Goal: Task Accomplishment & Management: Use online tool/utility

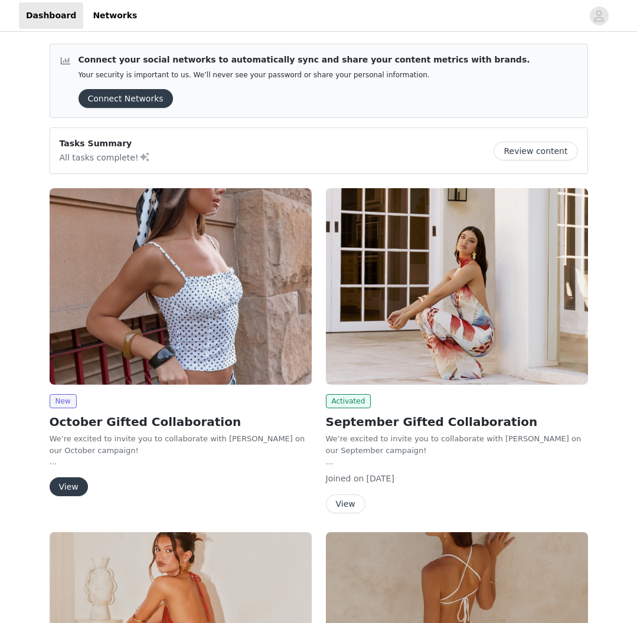
click at [72, 487] on button "View" at bounding box center [69, 486] width 38 height 19
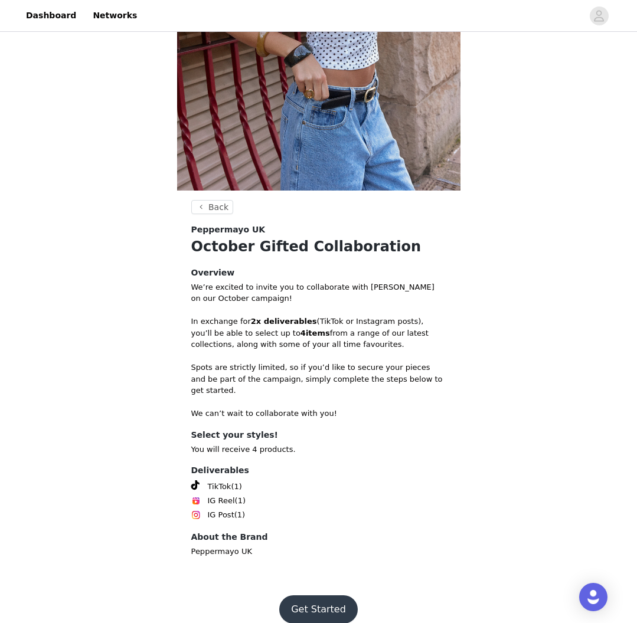
scroll to position [268, 0]
click at [324, 596] on button "Get Started" at bounding box center [318, 610] width 78 height 28
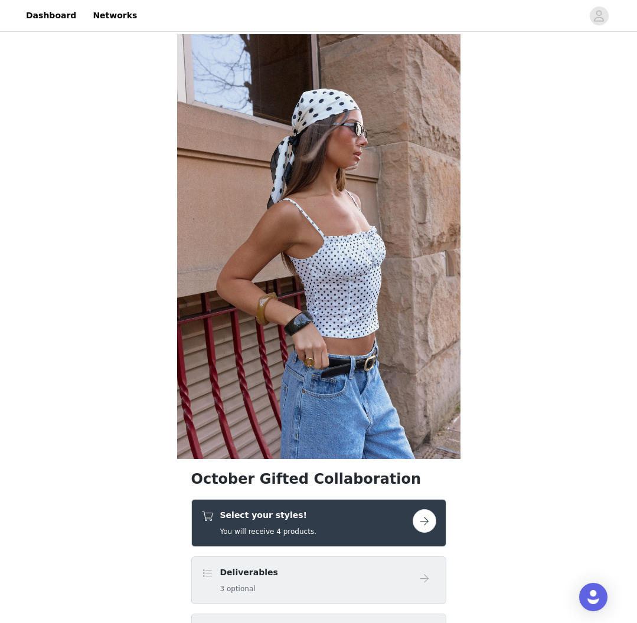
click at [426, 514] on button "button" at bounding box center [424, 521] width 24 height 24
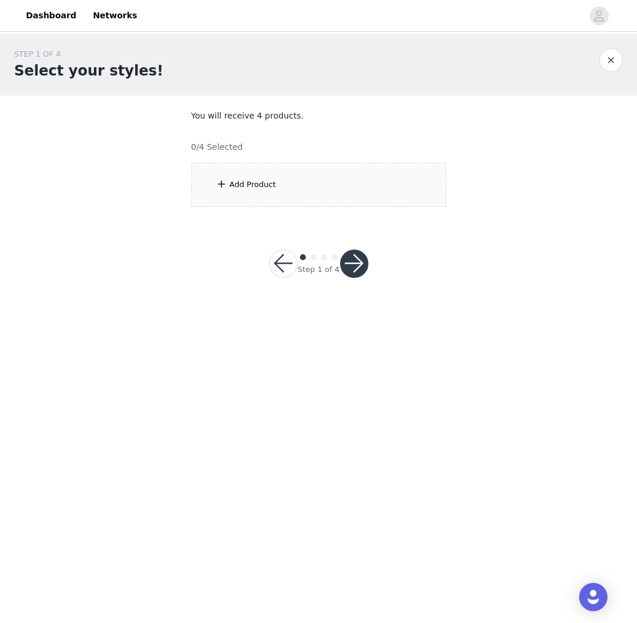
click at [257, 194] on div "Add Product" at bounding box center [318, 185] width 255 height 44
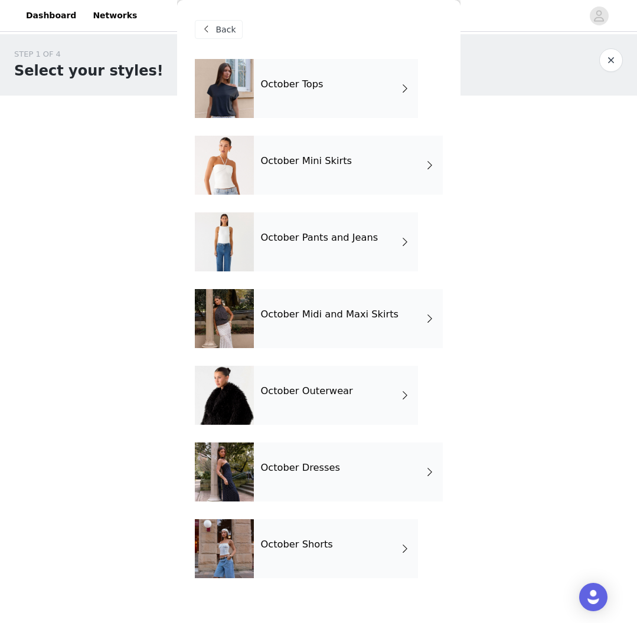
scroll to position [0, 1]
click at [323, 81] on div "October Tops" at bounding box center [336, 88] width 164 height 59
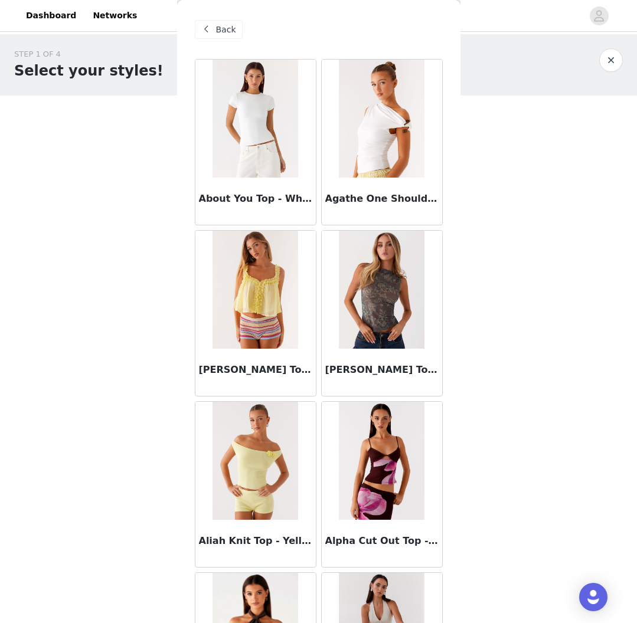
scroll to position [0, 0]
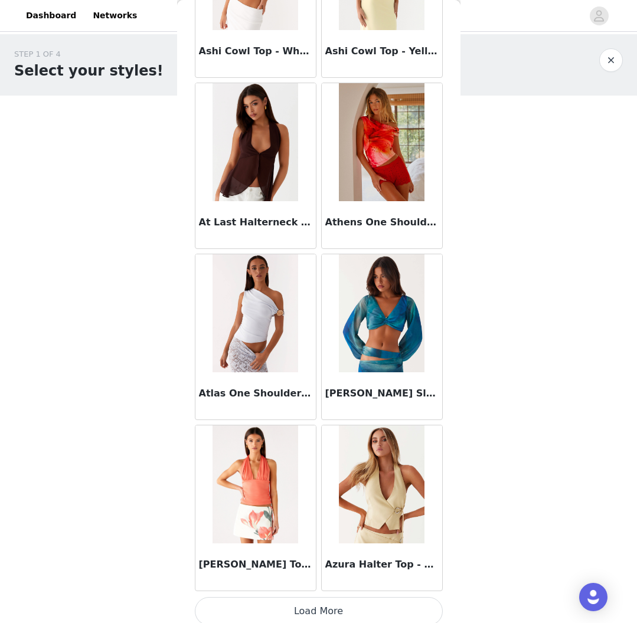
click at [325, 609] on button "Load More" at bounding box center [319, 611] width 248 height 28
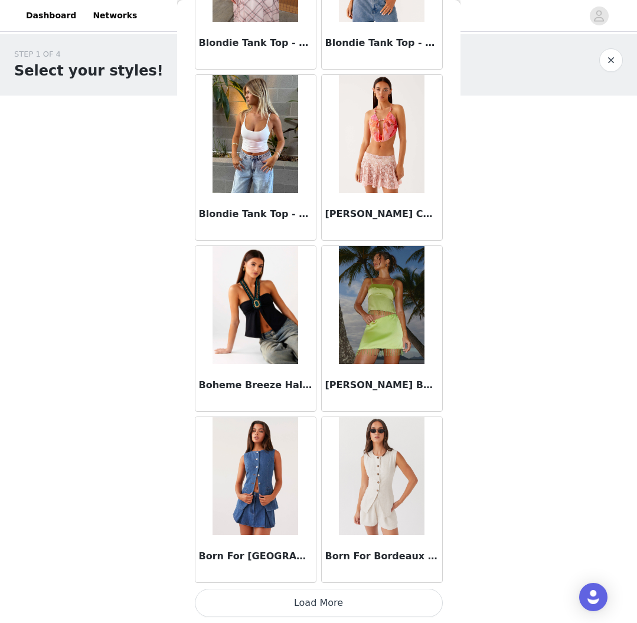
click at [340, 595] on button "Load More" at bounding box center [319, 603] width 248 height 28
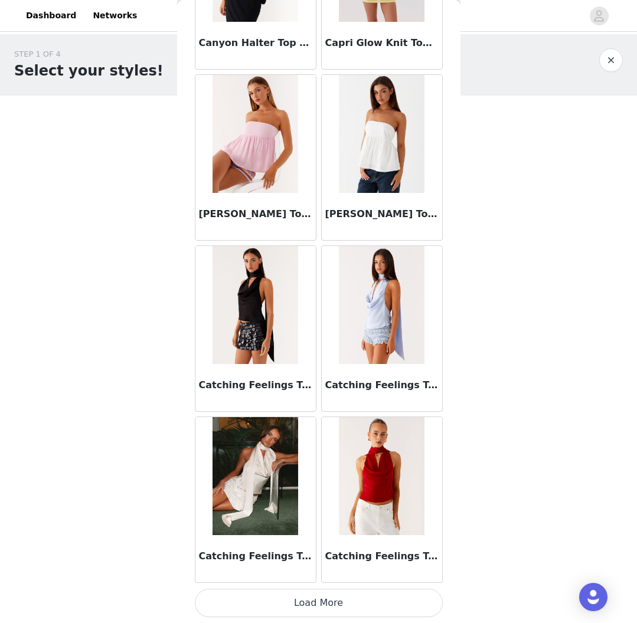
click at [373, 595] on button "Load More" at bounding box center [319, 603] width 248 height 28
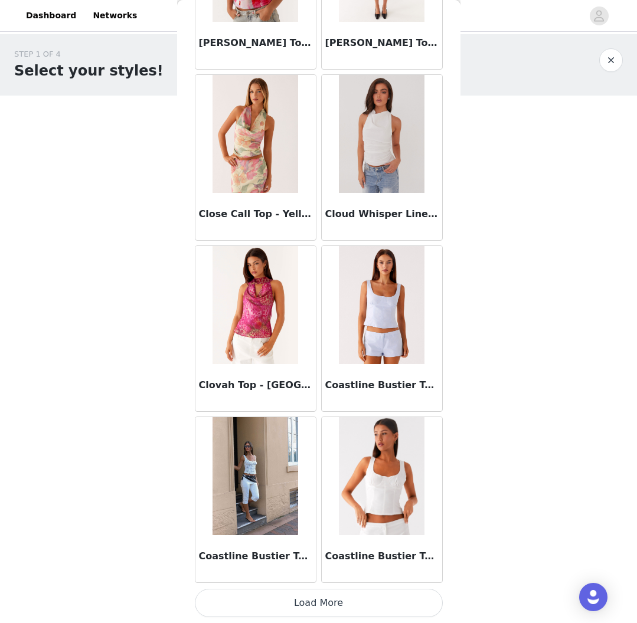
click at [323, 607] on button "Load More" at bounding box center [319, 603] width 248 height 28
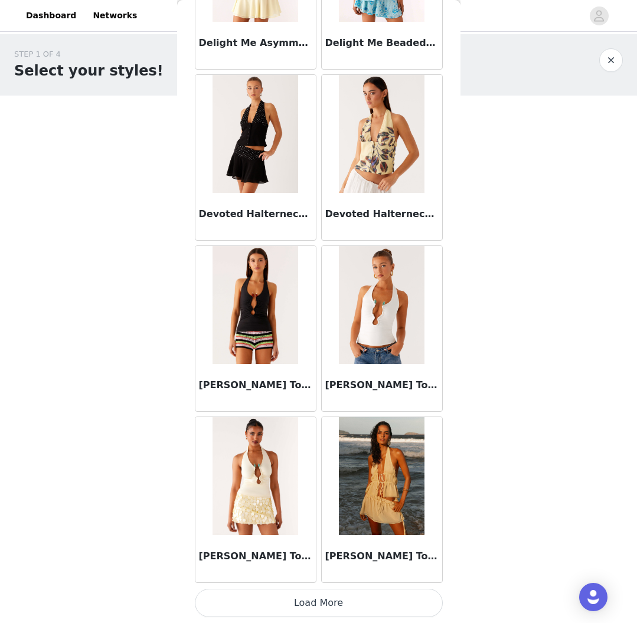
scroll to position [0, 1]
click at [315, 599] on button "Load More" at bounding box center [319, 603] width 248 height 28
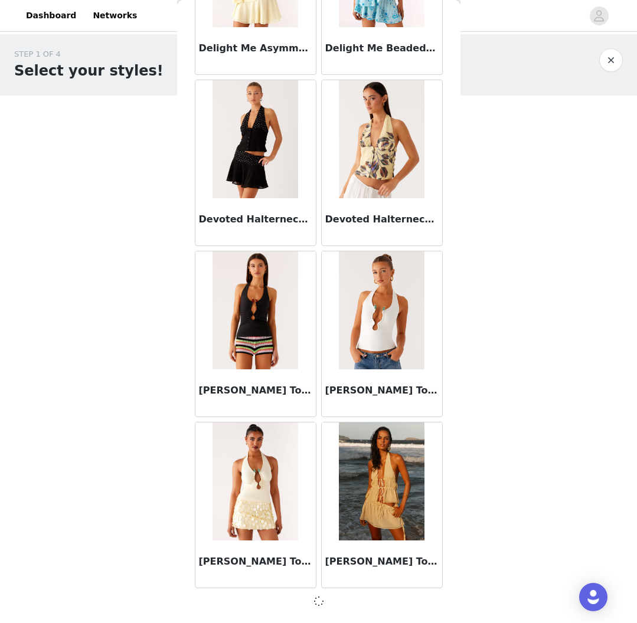
scroll to position [0, 0]
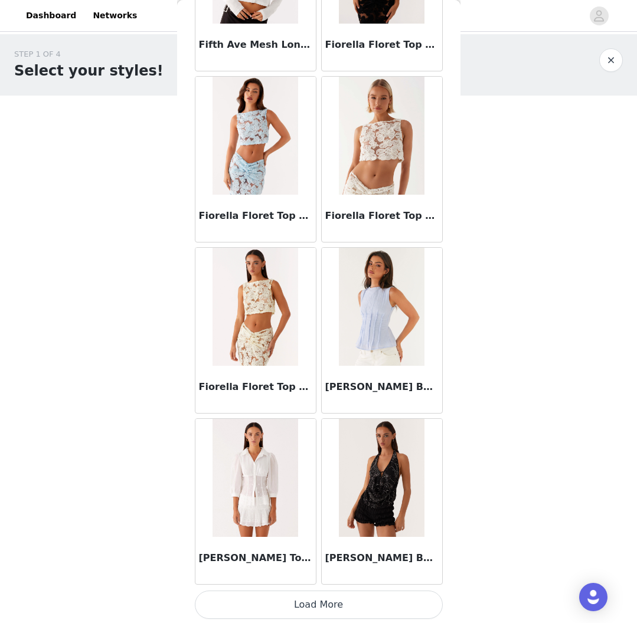
click at [324, 603] on button "Load More" at bounding box center [319, 605] width 248 height 28
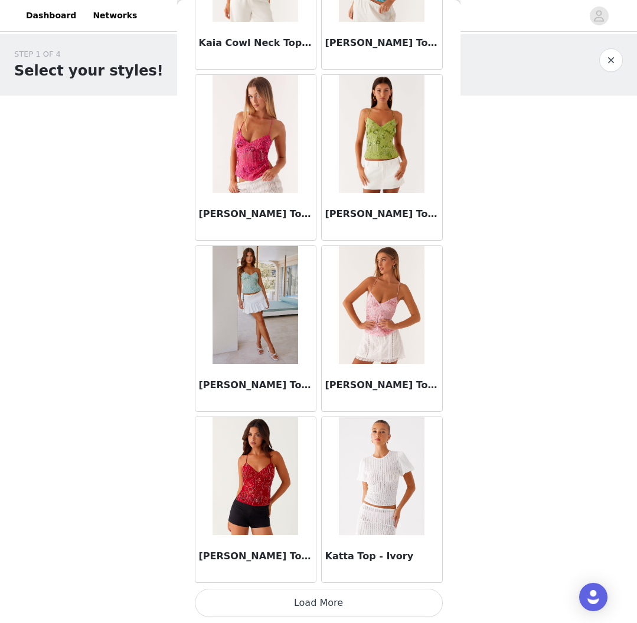
click at [318, 593] on button "Load More" at bounding box center [319, 603] width 248 height 28
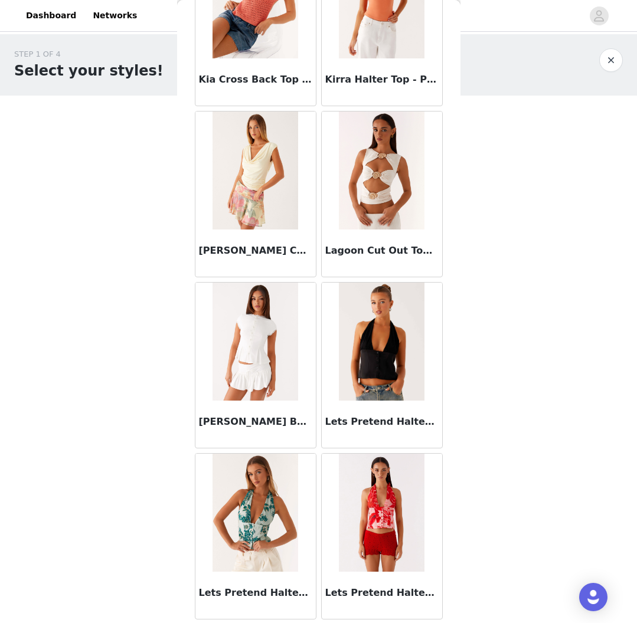
click at [263, 342] on img at bounding box center [255, 342] width 86 height 118
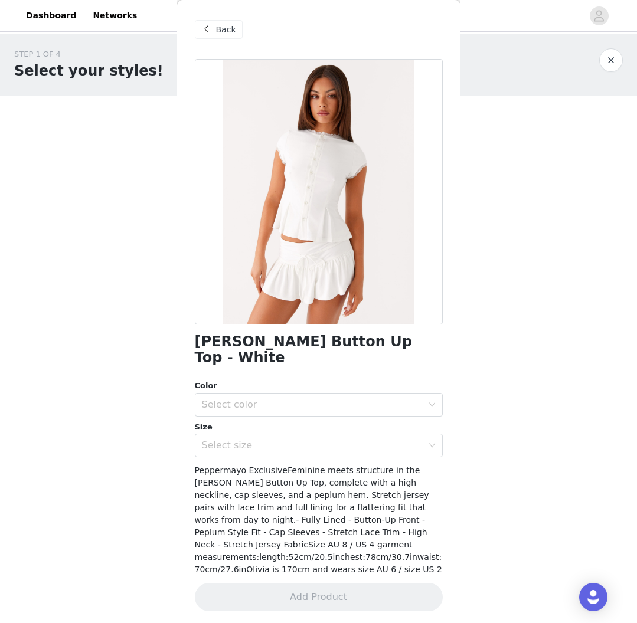
click at [213, 27] on span at bounding box center [206, 29] width 14 height 14
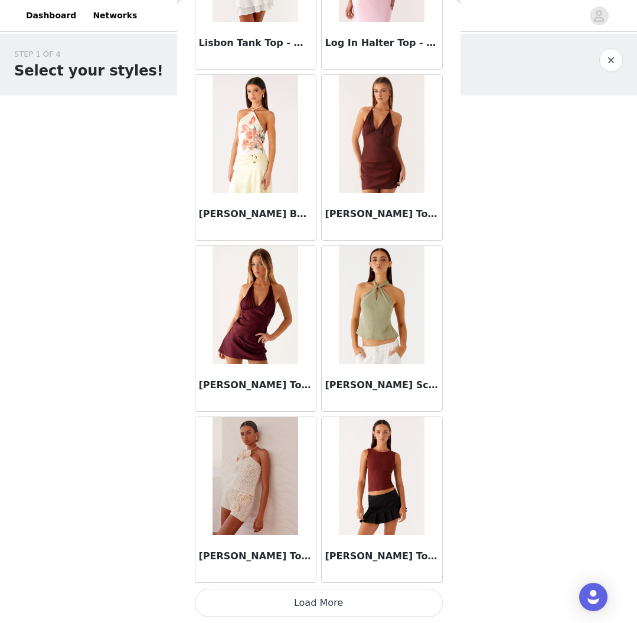
scroll to position [13158, 0]
click at [346, 591] on button "Load More" at bounding box center [319, 603] width 248 height 28
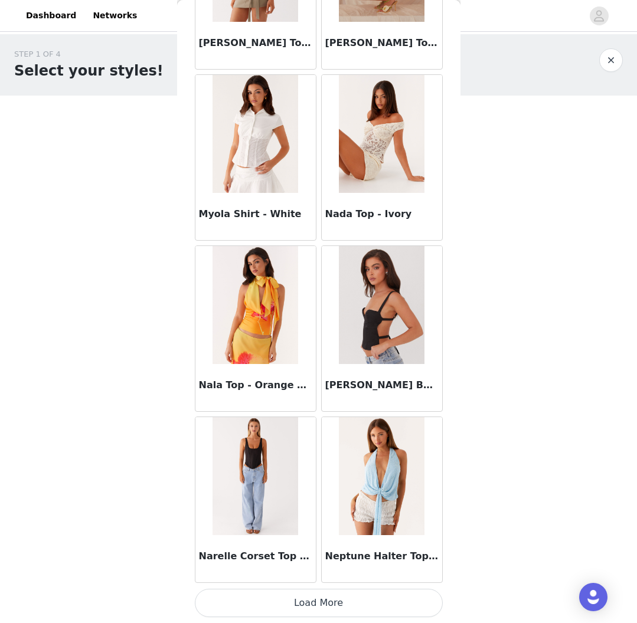
scroll to position [1, 0]
click at [336, 603] on button "Load More" at bounding box center [319, 603] width 248 height 28
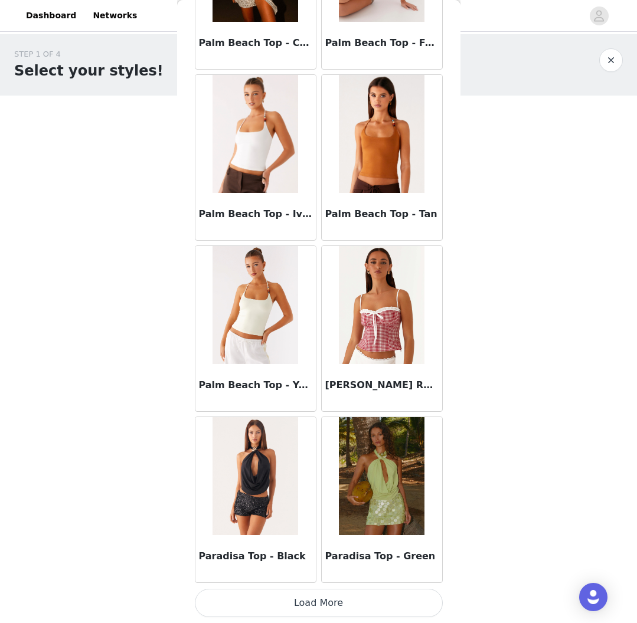
scroll to position [0, 0]
click at [336, 603] on button "Load More" at bounding box center [319, 603] width 248 height 28
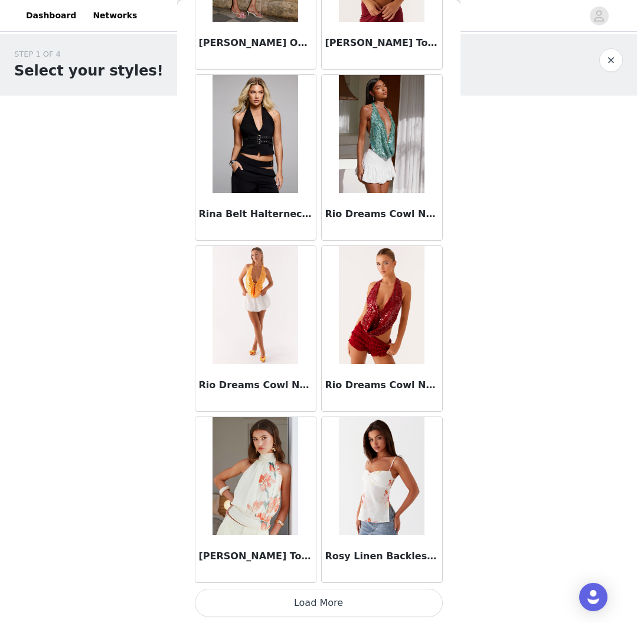
click at [336, 603] on button "Load More" at bounding box center [319, 603] width 248 height 28
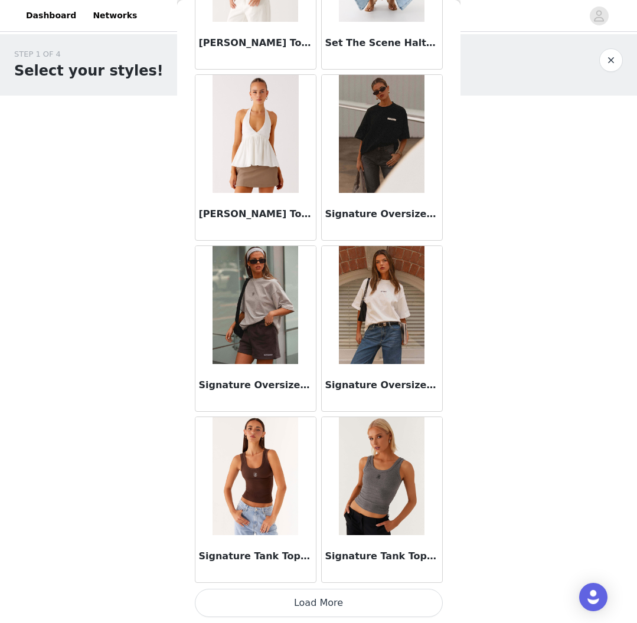
click at [336, 603] on button "Load More" at bounding box center [319, 603] width 248 height 28
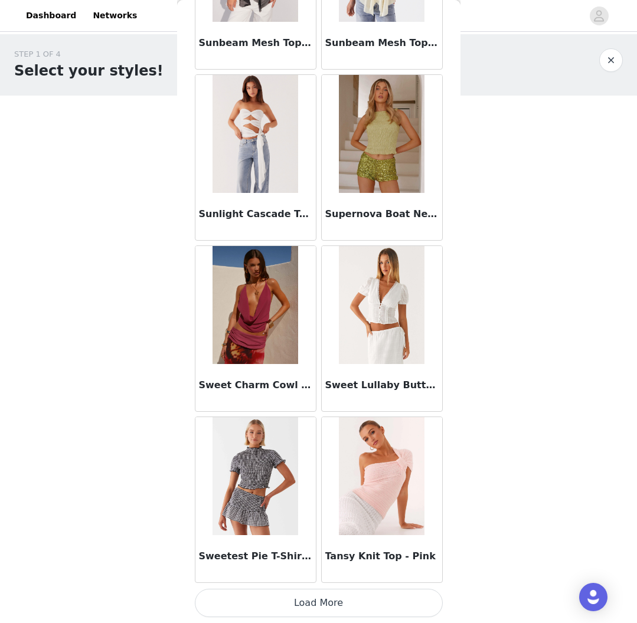
click at [336, 603] on button "Load More" at bounding box center [319, 603] width 248 height 28
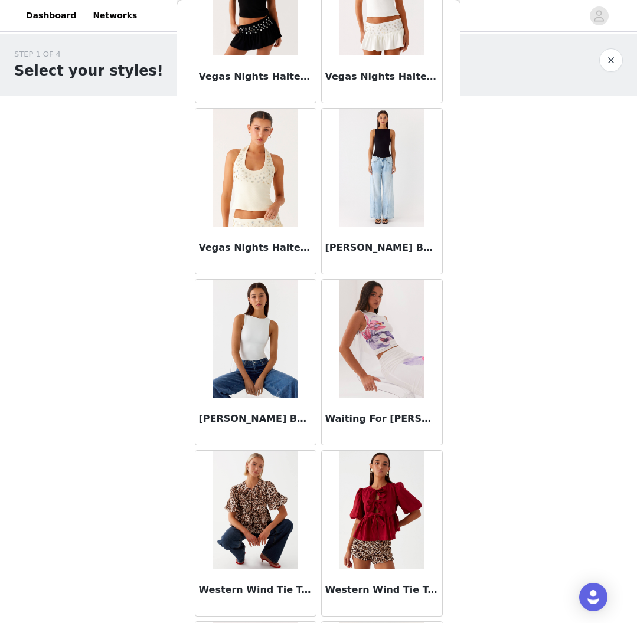
scroll to position [22706, 0]
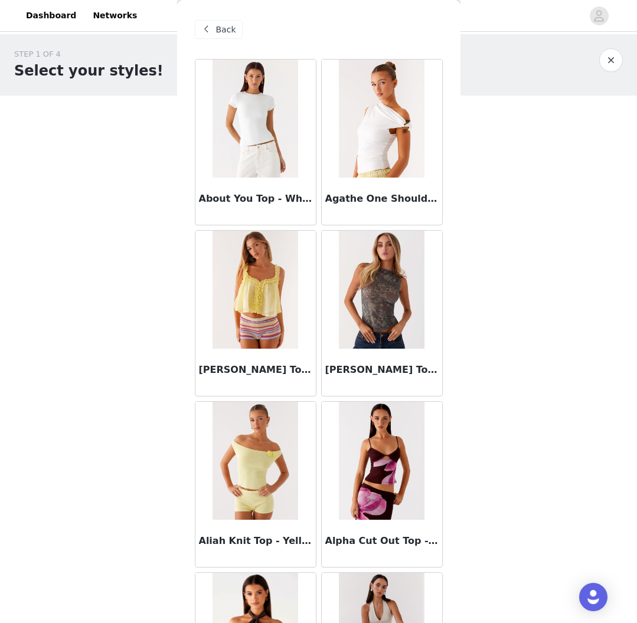
click at [208, 27] on span at bounding box center [206, 29] width 14 height 14
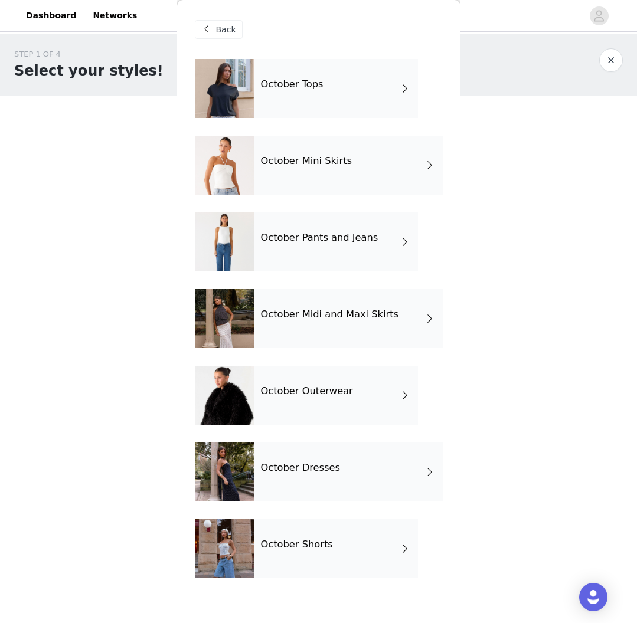
click at [326, 399] on div "October Outerwear" at bounding box center [336, 395] width 164 height 59
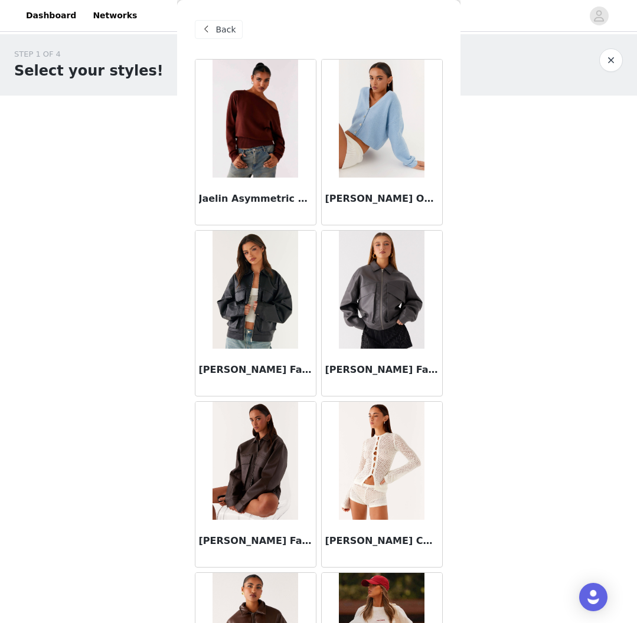
scroll to position [-1, 0]
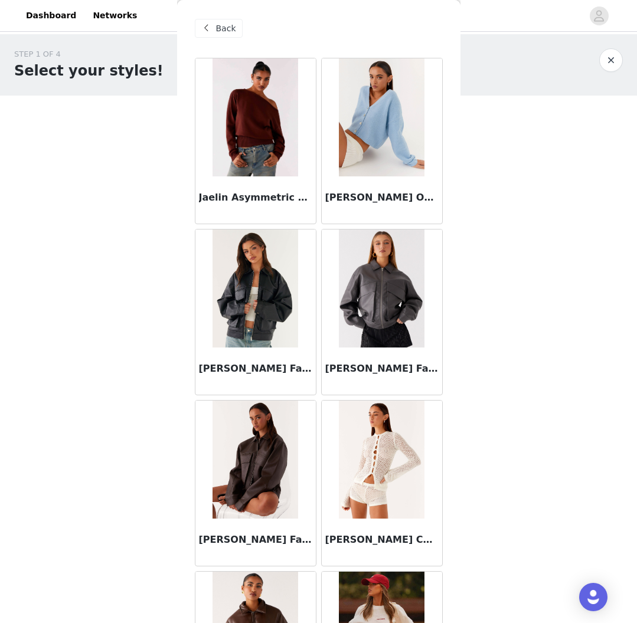
click at [238, 31] on div "Back" at bounding box center [219, 28] width 48 height 19
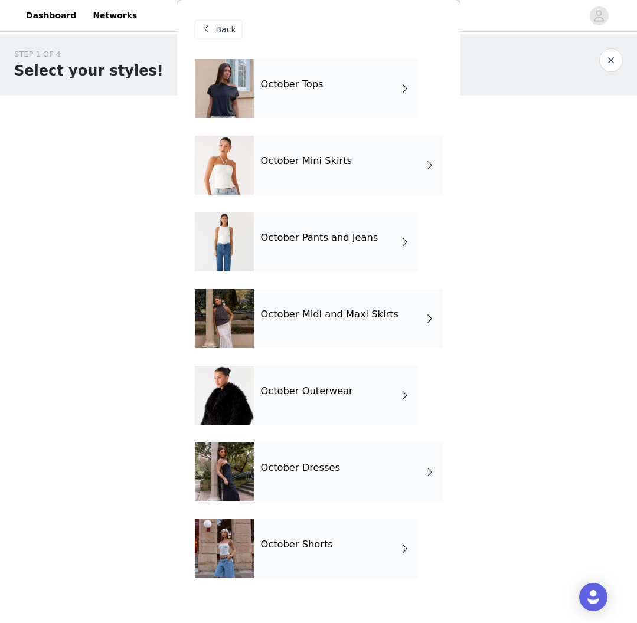
scroll to position [0, 0]
click at [350, 317] on h4 "October Midi and Maxi Skirts" at bounding box center [330, 314] width 138 height 11
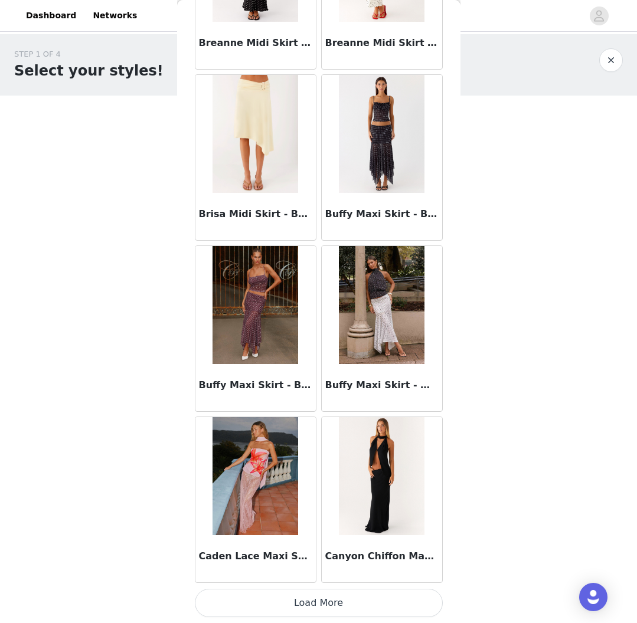
scroll to position [1182, 0]
click at [320, 606] on button "Load More" at bounding box center [319, 603] width 248 height 28
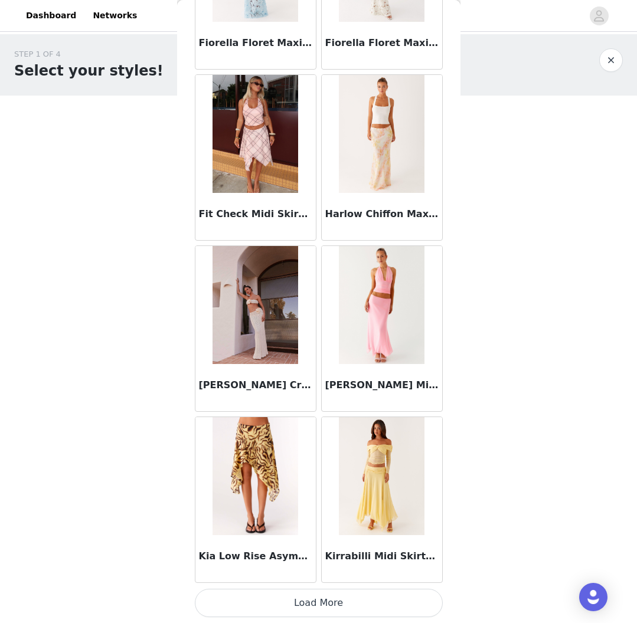
scroll to position [2893, 0]
click at [293, 596] on button "Load More" at bounding box center [319, 603] width 248 height 28
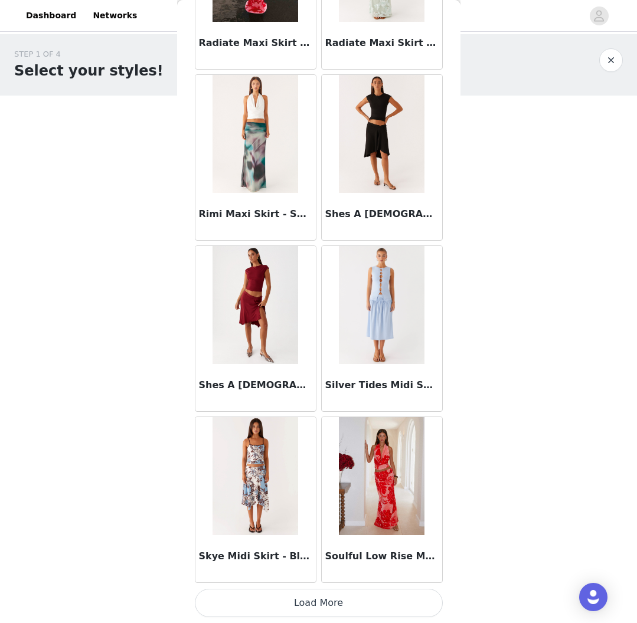
scroll to position [4604, 0]
click at [333, 591] on button "Load More" at bounding box center [319, 603] width 248 height 28
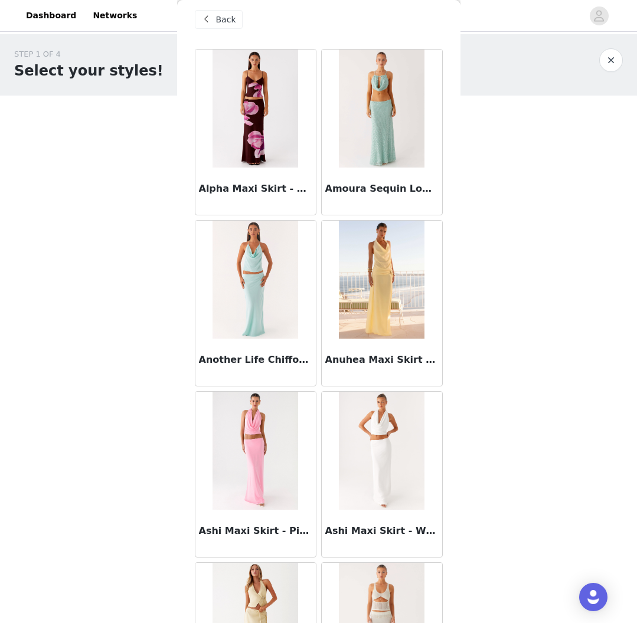
scroll to position [17, 0]
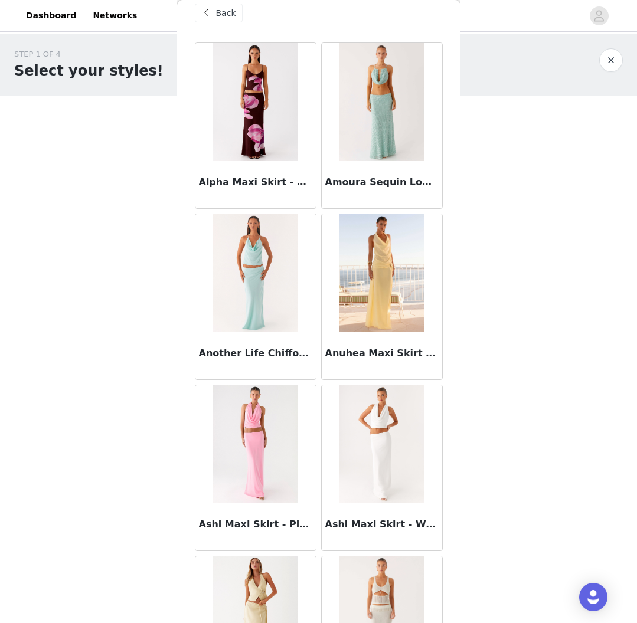
click at [227, 29] on div "Back" at bounding box center [319, 12] width 248 height 59
click at [225, 15] on span "Back" at bounding box center [226, 12] width 20 height 12
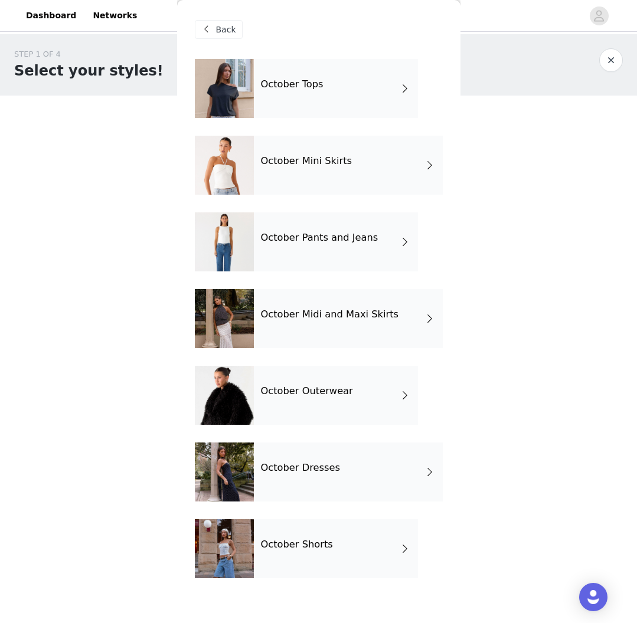
scroll to position [0, 0]
click at [342, 100] on div "October Tops" at bounding box center [336, 88] width 164 height 59
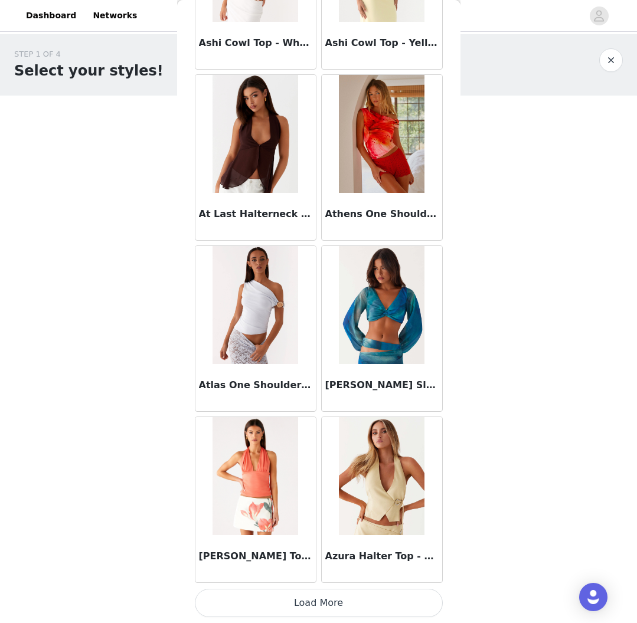
click at [325, 600] on button "Load More" at bounding box center [319, 603] width 248 height 28
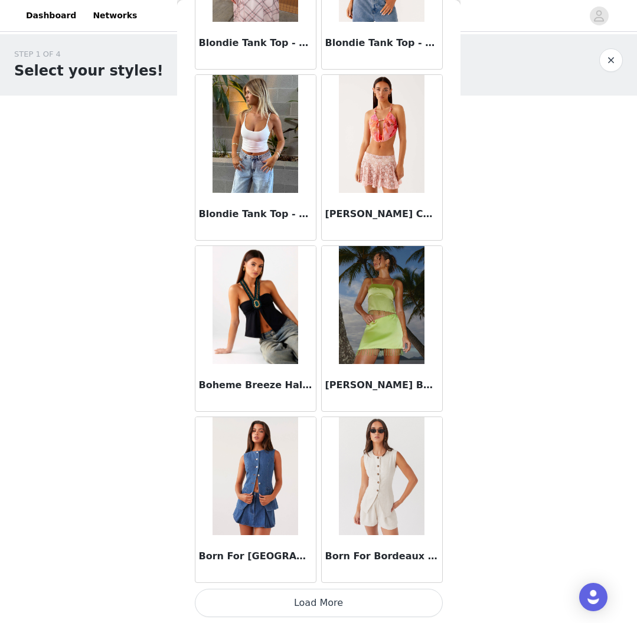
scroll to position [2893, 0]
click at [358, 602] on button "Load More" at bounding box center [319, 603] width 248 height 28
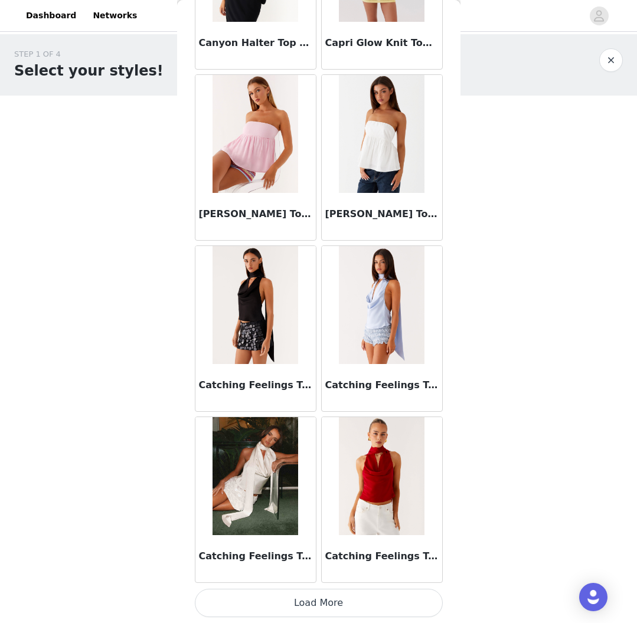
scroll to position [0, 0]
click at [366, 608] on button "Load More" at bounding box center [319, 603] width 248 height 28
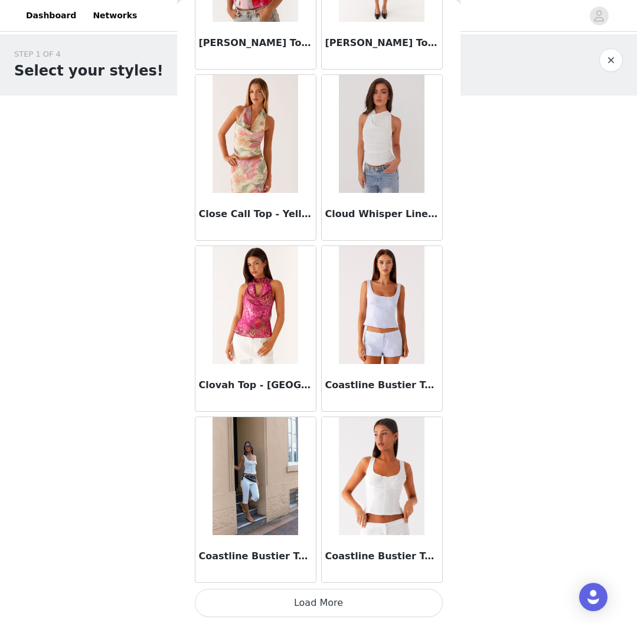
scroll to position [6315, 0]
click at [333, 601] on button "Load More" at bounding box center [319, 603] width 248 height 28
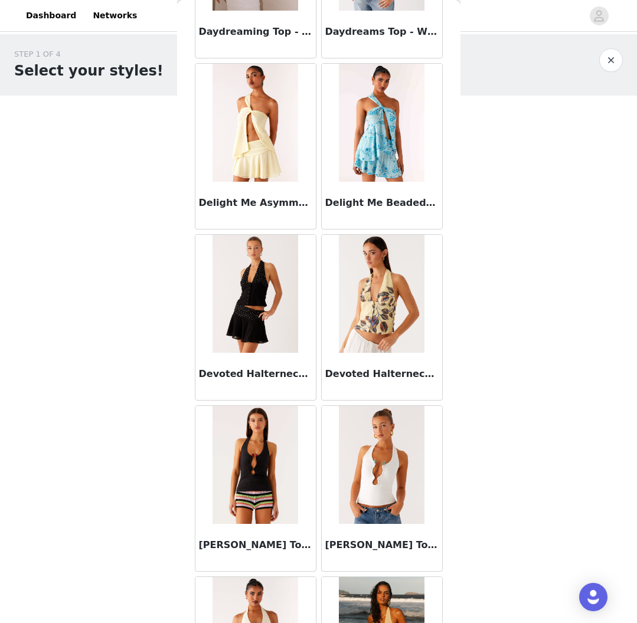
scroll to position [7867, 0]
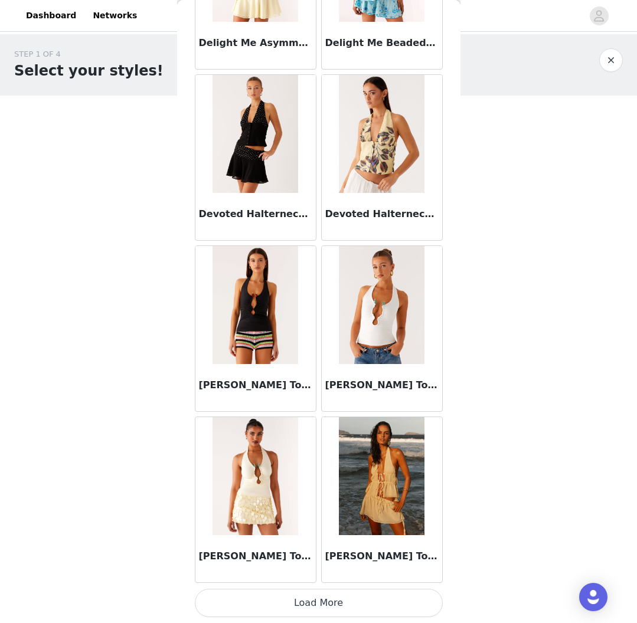
click at [354, 593] on button "Load More" at bounding box center [319, 603] width 248 height 28
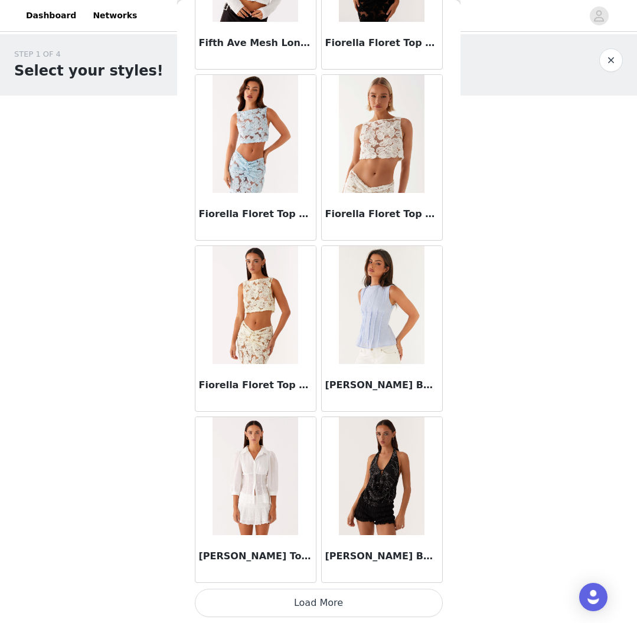
scroll to position [0, 0]
click at [342, 604] on button "Load More" at bounding box center [319, 603] width 248 height 28
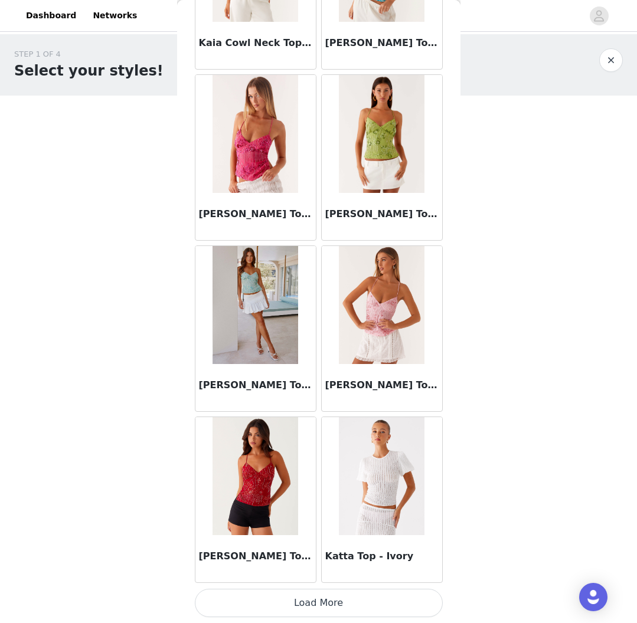
click at [330, 605] on button "Load More" at bounding box center [319, 603] width 248 height 28
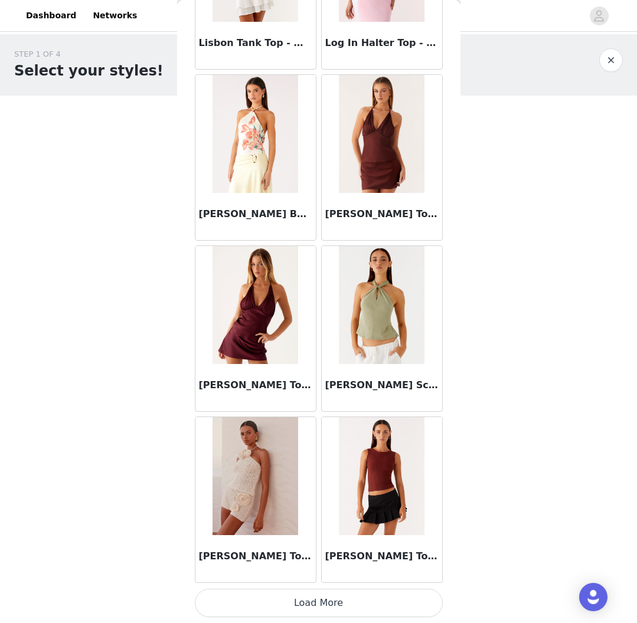
click at [349, 595] on button "Load More" at bounding box center [319, 603] width 248 height 28
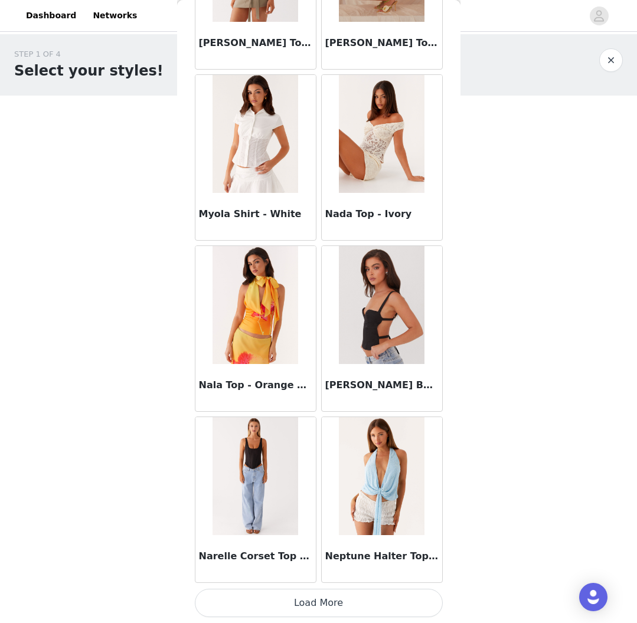
click at [336, 595] on button "Load More" at bounding box center [319, 603] width 248 height 28
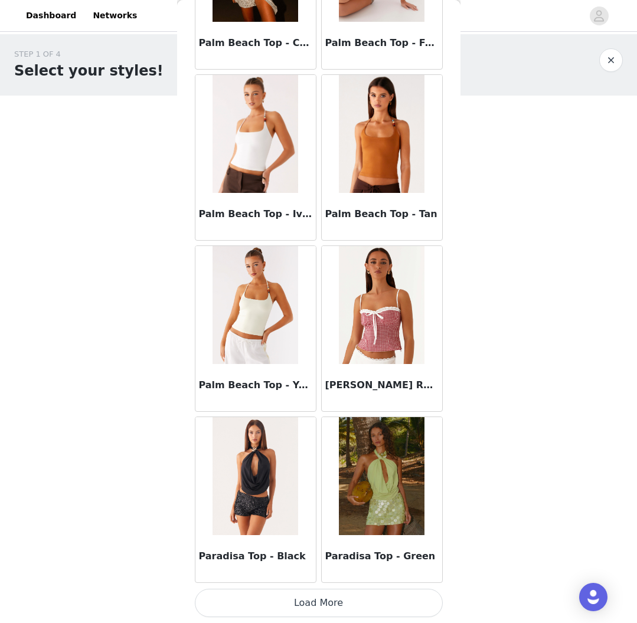
scroll to position [16579, 0]
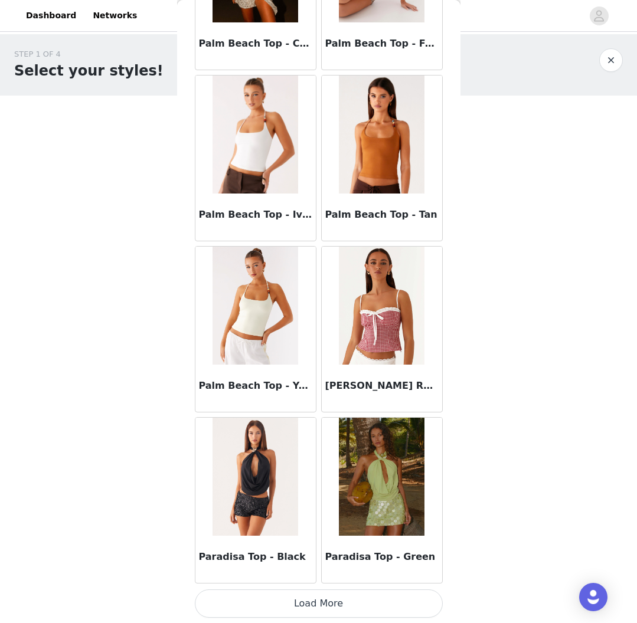
click at [323, 597] on button "Load More" at bounding box center [319, 603] width 248 height 28
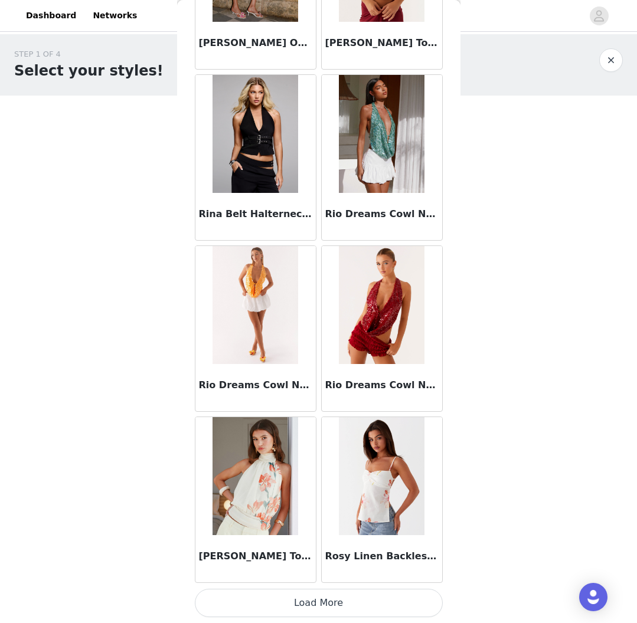
scroll to position [18291, 0]
click at [316, 602] on button "Load More" at bounding box center [319, 603] width 248 height 28
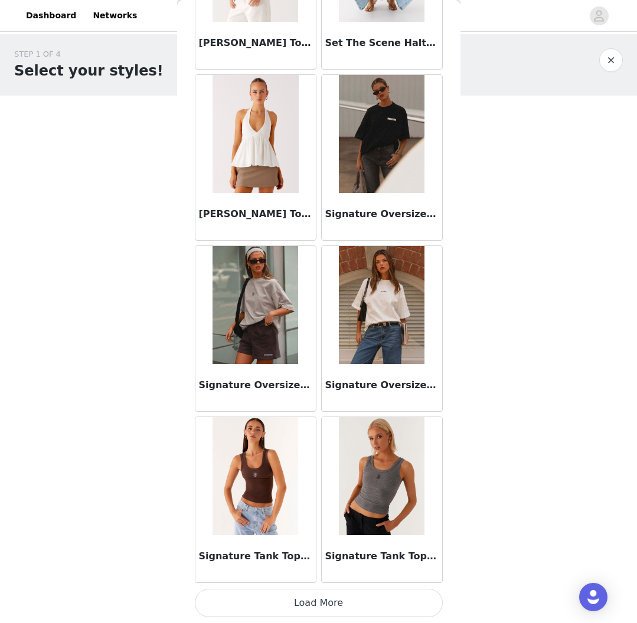
scroll to position [0, 0]
click at [319, 595] on button "Load More" at bounding box center [319, 603] width 248 height 28
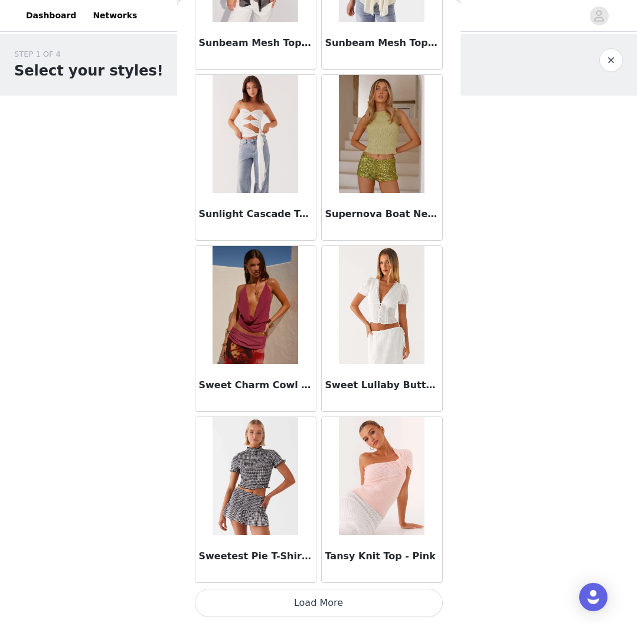
scroll to position [21713, 0]
click at [345, 598] on button "Load More" at bounding box center [319, 603] width 248 height 28
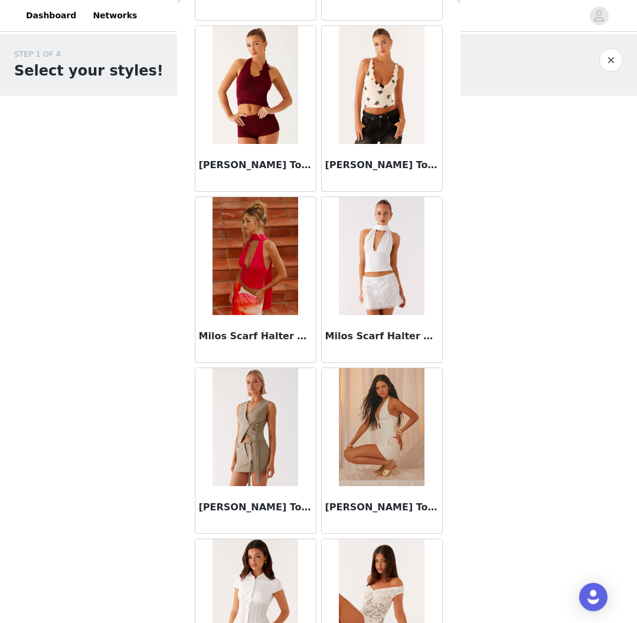
scroll to position [14405, 0]
click at [264, 250] on img at bounding box center [255, 256] width 86 height 118
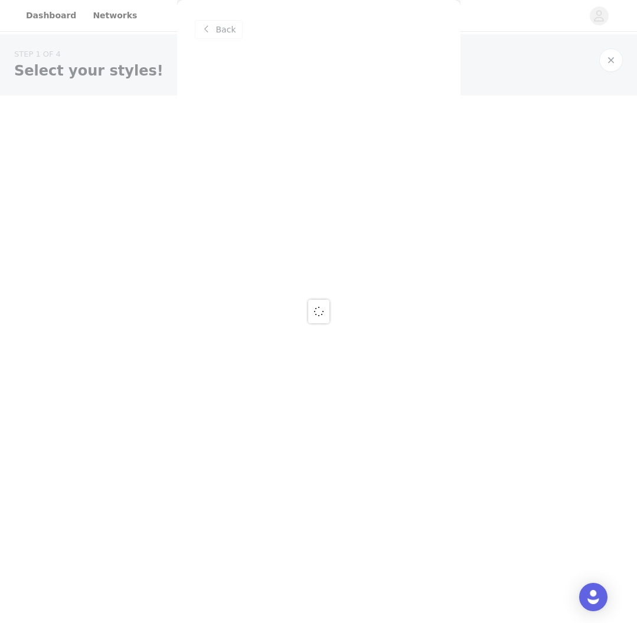
scroll to position [0, 0]
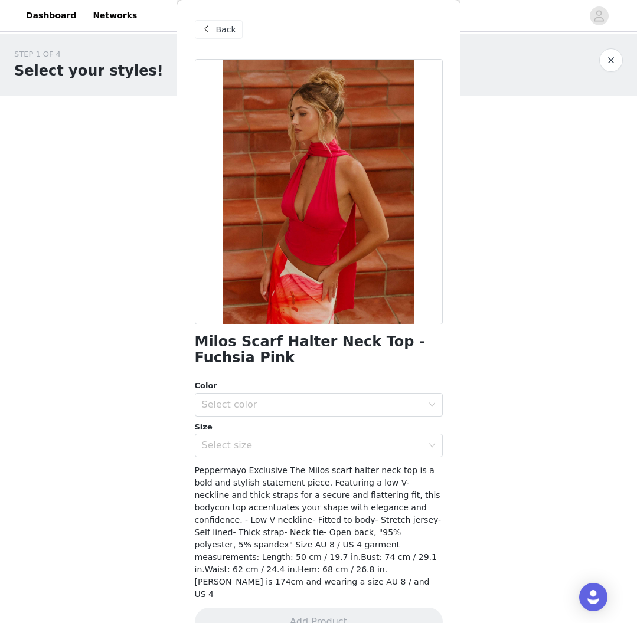
click at [231, 29] on span "Back" at bounding box center [226, 30] width 20 height 12
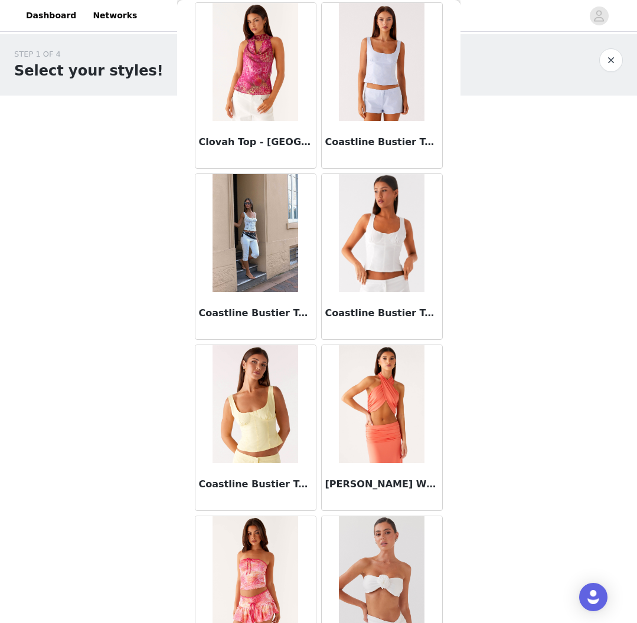
scroll to position [6558, 0]
click at [368, 40] on img at bounding box center [382, 62] width 86 height 118
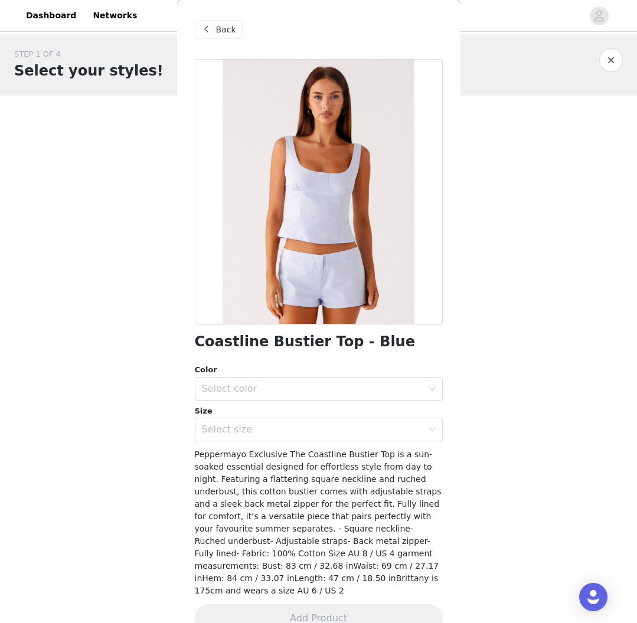
scroll to position [1, 0]
click at [224, 27] on span "Back" at bounding box center [226, 29] width 20 height 12
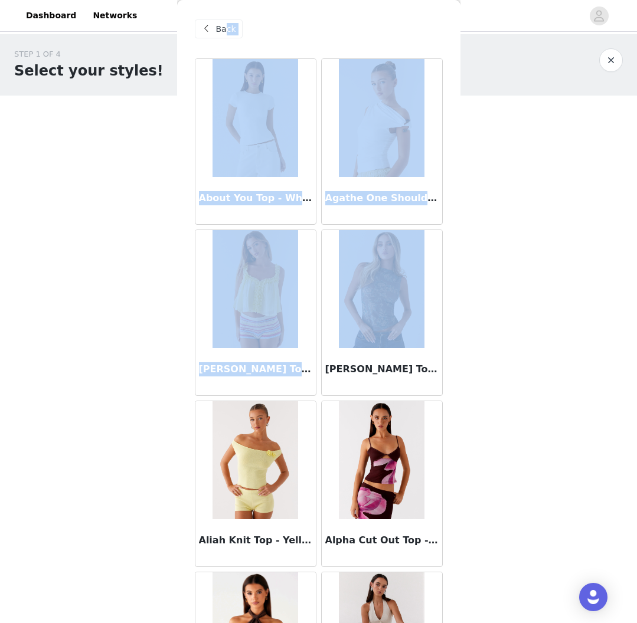
drag, startPoint x: 224, startPoint y: 27, endPoint x: 319, endPoint y: 261, distance: 252.4
click at [319, 261] on div "Back About You Top - White Agathe One Shoulder Top - [PERSON_NAME] Top - Yellow…" at bounding box center [318, 311] width 283 height 623
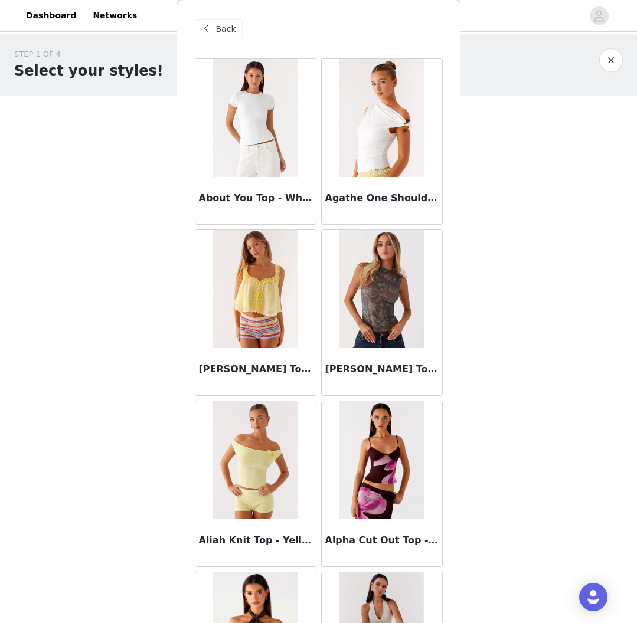
click at [585, 282] on div "STEP 1 OF 4 Select your styles! You will receive 4 products. 0/4 Selected Add P…" at bounding box center [318, 170] width 637 height 272
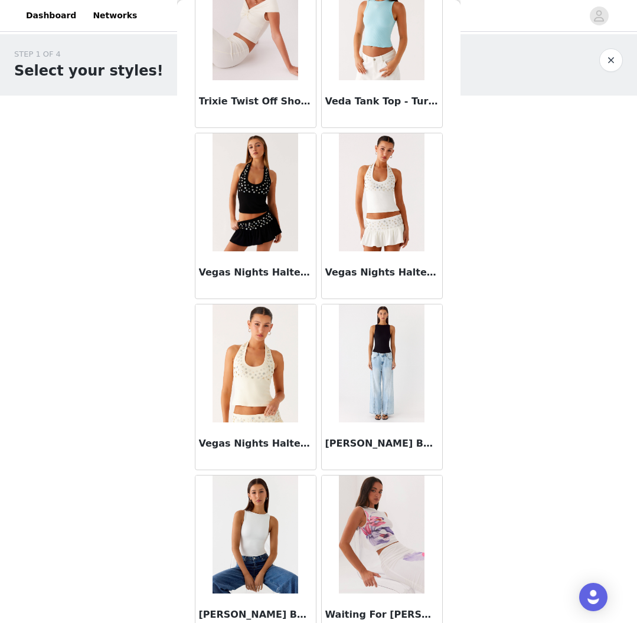
scroll to position [22508, 0]
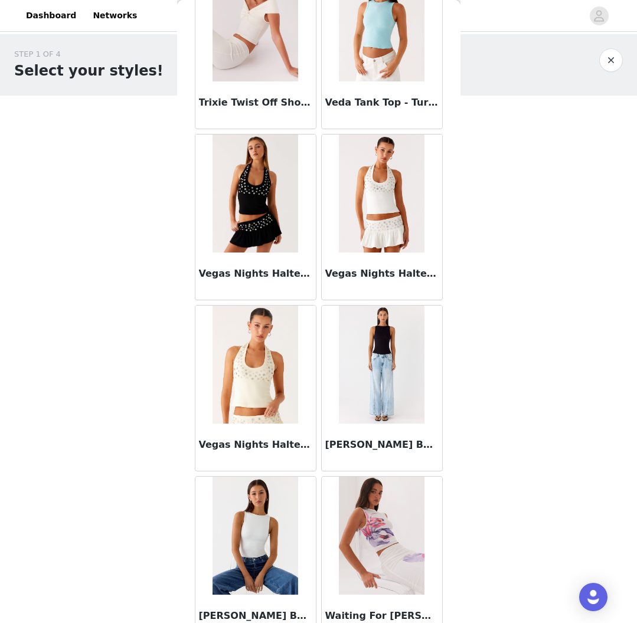
click at [274, 367] on img at bounding box center [255, 365] width 86 height 118
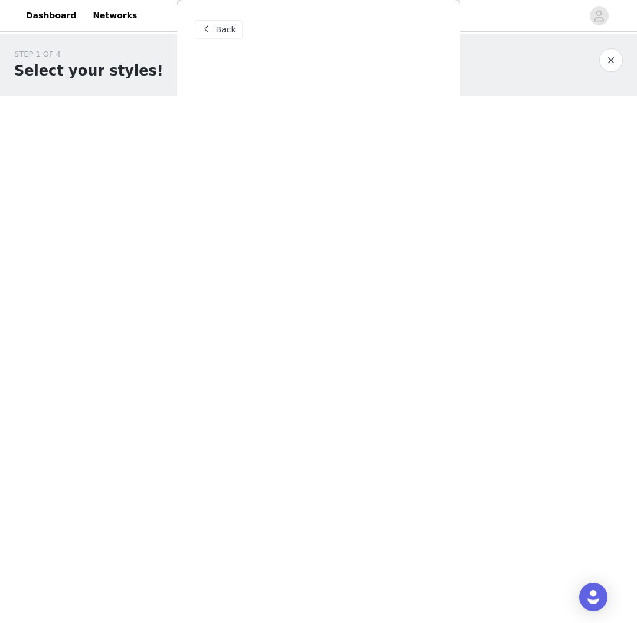
scroll to position [0, 0]
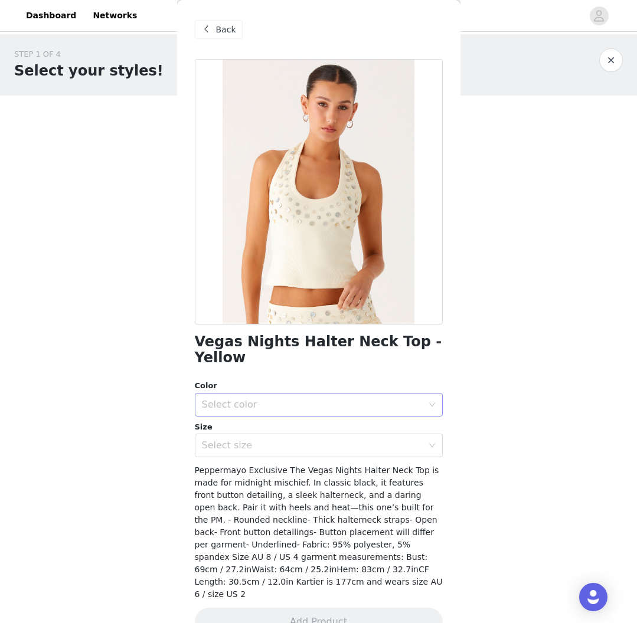
click at [283, 399] on div "Select color" at bounding box center [312, 405] width 221 height 12
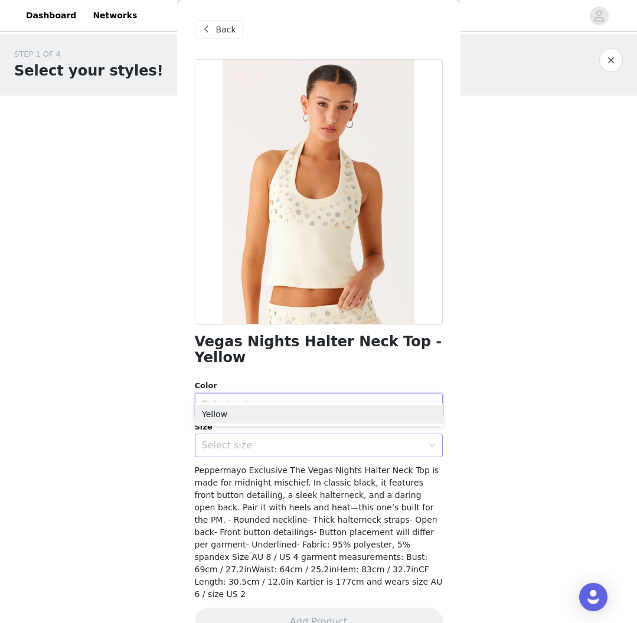
click at [271, 418] on li "Yellow" at bounding box center [319, 414] width 248 height 19
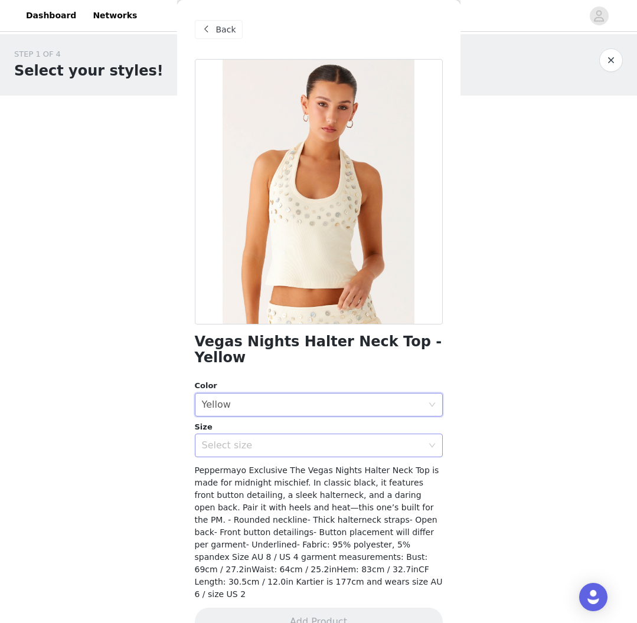
click at [265, 440] on div "Select size" at bounding box center [312, 446] width 221 height 12
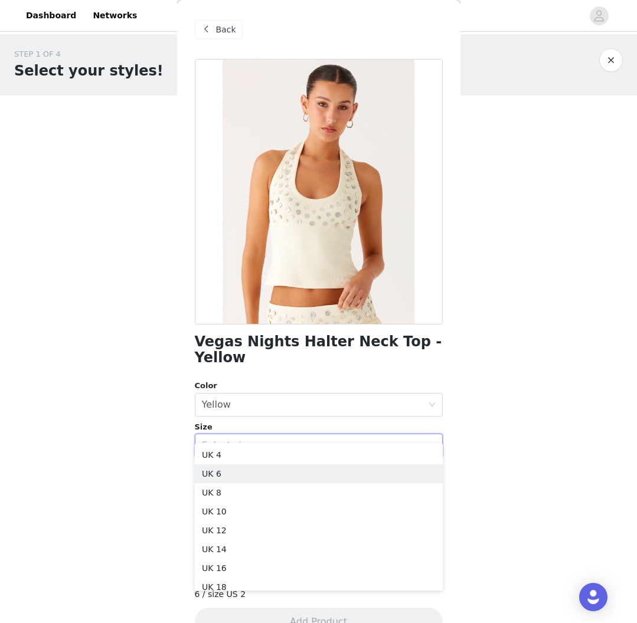
click at [250, 473] on li "UK 6" at bounding box center [319, 473] width 248 height 19
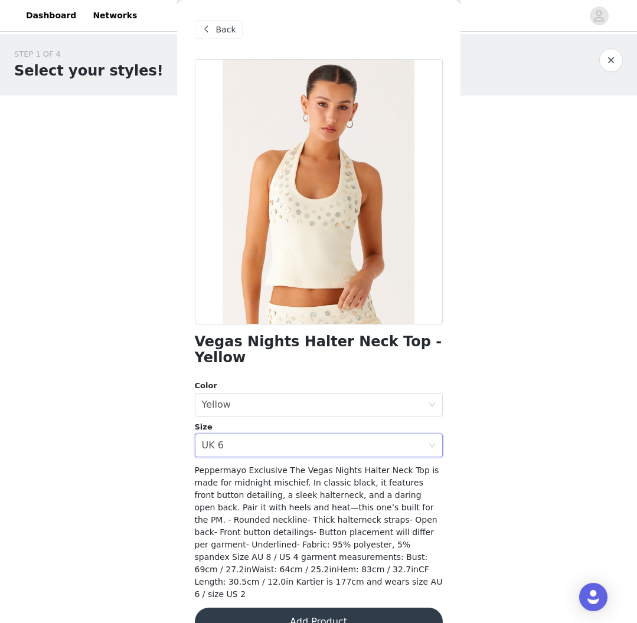
click at [281, 608] on button "Add Product" at bounding box center [319, 622] width 248 height 28
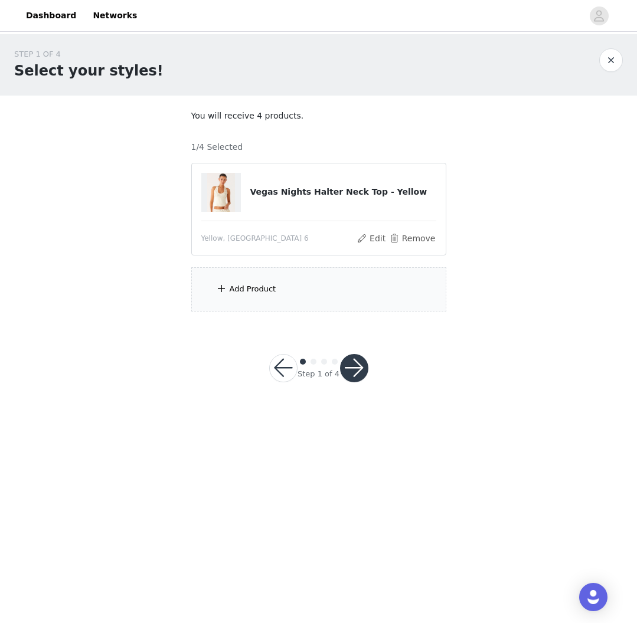
drag, startPoint x: 241, startPoint y: 288, endPoint x: 234, endPoint y: 290, distance: 7.9
click at [238, 290] on div "Add Product" at bounding box center [252, 289] width 47 height 12
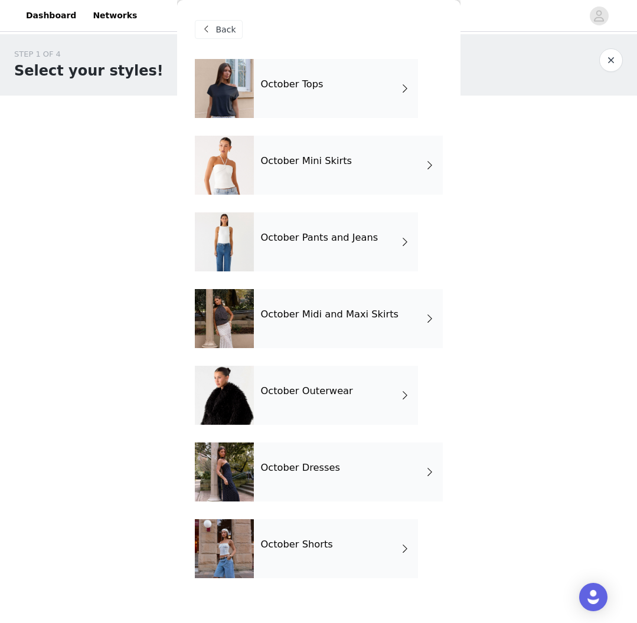
click at [314, 246] on div "October Pants and Jeans" at bounding box center [336, 241] width 164 height 59
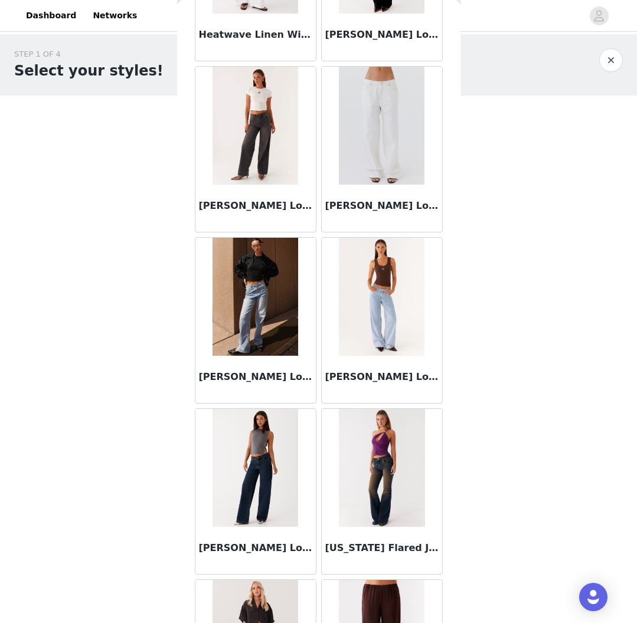
scroll to position [678, 0]
click at [383, 136] on img at bounding box center [382, 125] width 86 height 118
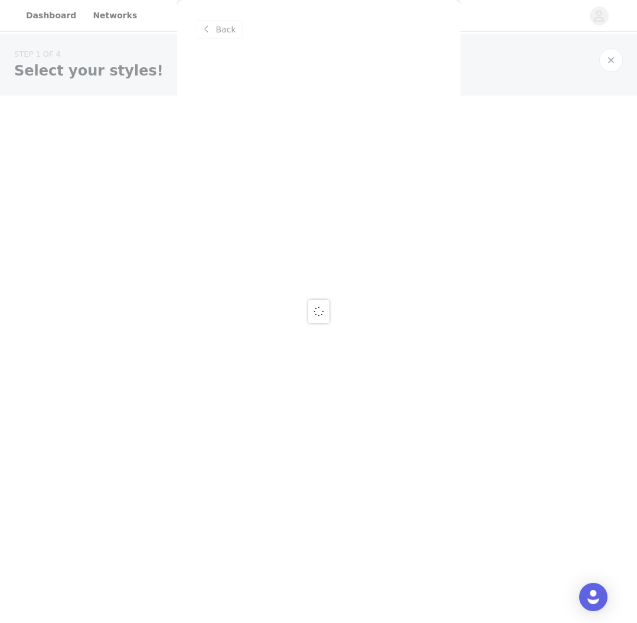
scroll to position [0, 0]
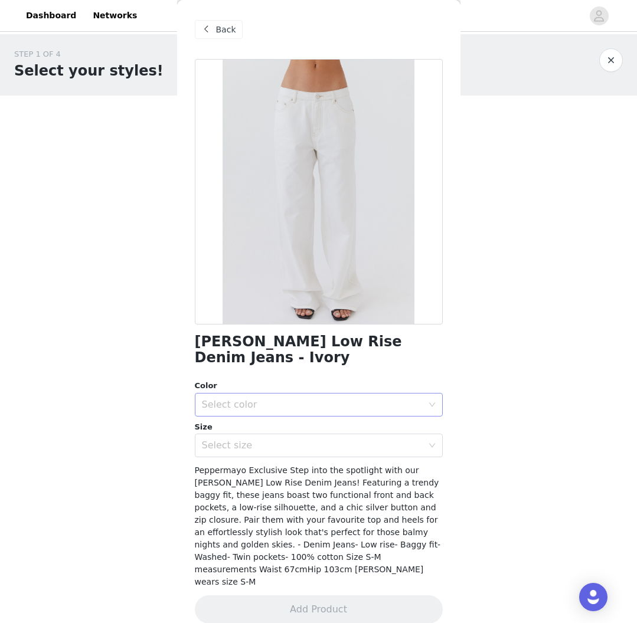
click at [281, 396] on div "Select color" at bounding box center [315, 404] width 226 height 22
drag, startPoint x: 258, startPoint y: 402, endPoint x: 251, endPoint y: 413, distance: 13.1
click at [258, 402] on ul "Ivory" at bounding box center [319, 414] width 248 height 24
click at [251, 413] on li "Ivory" at bounding box center [319, 414] width 248 height 19
click at [252, 440] on div "Select size" at bounding box center [312, 446] width 221 height 12
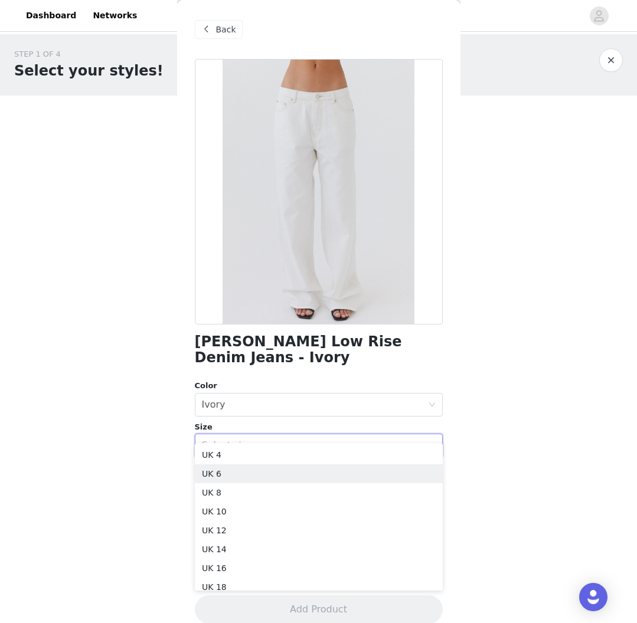
click at [232, 477] on li "UK 6" at bounding box center [319, 473] width 248 height 19
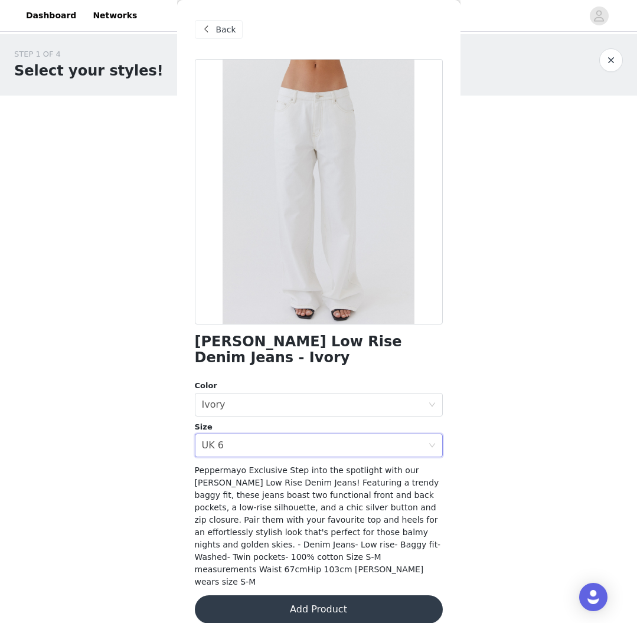
click at [314, 595] on button "Add Product" at bounding box center [319, 609] width 248 height 28
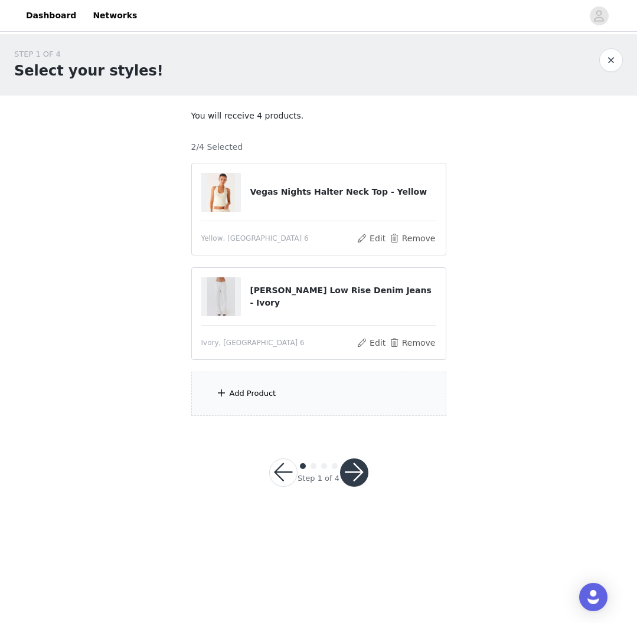
click at [251, 395] on div "Add Product" at bounding box center [252, 394] width 47 height 12
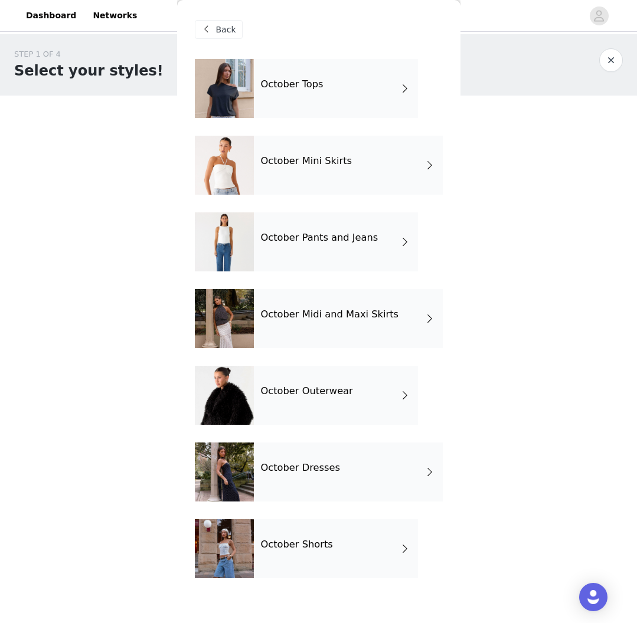
click at [347, 237] on h4 "October Pants and Jeans" at bounding box center [319, 237] width 117 height 11
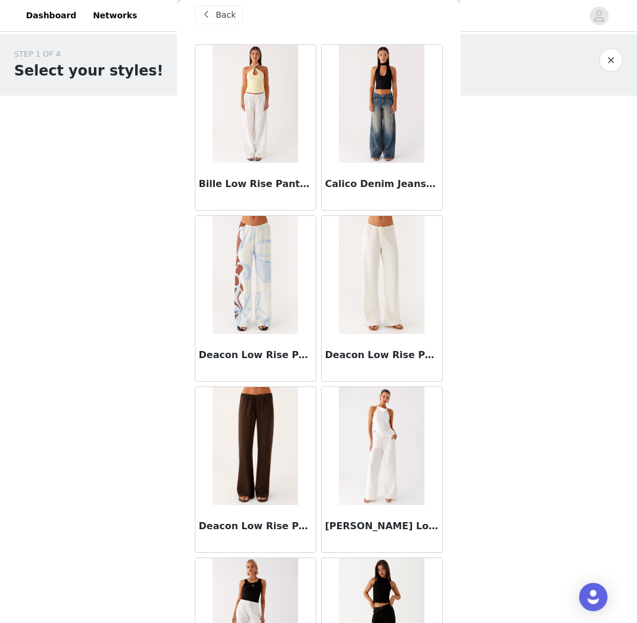
scroll to position [18, 0]
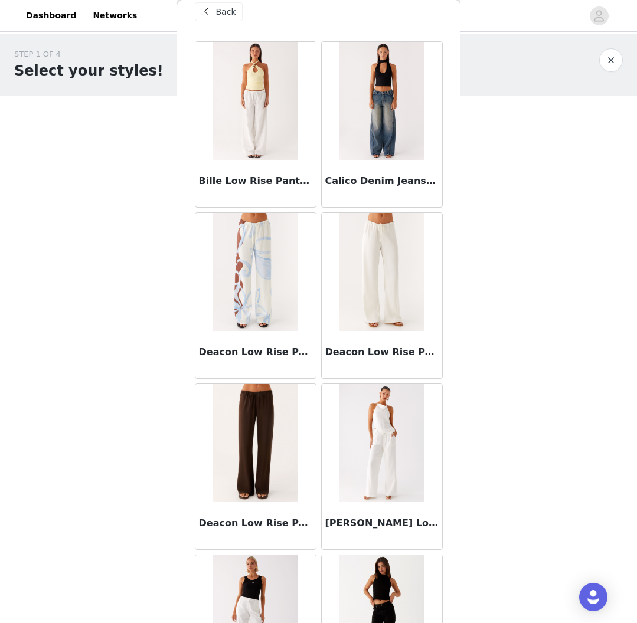
click at [211, 11] on span at bounding box center [206, 12] width 14 height 14
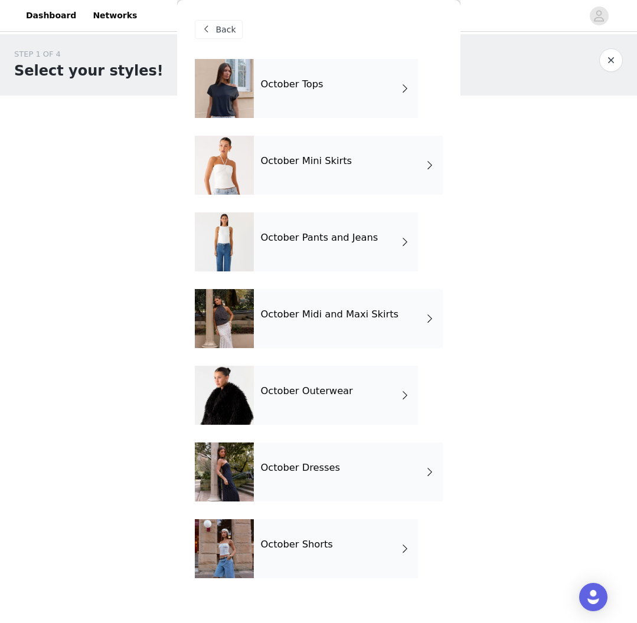
scroll to position [0, 0]
click at [319, 91] on div "October Tops" at bounding box center [336, 88] width 164 height 59
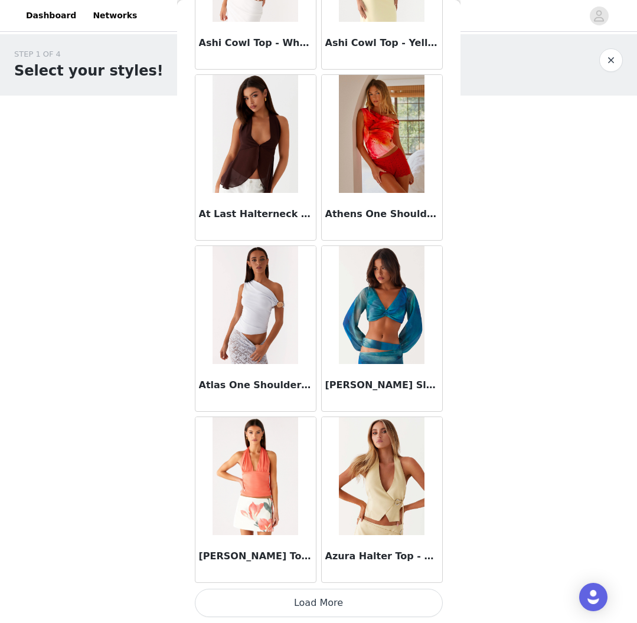
click at [342, 599] on button "Load More" at bounding box center [319, 603] width 248 height 28
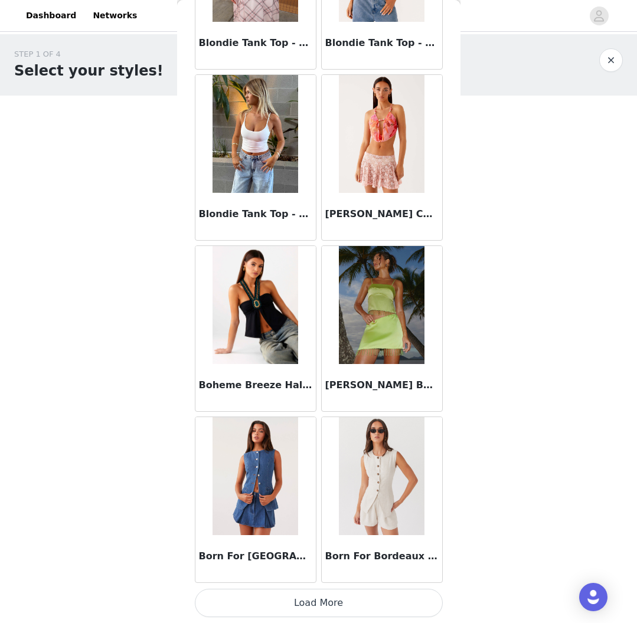
click at [299, 615] on button "Load More" at bounding box center [319, 603] width 248 height 28
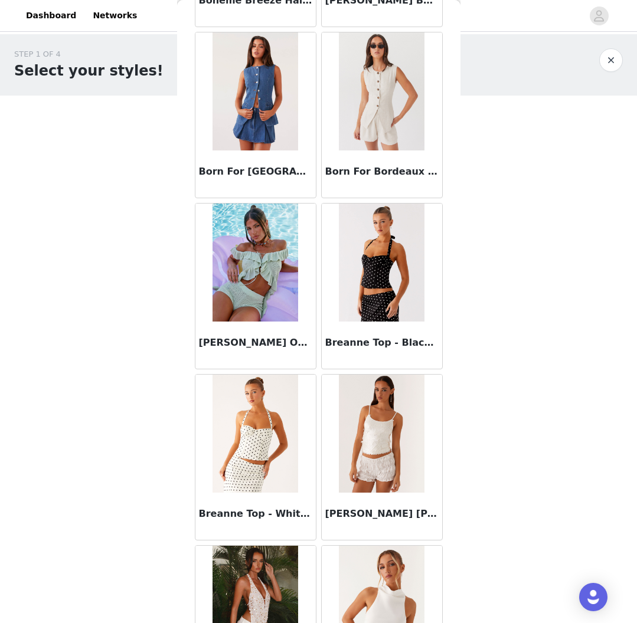
scroll to position [3444, 0]
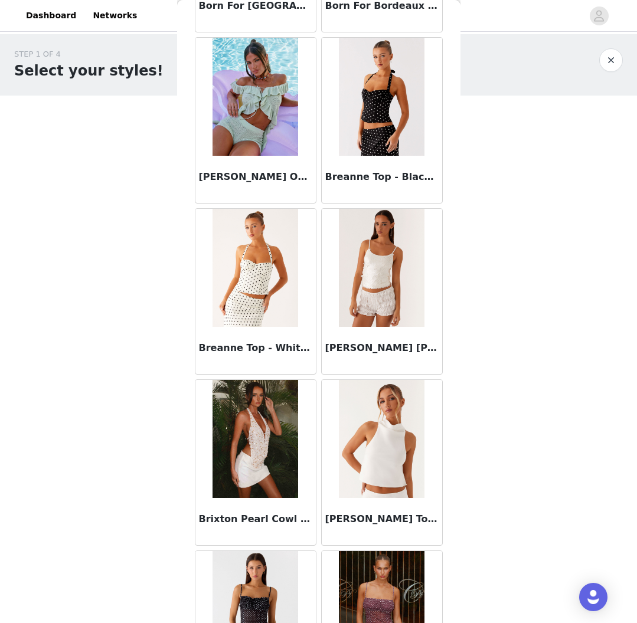
click at [402, 441] on img at bounding box center [382, 439] width 86 height 118
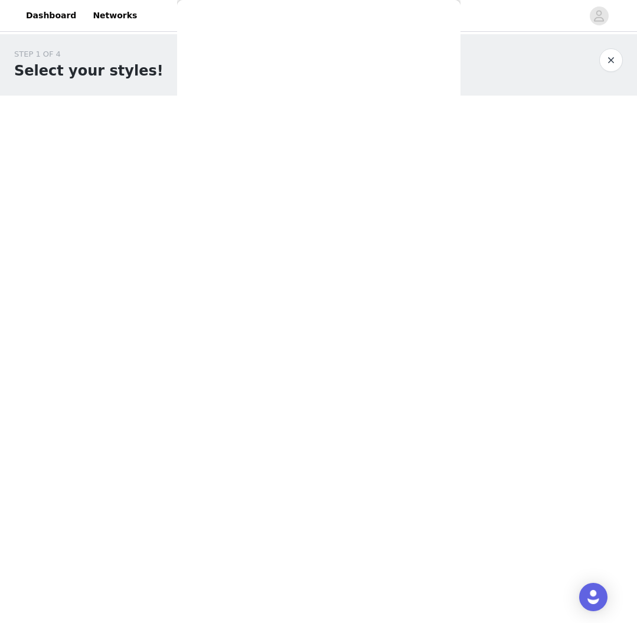
scroll to position [0, 0]
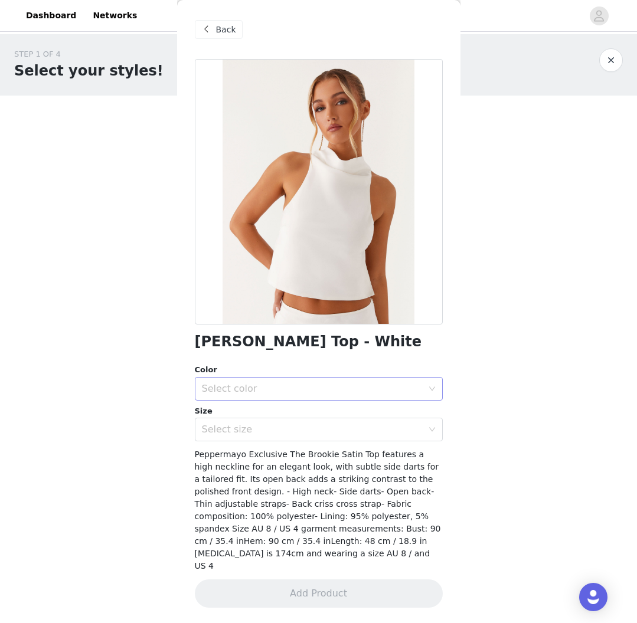
click at [299, 392] on div "Select color" at bounding box center [312, 389] width 221 height 12
click at [306, 413] on li "White" at bounding box center [319, 414] width 248 height 19
click at [291, 424] on div "Select size" at bounding box center [312, 430] width 221 height 12
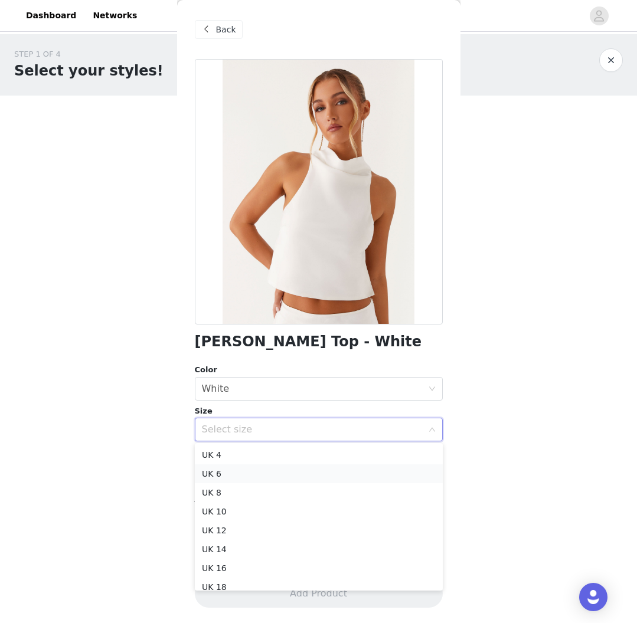
click at [273, 470] on li "UK 6" at bounding box center [319, 473] width 248 height 19
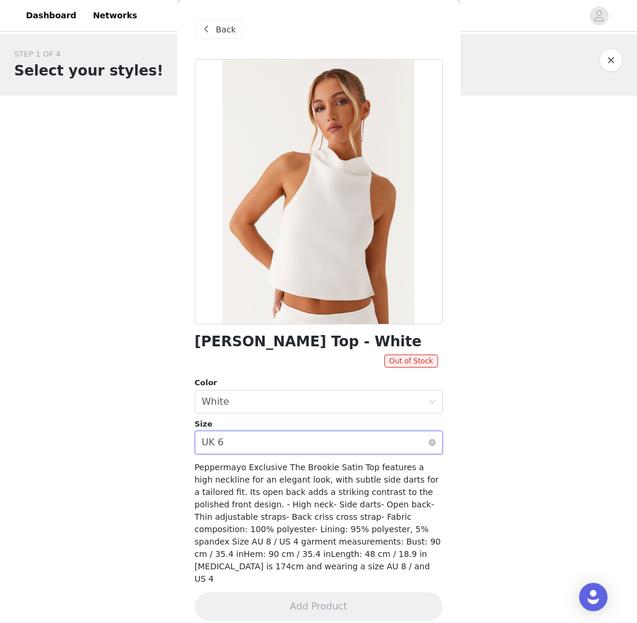
click at [275, 440] on div "Select size UK 6" at bounding box center [315, 442] width 226 height 22
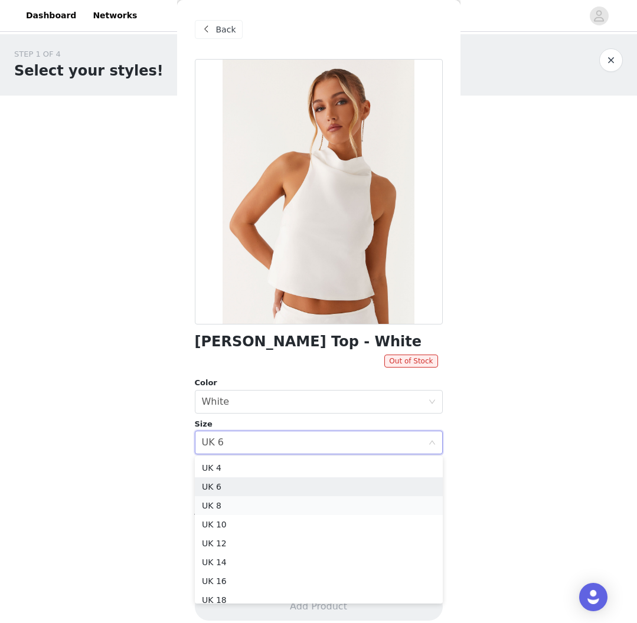
click at [225, 504] on li "UK 8" at bounding box center [319, 505] width 248 height 19
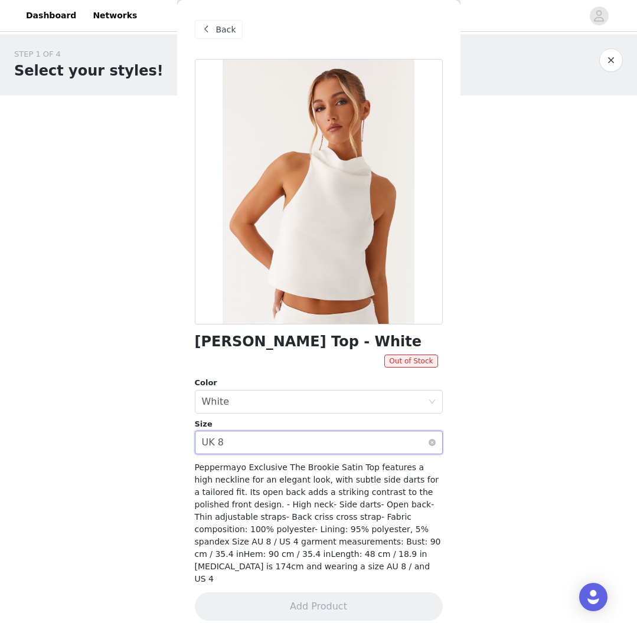
click at [332, 445] on div "Select size UK 8" at bounding box center [315, 442] width 226 height 22
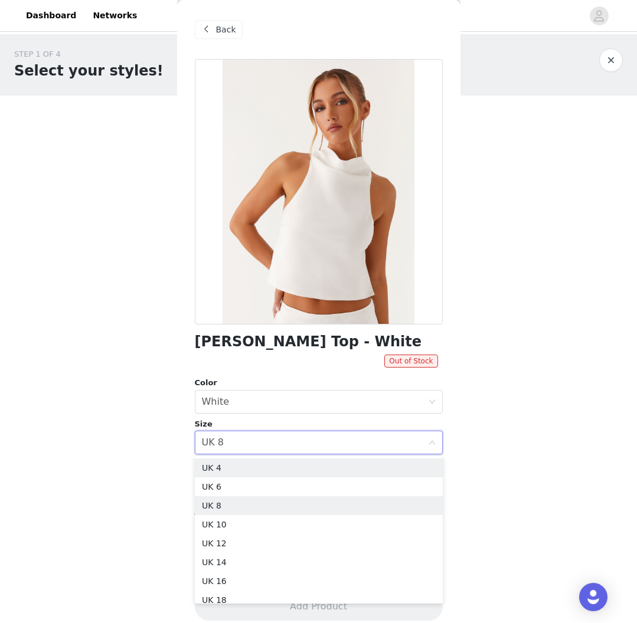
click at [266, 463] on li "UK 4" at bounding box center [319, 467] width 248 height 19
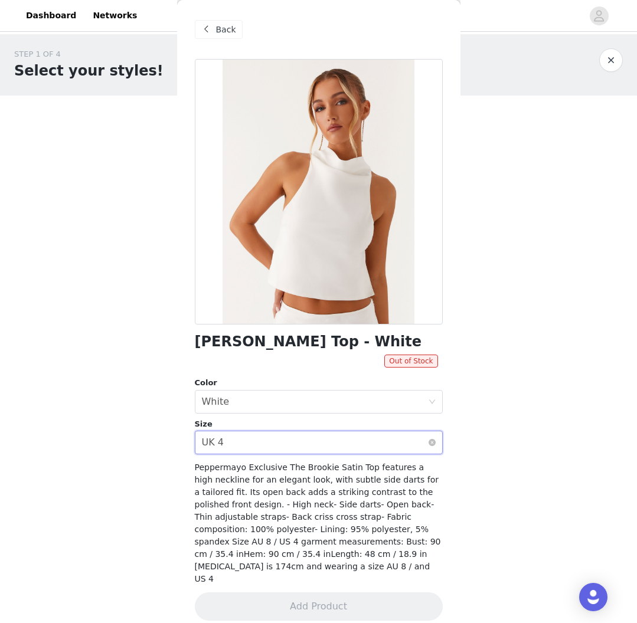
click at [263, 449] on div "Select size UK 4" at bounding box center [315, 442] width 226 height 22
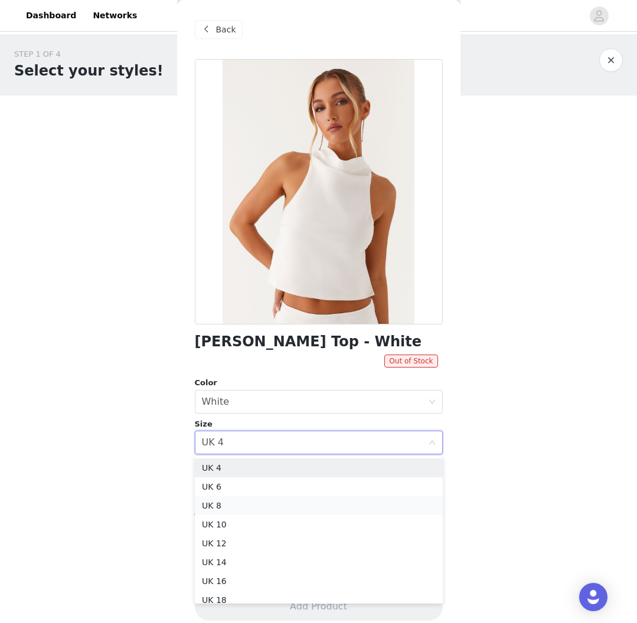
click at [252, 509] on li "UK 8" at bounding box center [319, 505] width 248 height 19
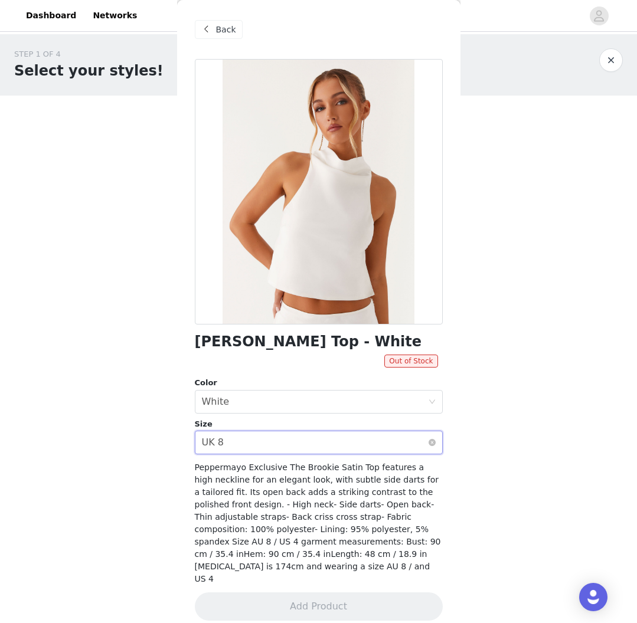
click at [245, 443] on div "Select size UK 8" at bounding box center [315, 442] width 226 height 22
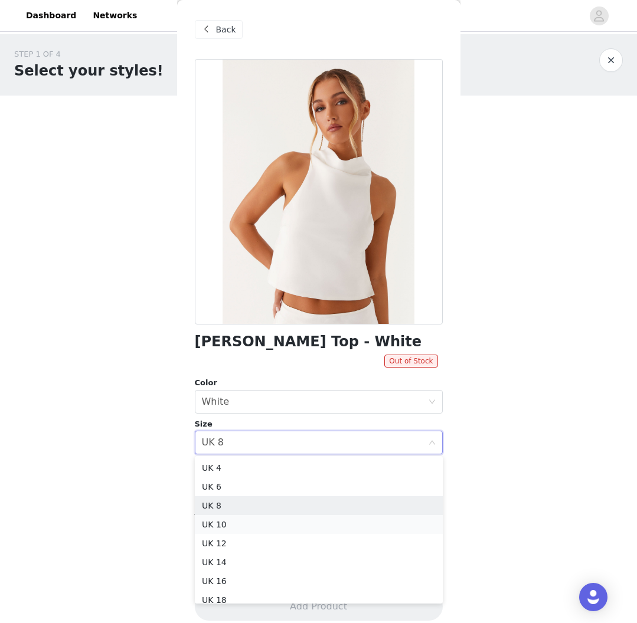
click at [235, 519] on li "UK 10" at bounding box center [319, 524] width 248 height 19
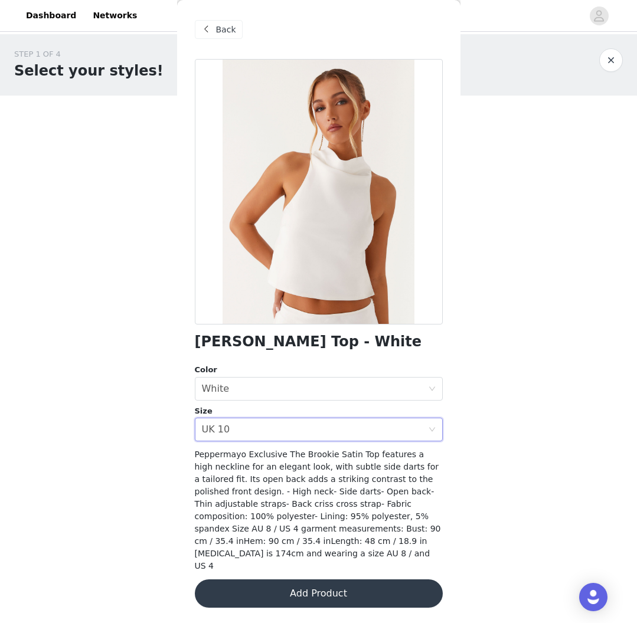
click at [400, 170] on div at bounding box center [319, 191] width 248 height 265
click at [232, 32] on span "Back" at bounding box center [226, 30] width 20 height 12
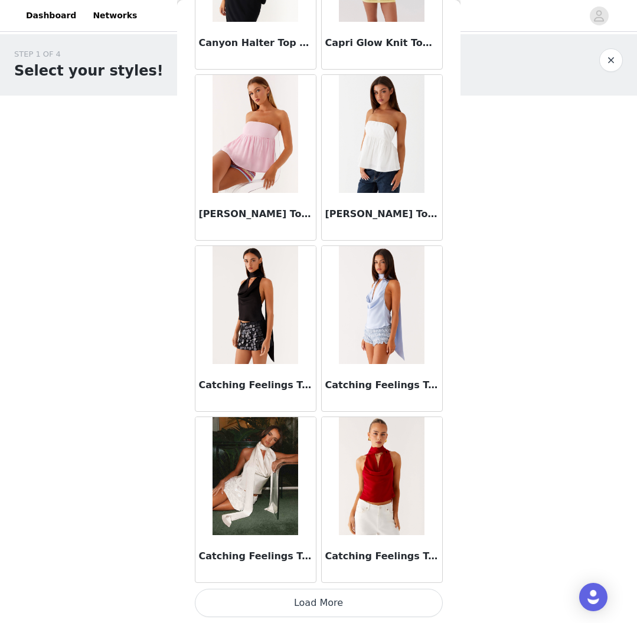
scroll to position [0, 0]
click at [332, 611] on button "Load More" at bounding box center [319, 603] width 248 height 28
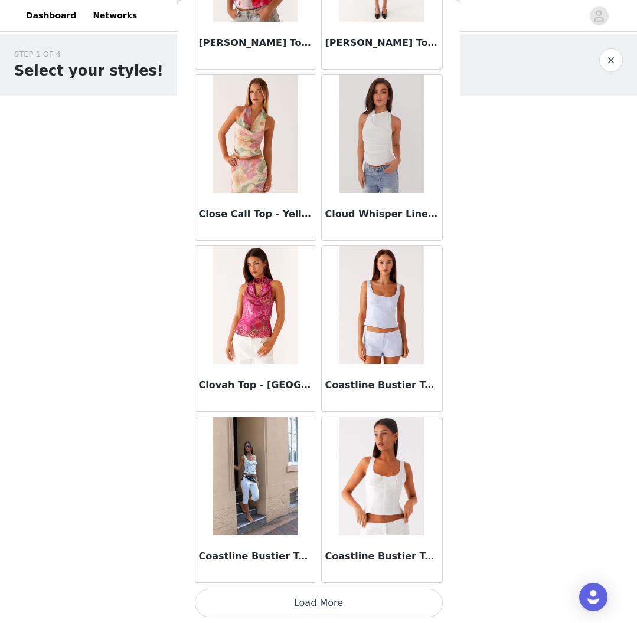
scroll to position [6315, 0]
click at [338, 601] on button "Load More" at bounding box center [319, 603] width 248 height 28
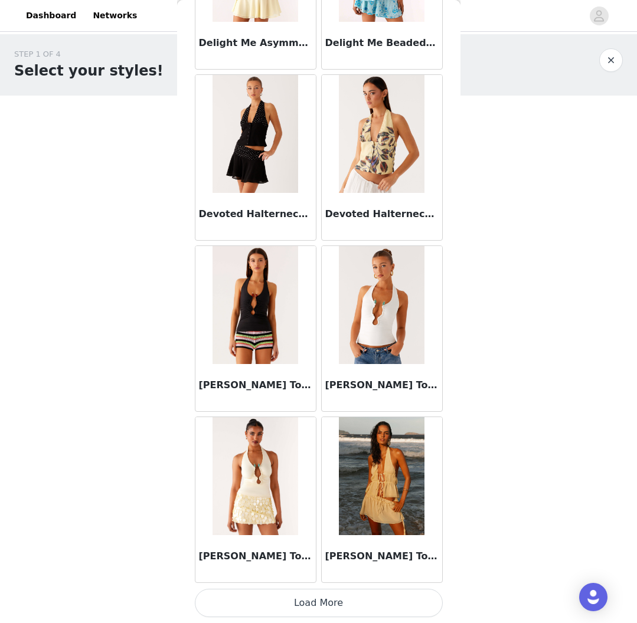
scroll to position [0, 0]
click at [347, 591] on button "Load More" at bounding box center [319, 603] width 248 height 28
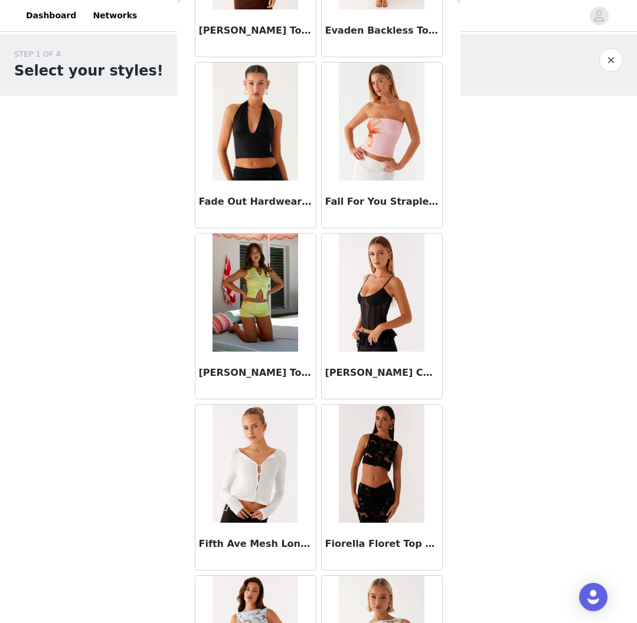
scroll to position [9240, 0]
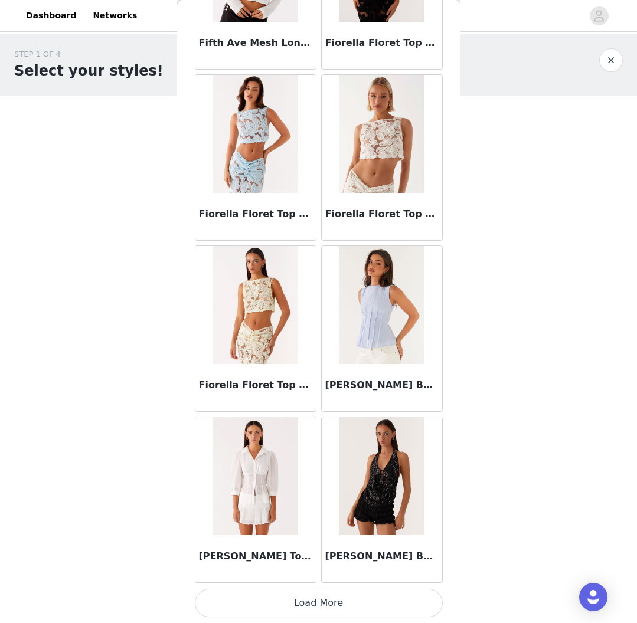
click at [308, 605] on button "Load More" at bounding box center [319, 603] width 248 height 28
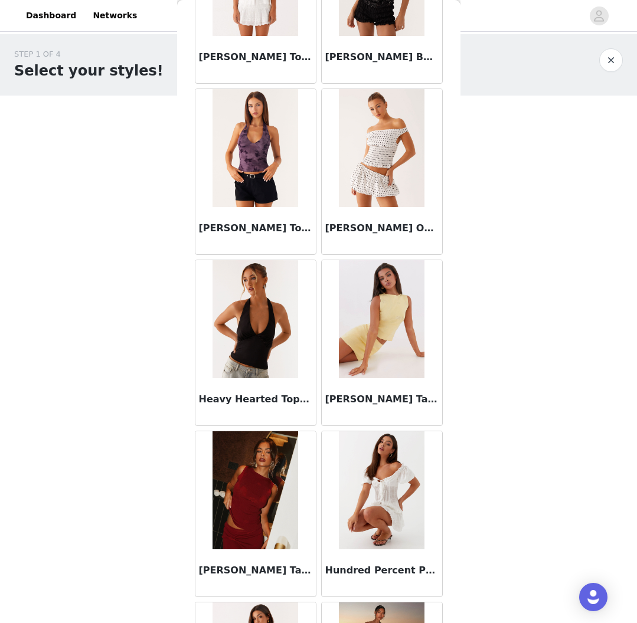
scroll to position [10236, 0]
click at [262, 349] on img at bounding box center [255, 319] width 86 height 118
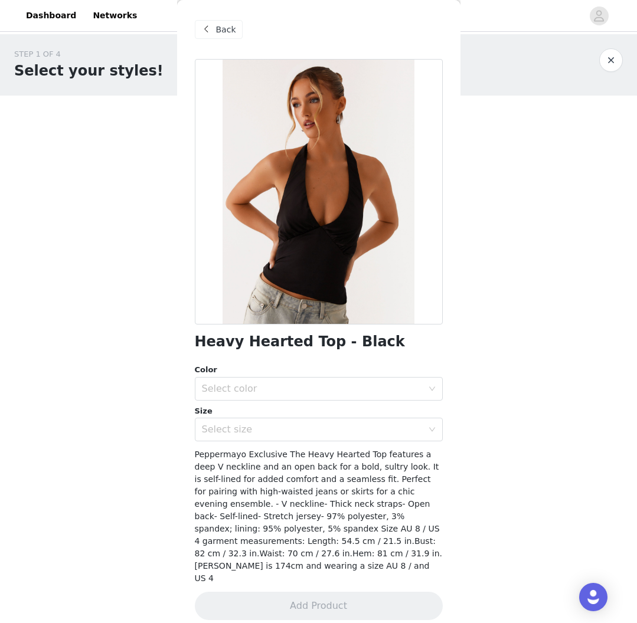
scroll to position [0, 0]
click at [205, 30] on span at bounding box center [206, 29] width 14 height 14
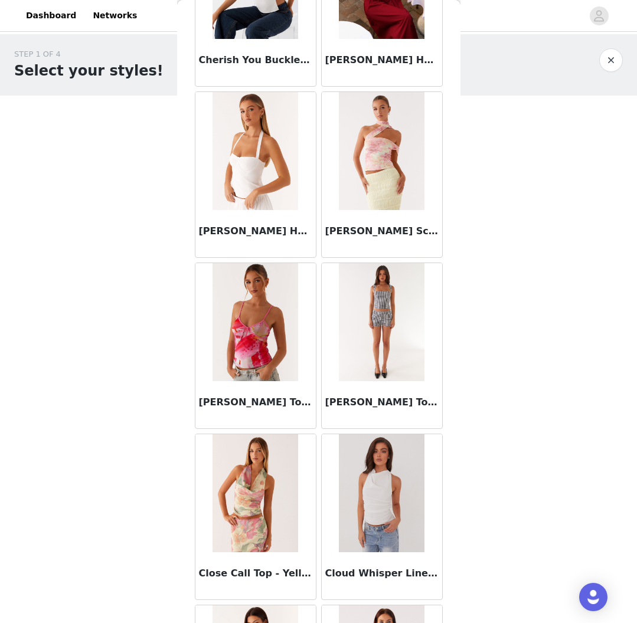
scroll to position [5954, 0]
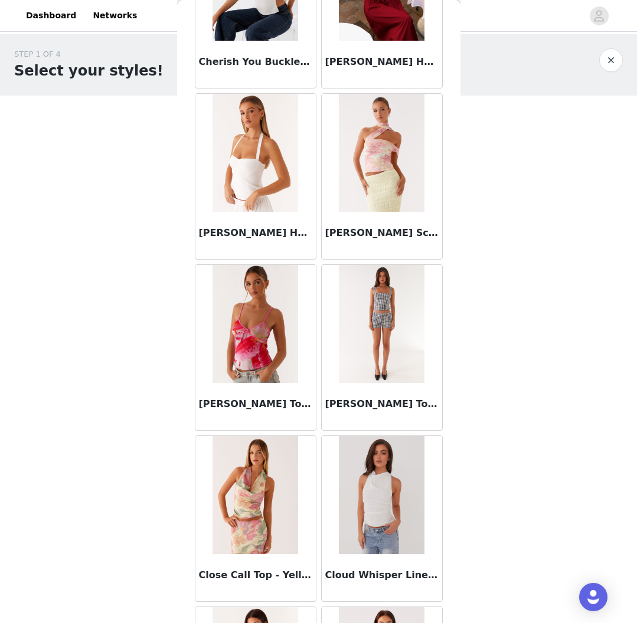
click at [382, 319] on img at bounding box center [382, 324] width 86 height 118
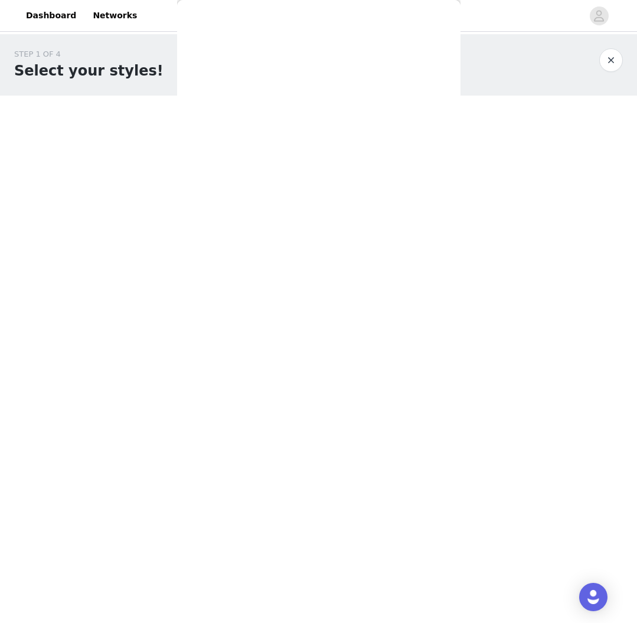
scroll to position [0, 0]
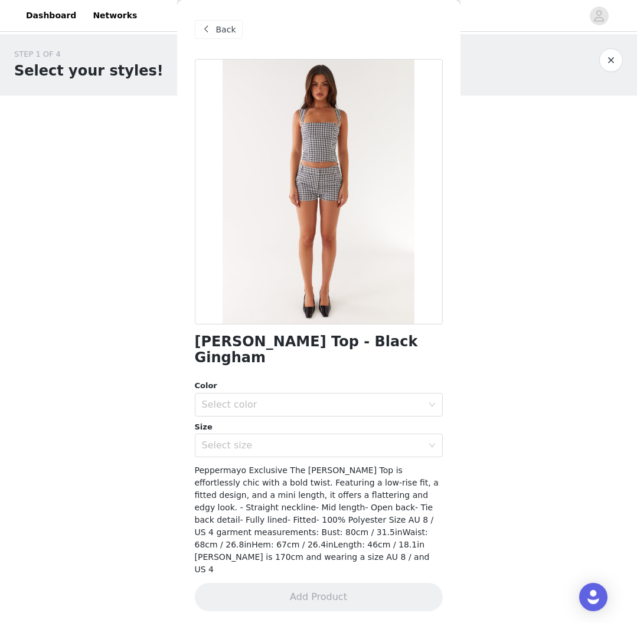
click at [222, 34] on span "Back" at bounding box center [226, 30] width 20 height 12
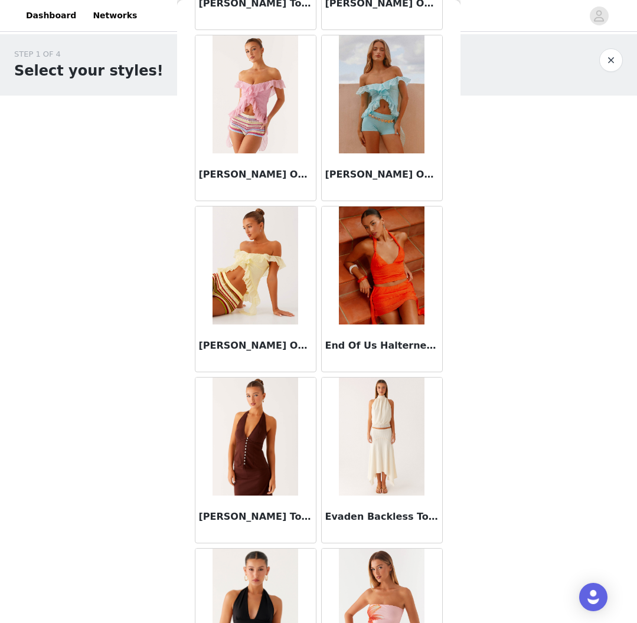
scroll to position [9068, 0]
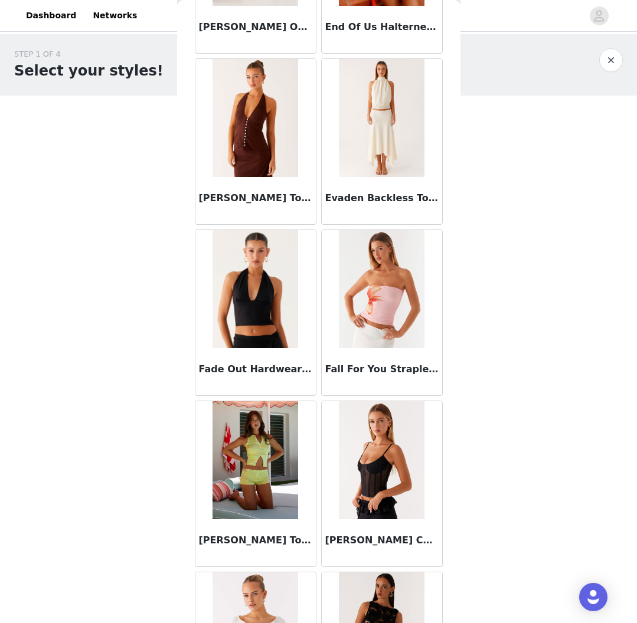
click at [268, 318] on img at bounding box center [255, 289] width 86 height 118
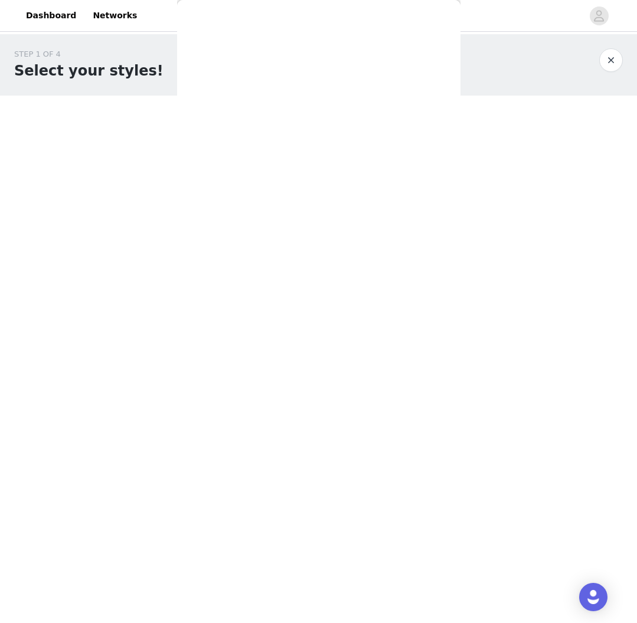
scroll to position [0, 0]
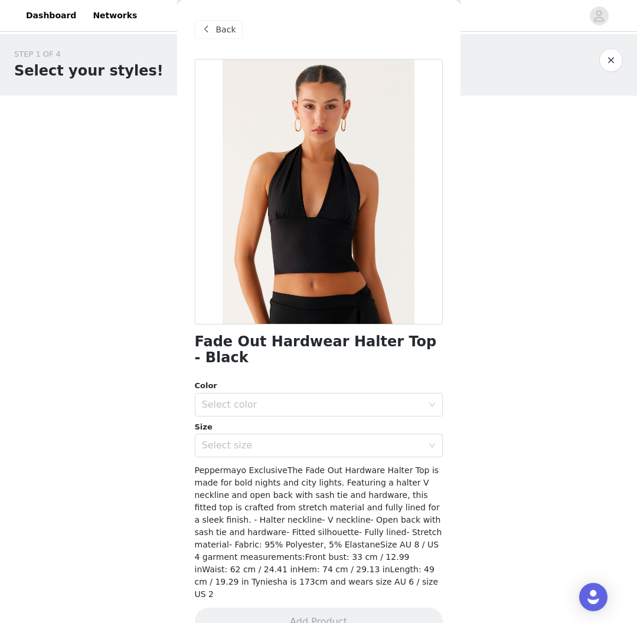
click at [239, 29] on div "Back" at bounding box center [219, 29] width 48 height 19
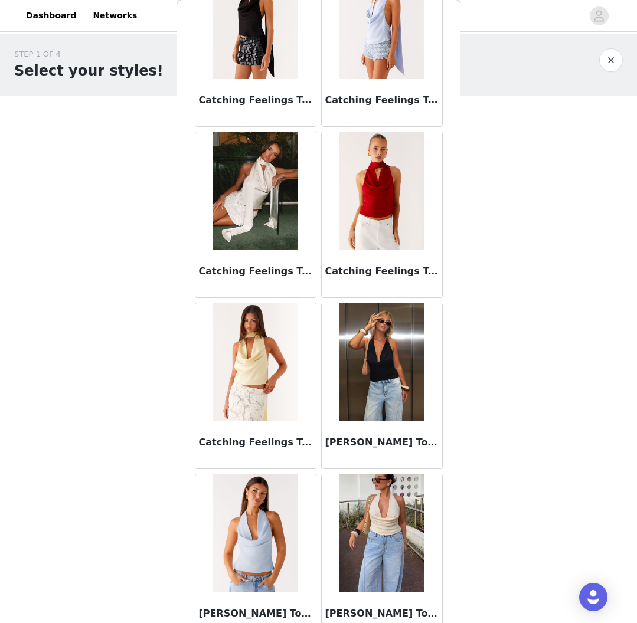
scroll to position [4890, 0]
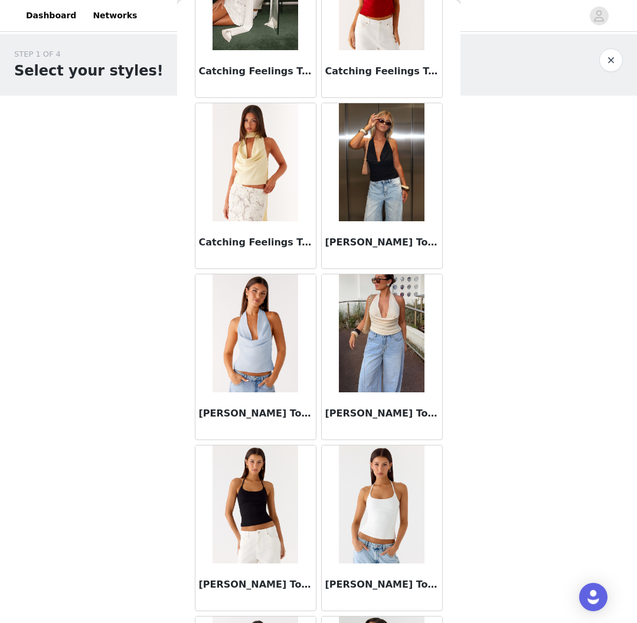
click at [395, 181] on img at bounding box center [382, 162] width 86 height 118
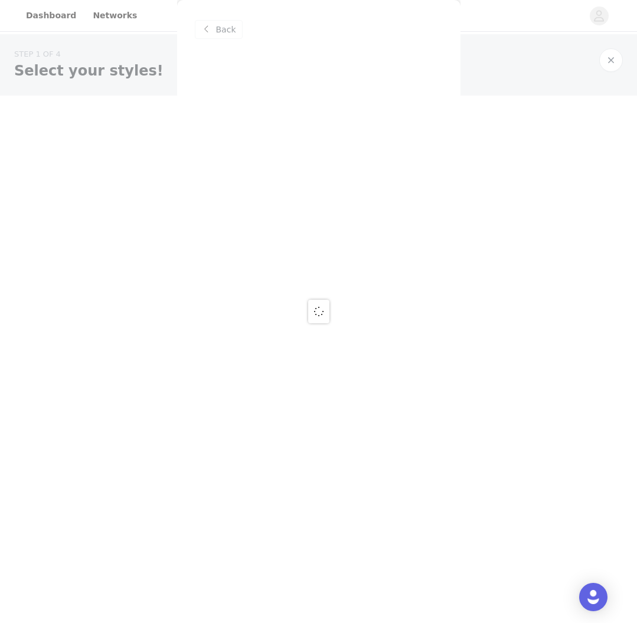
scroll to position [0, 0]
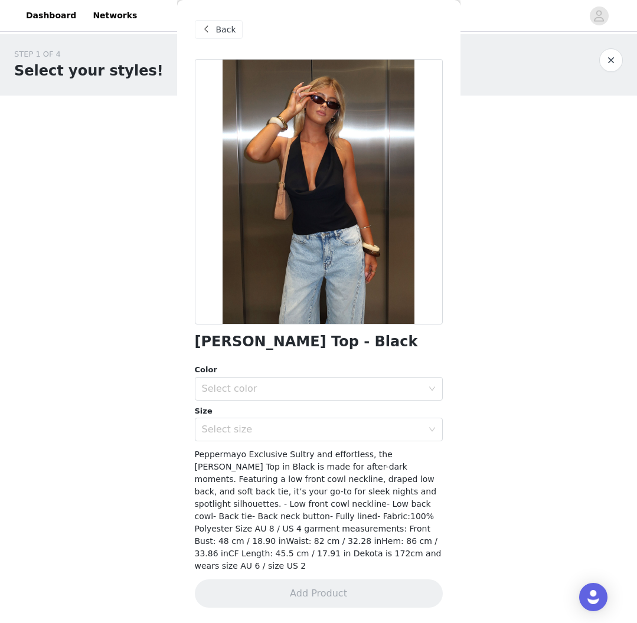
click at [228, 30] on span "Back" at bounding box center [226, 30] width 20 height 12
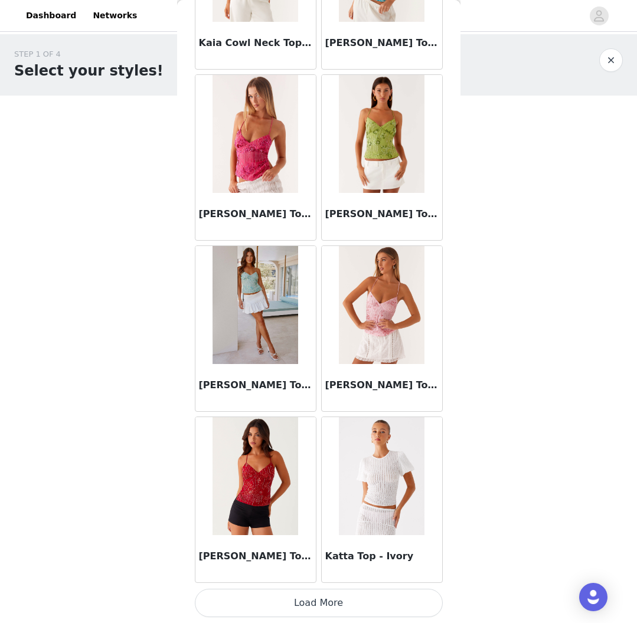
scroll to position [11447, 0]
click at [311, 605] on button "Load More" at bounding box center [319, 603] width 248 height 28
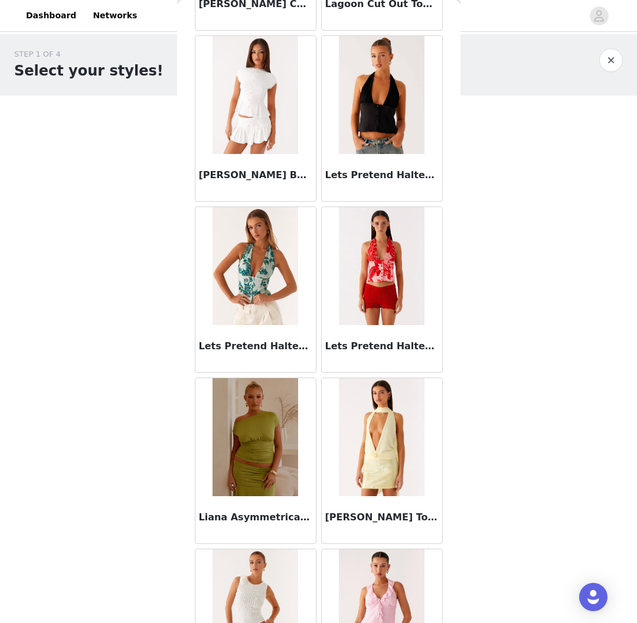
scroll to position [12513, 0]
click at [261, 90] on img at bounding box center [255, 95] width 86 height 118
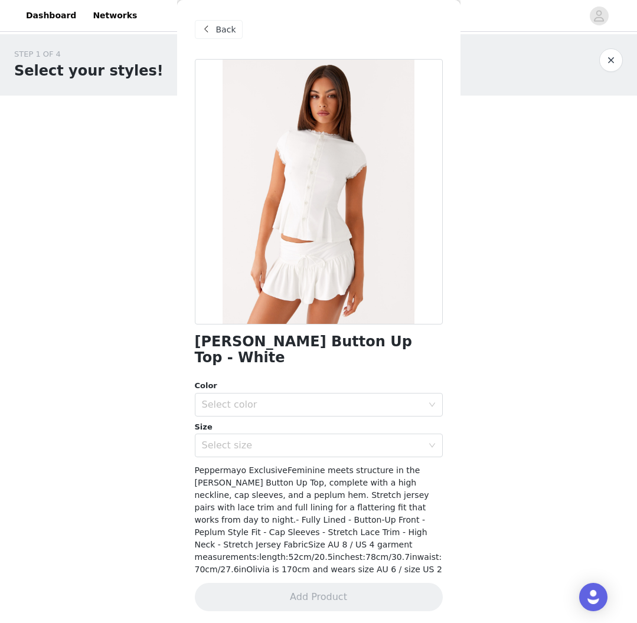
scroll to position [1, 0]
click at [228, 26] on span "Back" at bounding box center [226, 30] width 20 height 12
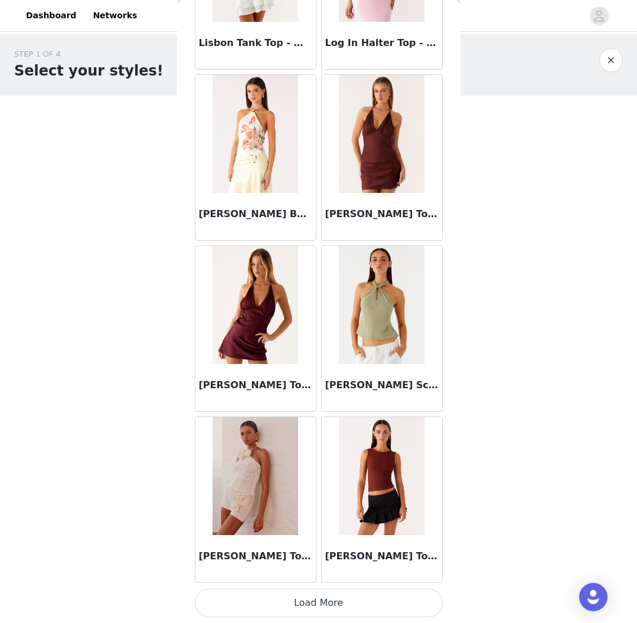
scroll to position [0, 0]
click at [327, 599] on button "Load More" at bounding box center [319, 603] width 248 height 28
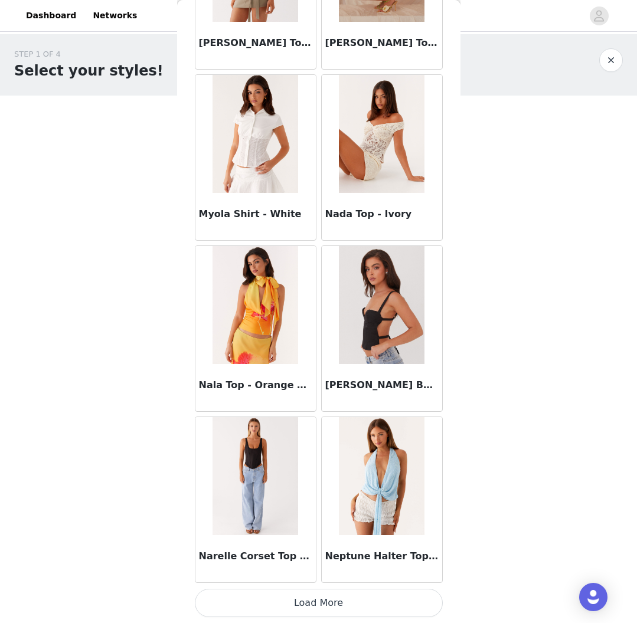
click at [319, 601] on button "Load More" at bounding box center [319, 603] width 248 height 28
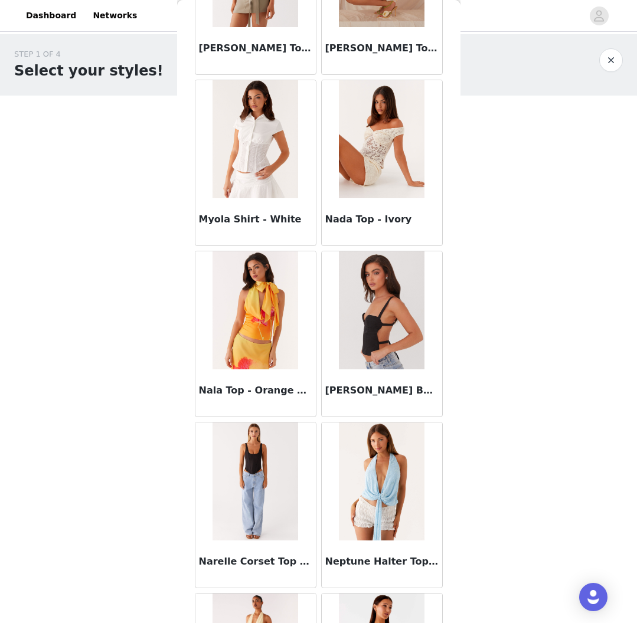
click at [257, 460] on img at bounding box center [255, 481] width 86 height 118
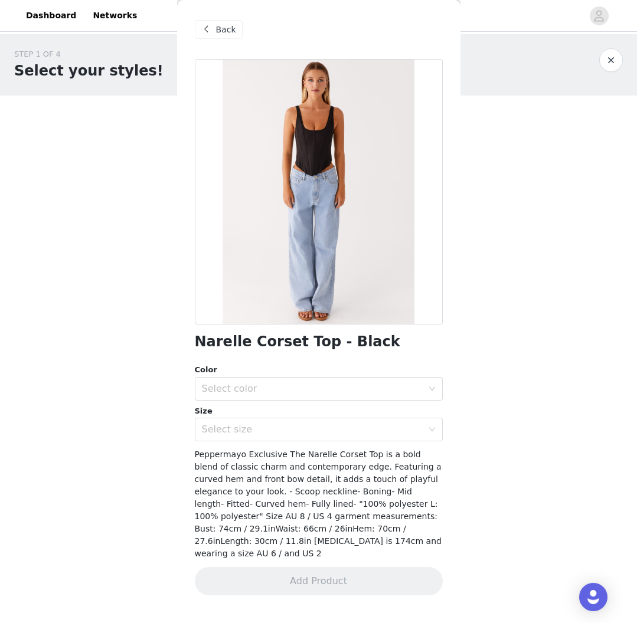
scroll to position [0, 0]
click at [224, 24] on span "Back" at bounding box center [226, 30] width 20 height 12
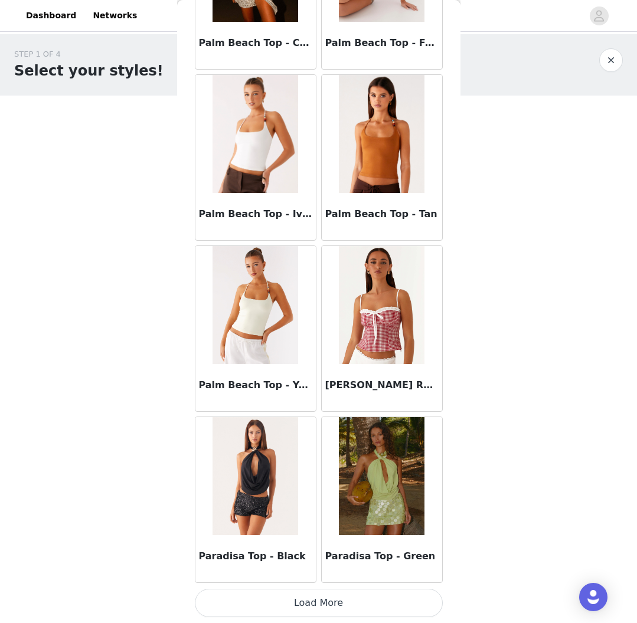
scroll to position [16580, 0]
click at [335, 602] on button "Load More" at bounding box center [319, 603] width 248 height 28
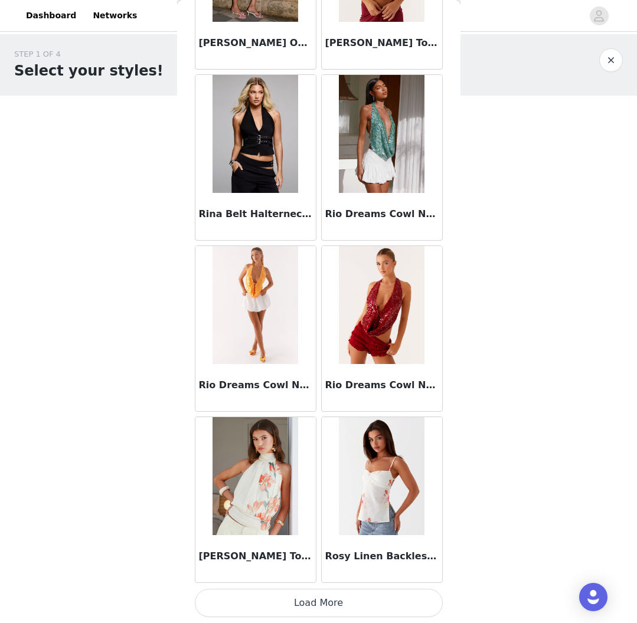
scroll to position [0, 1]
click at [296, 612] on button "Load More" at bounding box center [319, 603] width 248 height 28
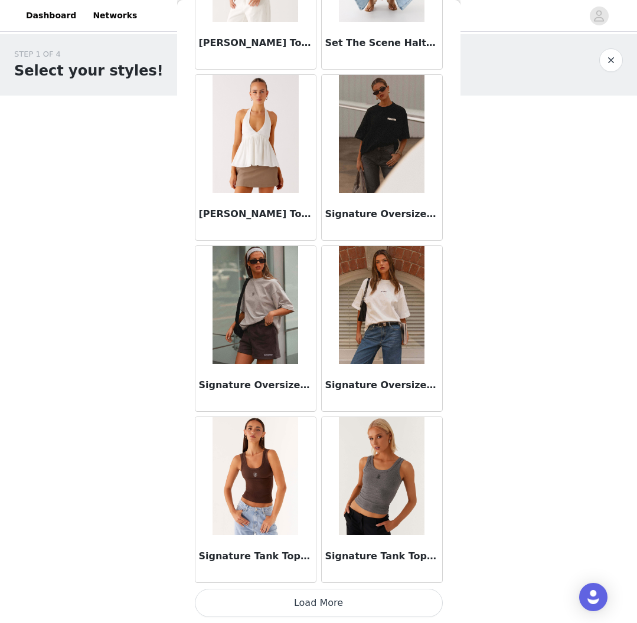
scroll to position [20002, 0]
click at [322, 599] on button "Load More" at bounding box center [319, 603] width 248 height 28
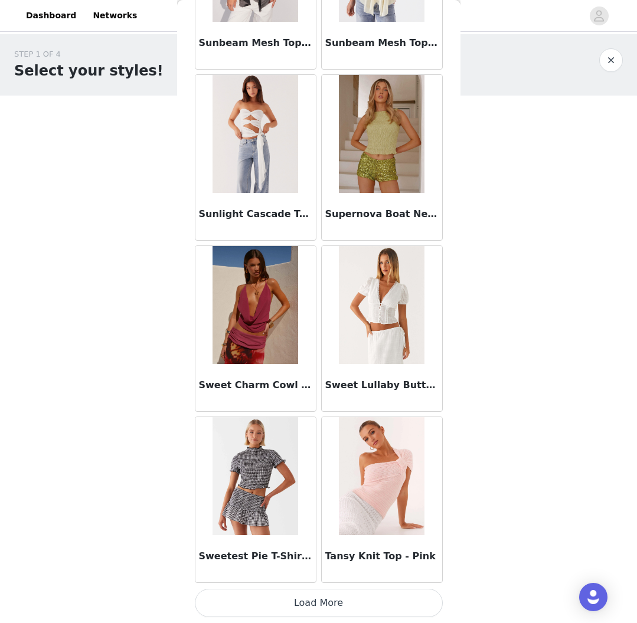
scroll to position [21717, 0]
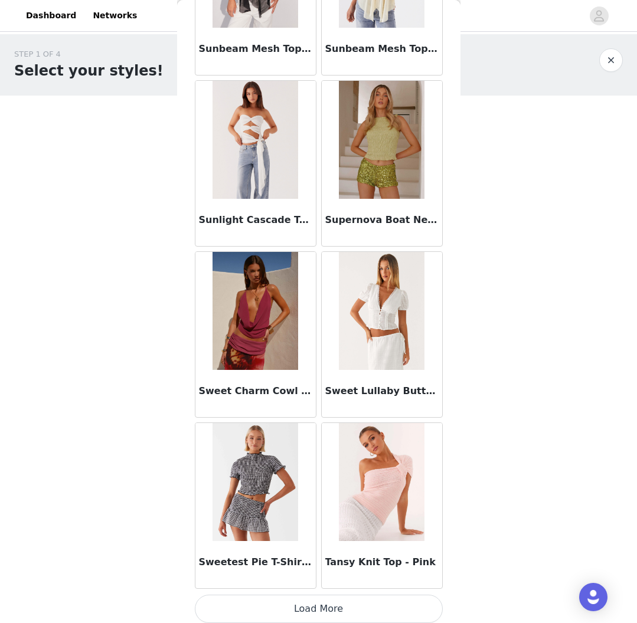
click at [323, 611] on button "Load More" at bounding box center [319, 609] width 248 height 28
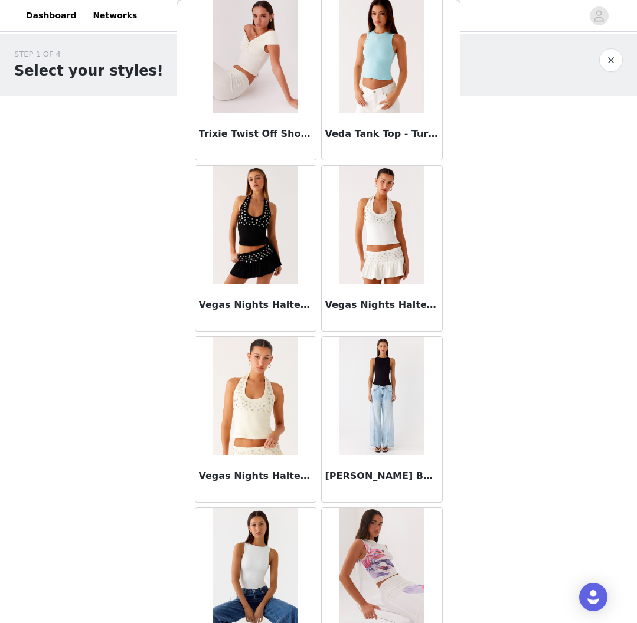
scroll to position [22477, 0]
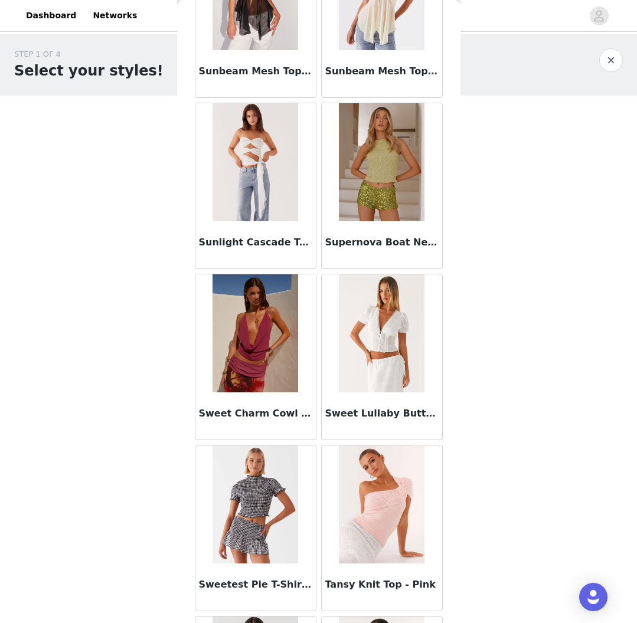
click at [397, 493] on img at bounding box center [382, 504] width 86 height 118
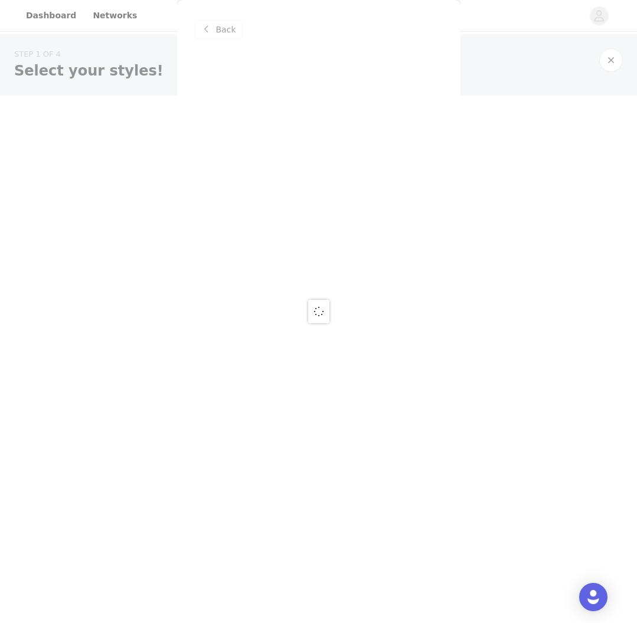
scroll to position [0, 0]
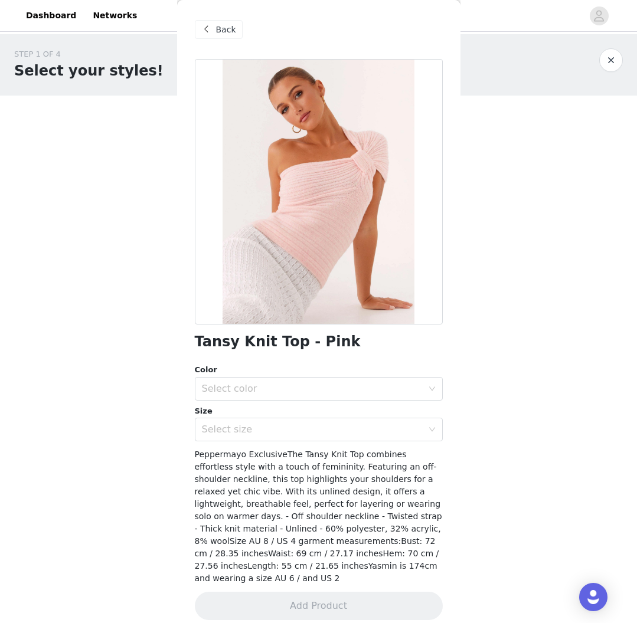
click at [229, 32] on span "Back" at bounding box center [226, 30] width 20 height 12
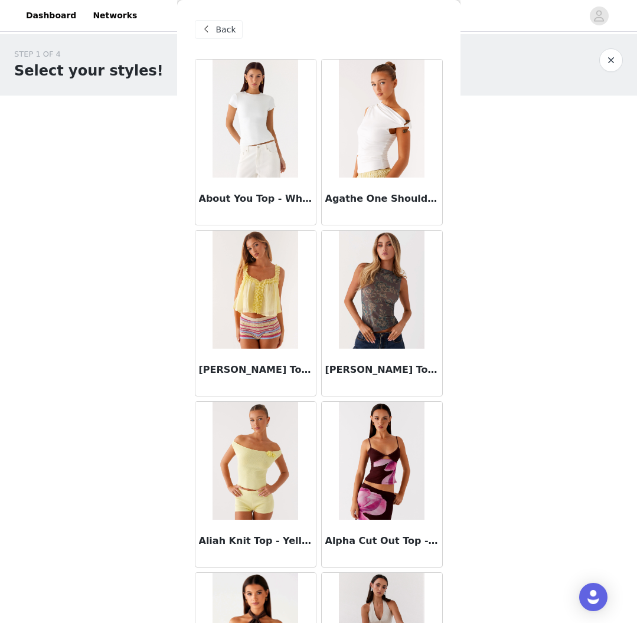
click at [233, 32] on span "Back" at bounding box center [226, 30] width 20 height 12
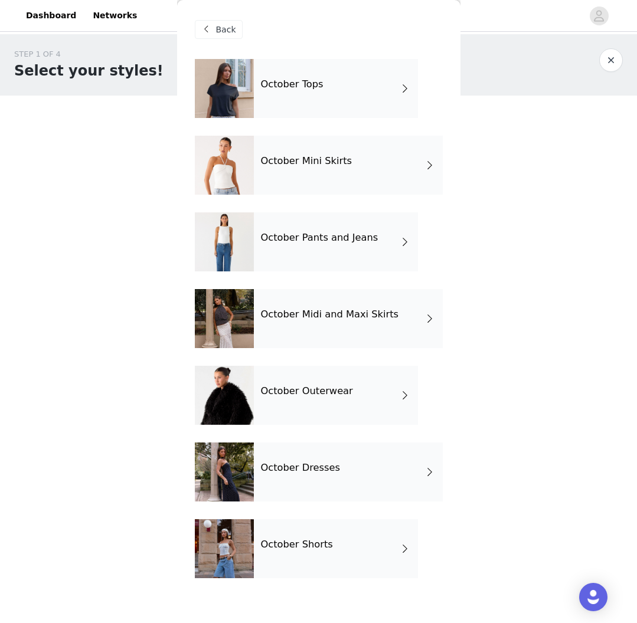
scroll to position [1, 0]
click at [313, 227] on div "October Pants and Jeans" at bounding box center [336, 241] width 164 height 59
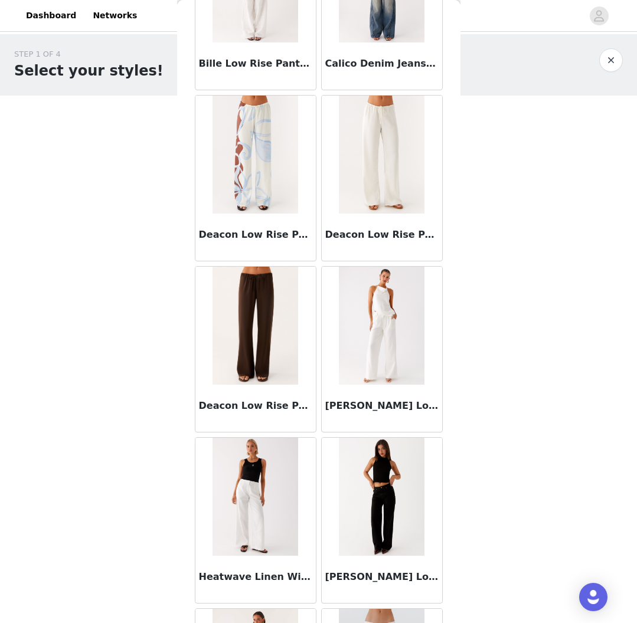
scroll to position [158, 0]
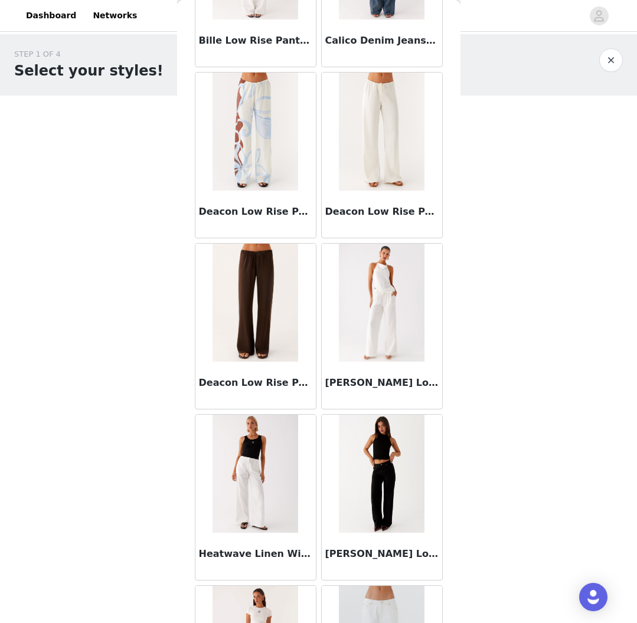
click at [404, 281] on img at bounding box center [382, 303] width 86 height 118
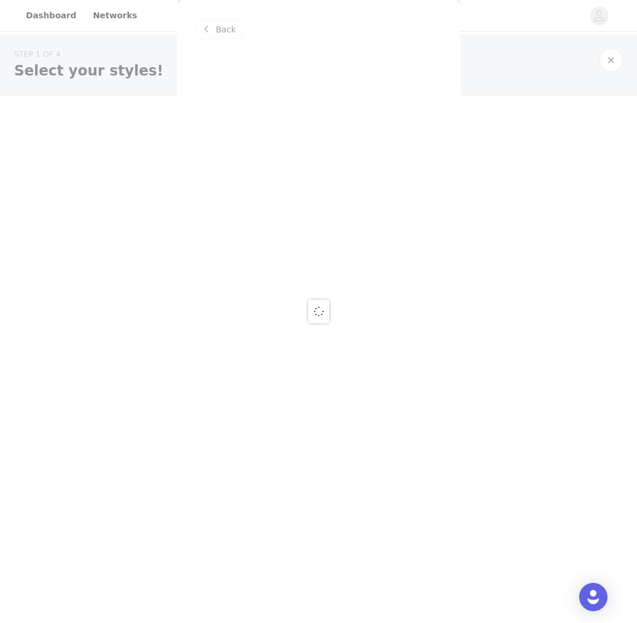
scroll to position [0, 0]
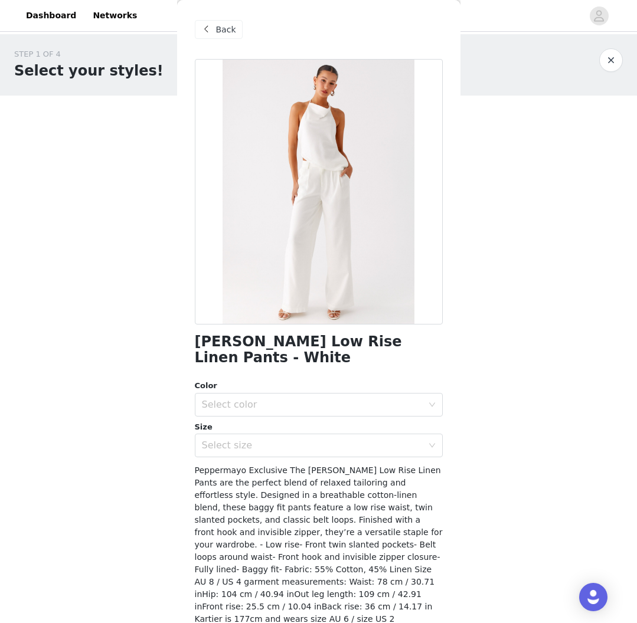
click at [211, 31] on span at bounding box center [206, 29] width 14 height 14
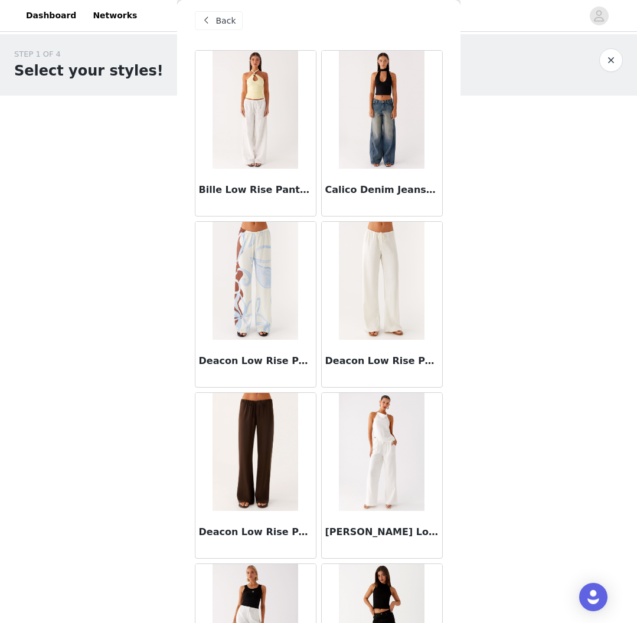
click at [377, 461] on img at bounding box center [382, 452] width 86 height 118
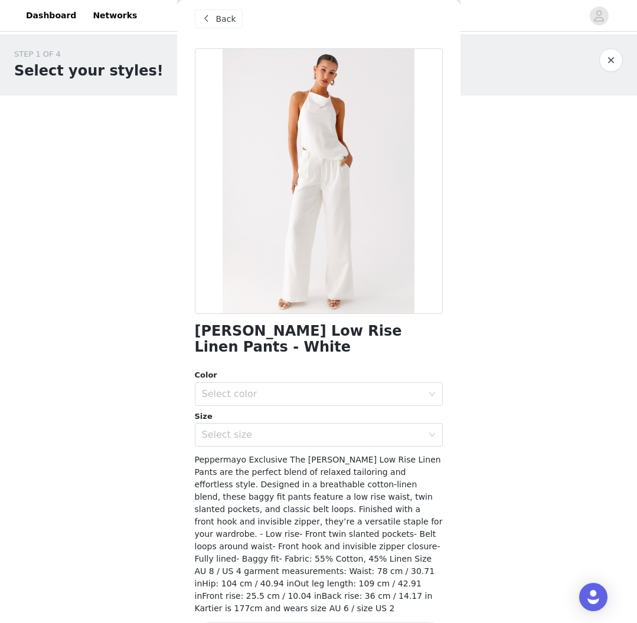
scroll to position [8, 0]
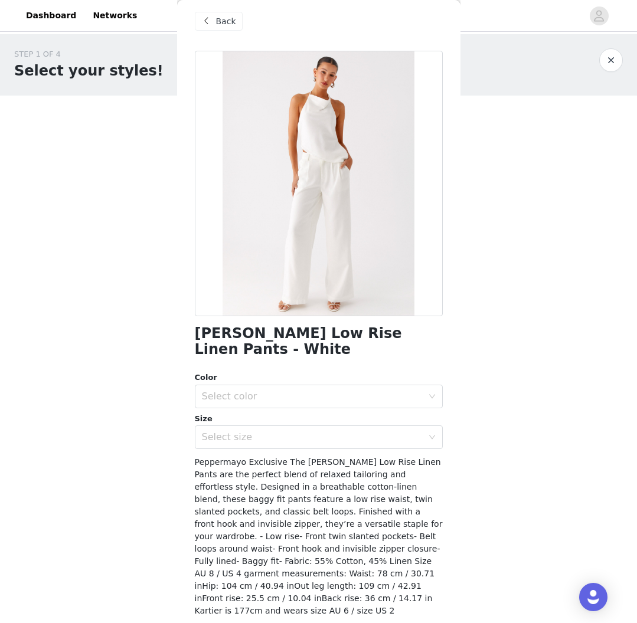
click at [221, 17] on span "Back" at bounding box center [226, 21] width 20 height 12
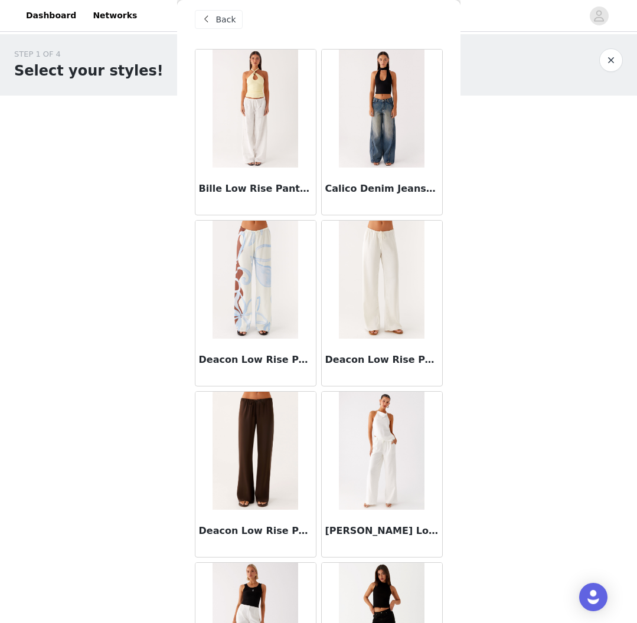
click at [221, 19] on span "Back" at bounding box center [226, 20] width 20 height 12
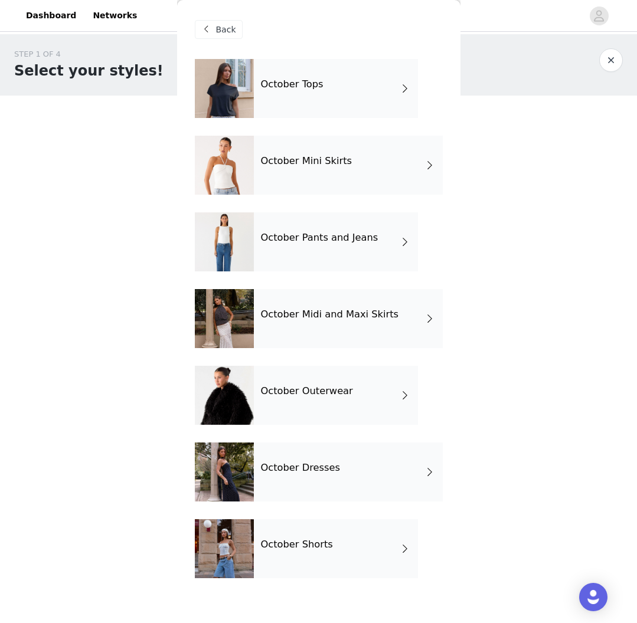
scroll to position [0, 0]
click at [287, 58] on div "Back" at bounding box center [319, 29] width 248 height 59
click at [286, 80] on h4 "October Tops" at bounding box center [292, 84] width 63 height 11
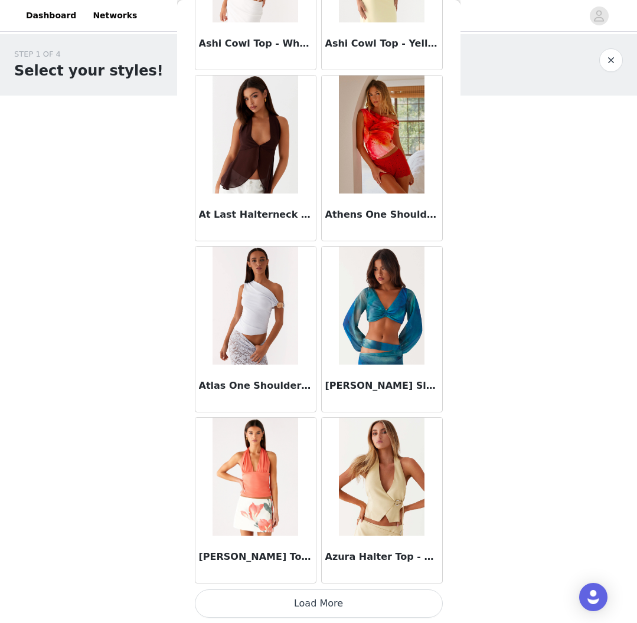
click at [325, 606] on button "Load More" at bounding box center [319, 603] width 248 height 28
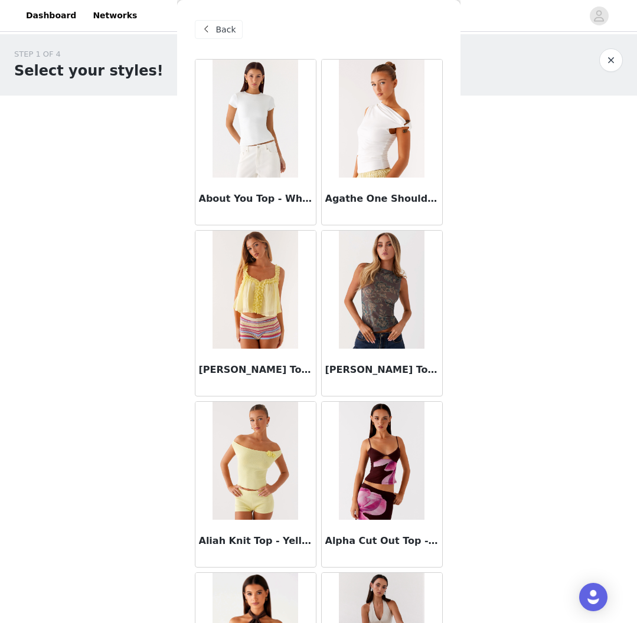
click at [214, 25] on div "Back" at bounding box center [219, 29] width 48 height 19
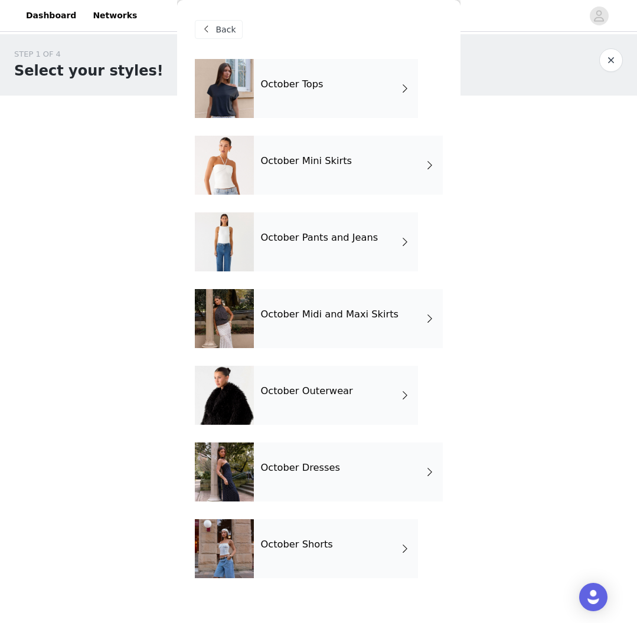
click at [303, 545] on h4 "October Shorts" at bounding box center [297, 544] width 72 height 11
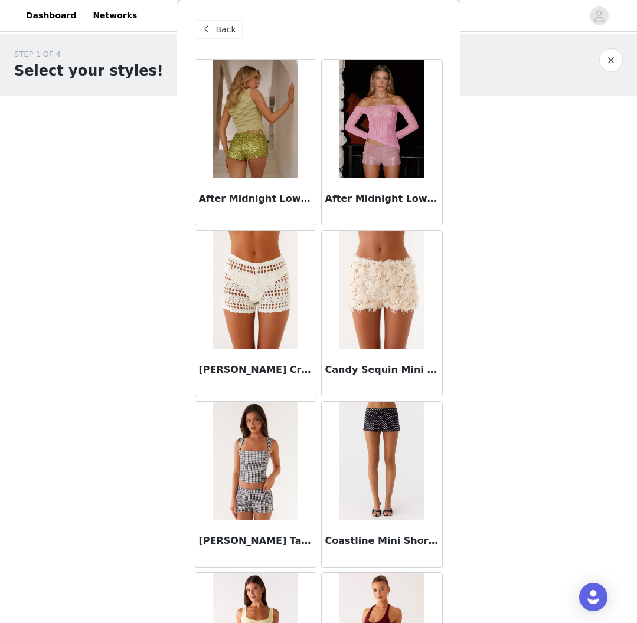
scroll to position [-2, 0]
click at [211, 24] on span at bounding box center [206, 29] width 14 height 14
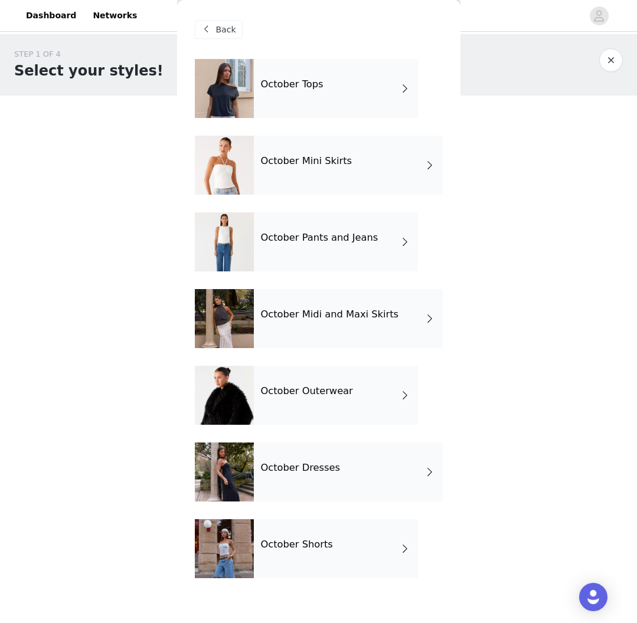
click at [319, 478] on div "October Dresses" at bounding box center [348, 471] width 189 height 59
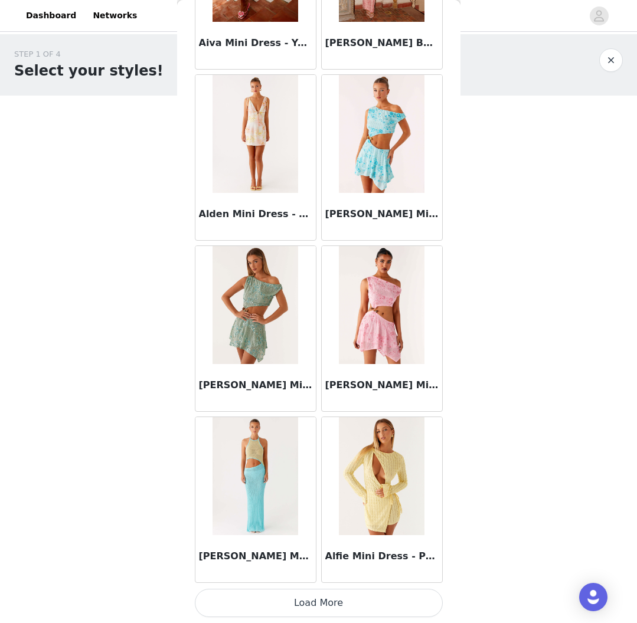
click at [339, 605] on button "Load More" at bounding box center [319, 603] width 248 height 28
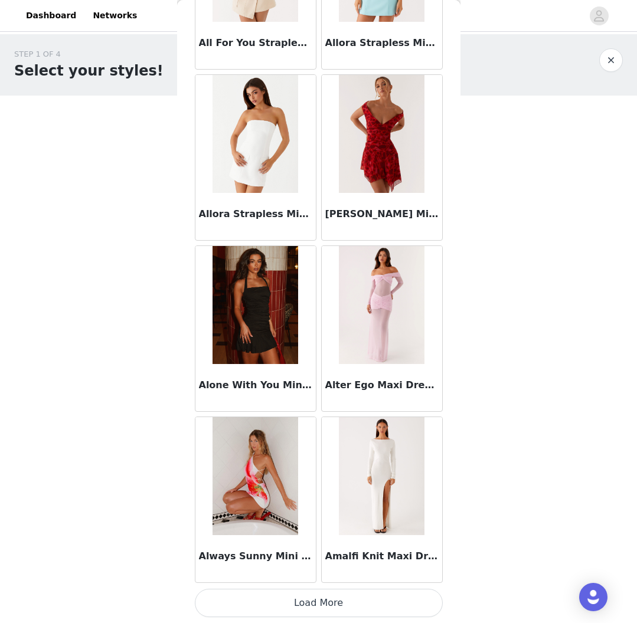
click at [304, 610] on button "Load More" at bounding box center [319, 603] width 248 height 28
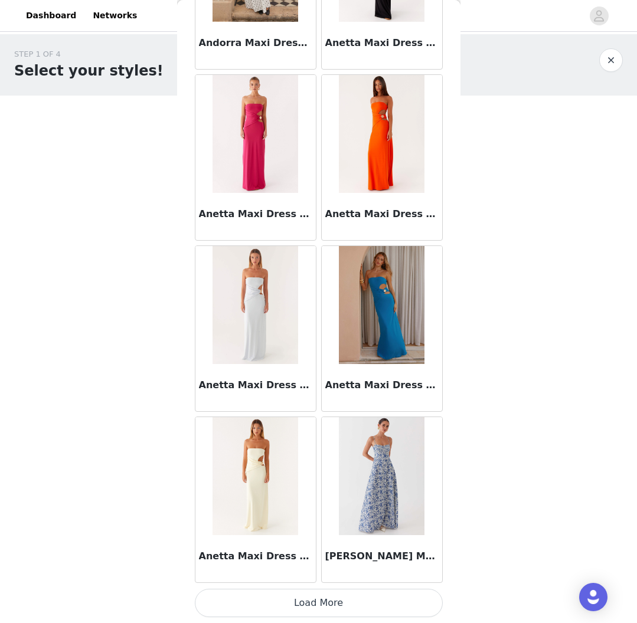
click at [340, 604] on button "Load More" at bounding box center [319, 603] width 248 height 28
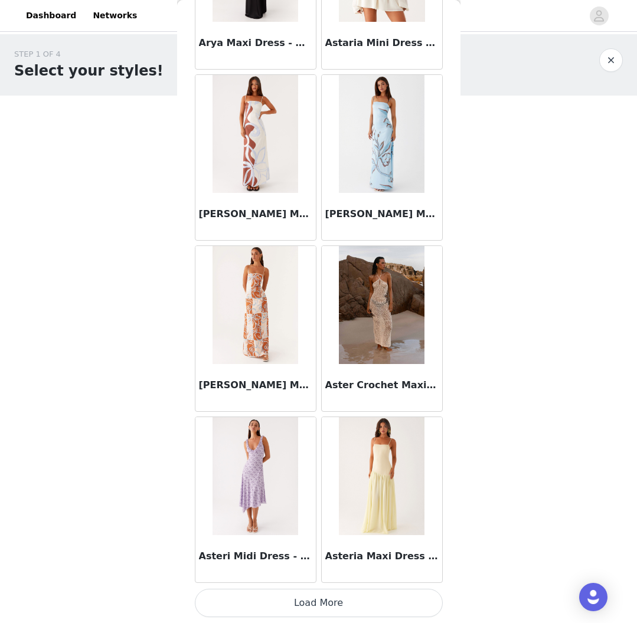
click at [322, 598] on button "Load More" at bounding box center [319, 603] width 248 height 28
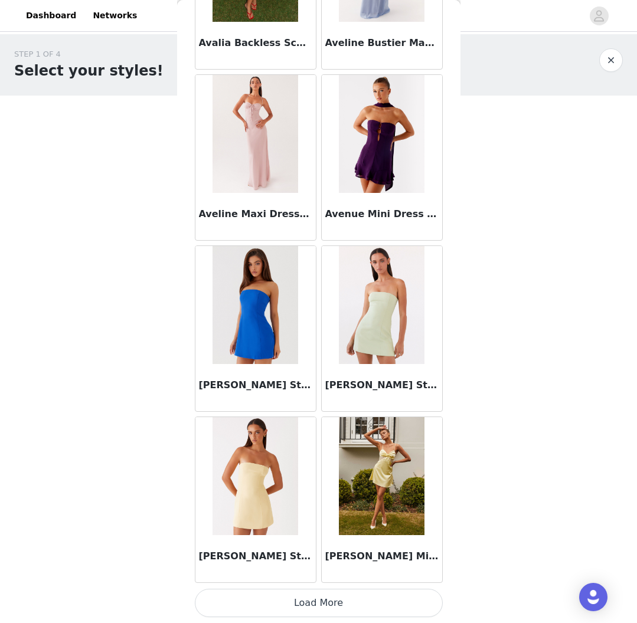
click at [326, 600] on button "Load More" at bounding box center [319, 603] width 248 height 28
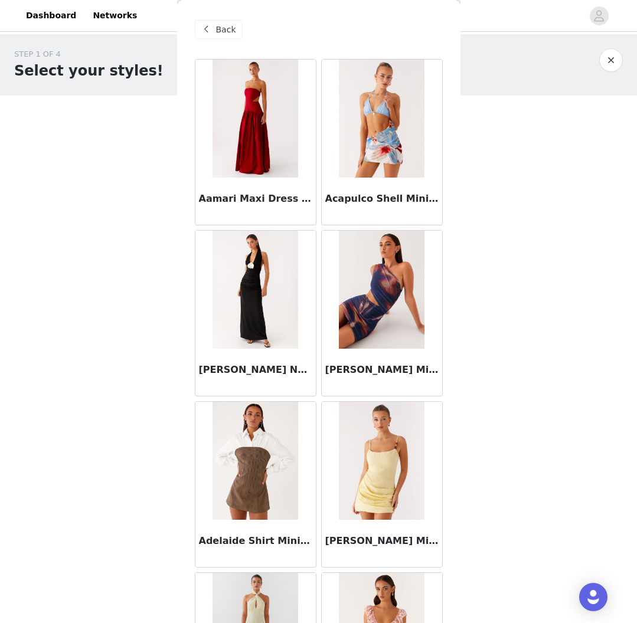
click at [216, 32] on span "Back" at bounding box center [226, 30] width 20 height 12
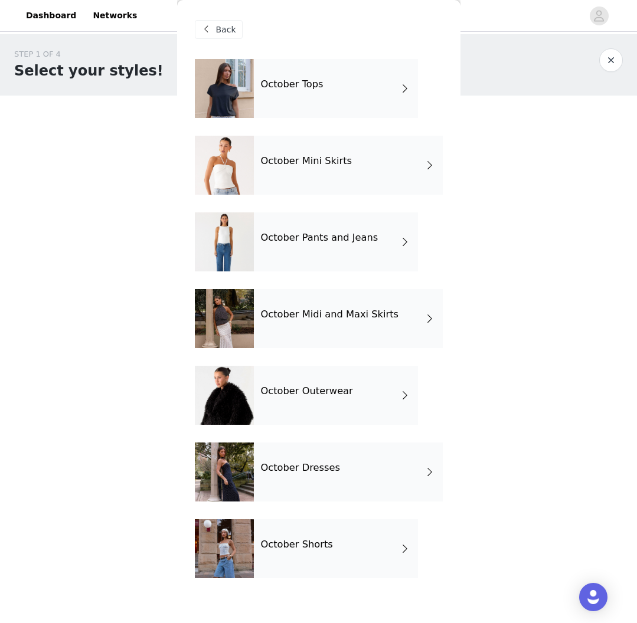
click at [342, 113] on div "October Tops" at bounding box center [336, 88] width 164 height 59
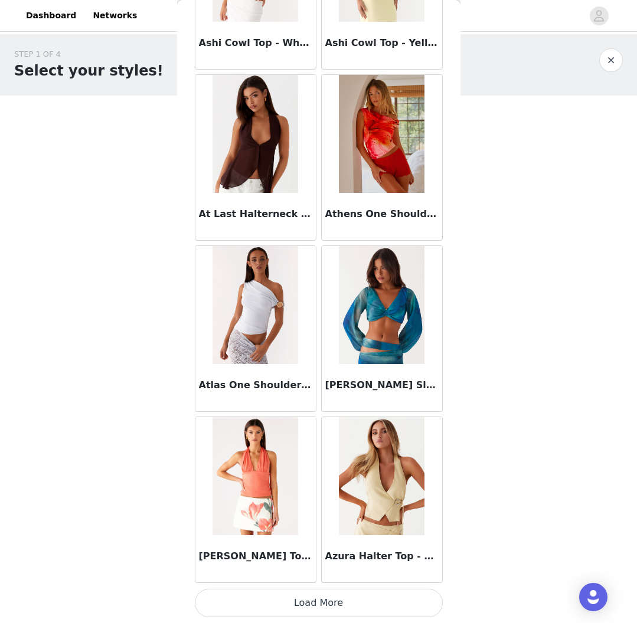
scroll to position [1182, 0]
click at [329, 610] on button "Load More" at bounding box center [319, 603] width 248 height 28
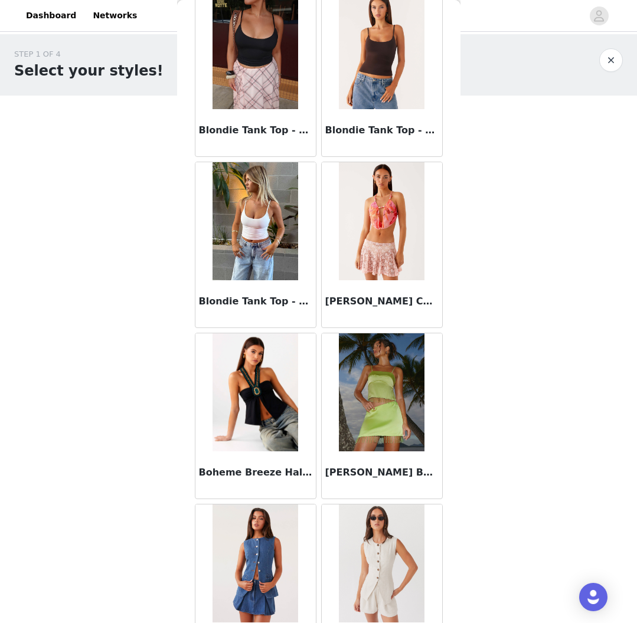
scroll to position [2878, 0]
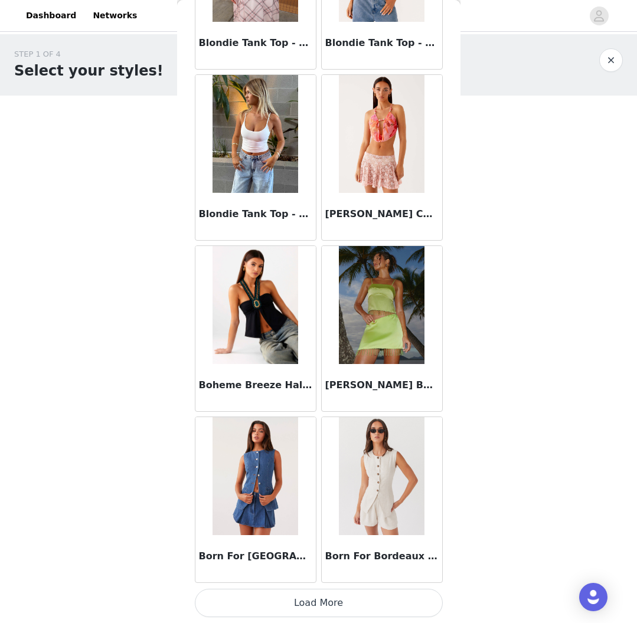
click at [333, 601] on button "Load More" at bounding box center [319, 603] width 248 height 28
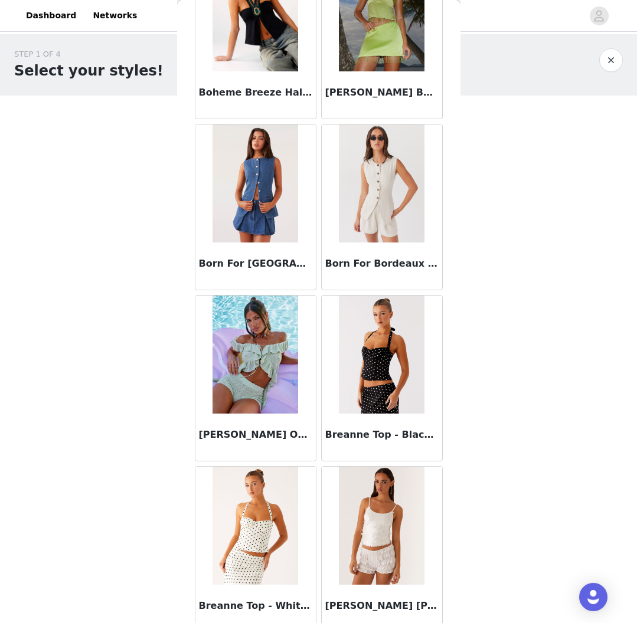
scroll to position [3326, 0]
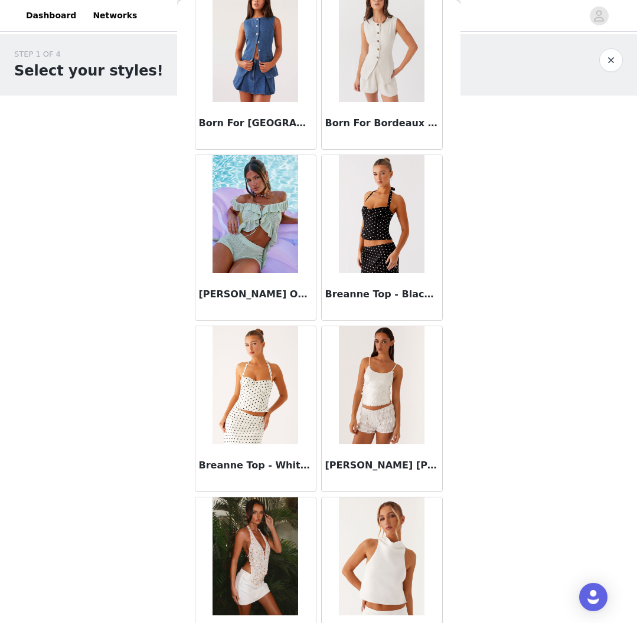
click at [374, 225] on img at bounding box center [382, 214] width 86 height 118
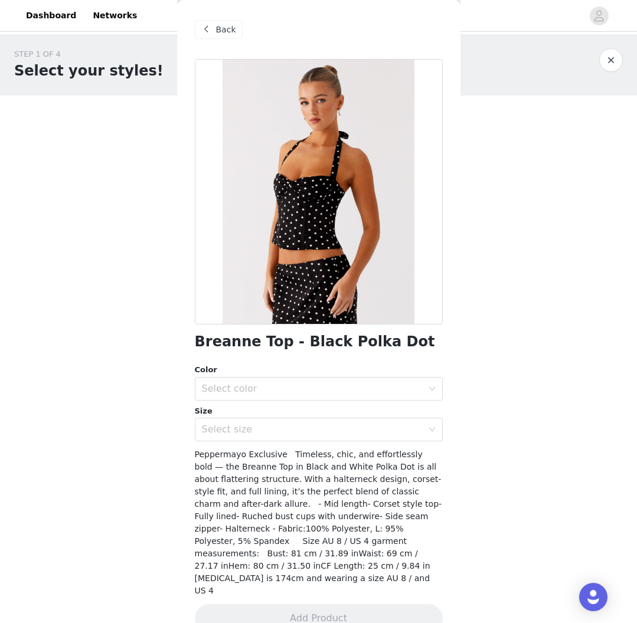
scroll to position [0, 0]
click at [223, 34] on span "Back" at bounding box center [226, 30] width 20 height 12
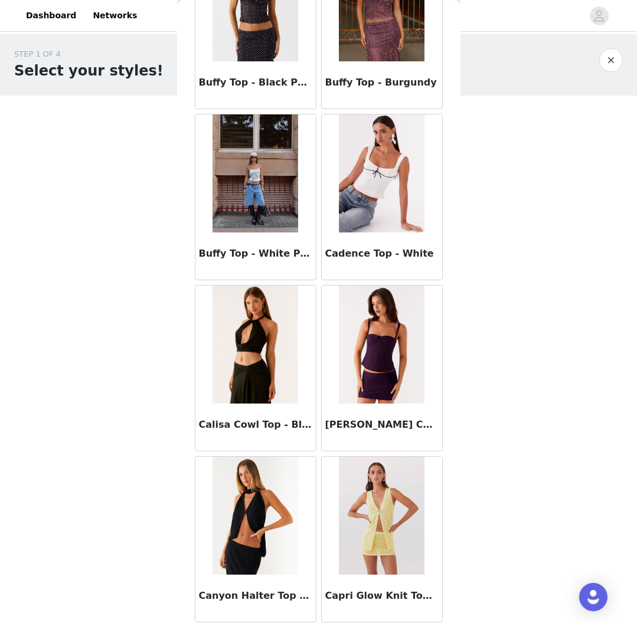
scroll to position [4208, 0]
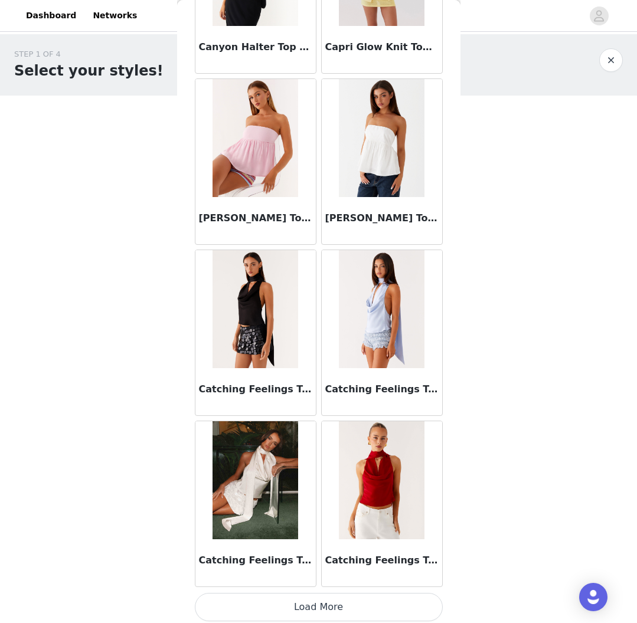
click at [292, 597] on button "Load More" at bounding box center [319, 607] width 248 height 28
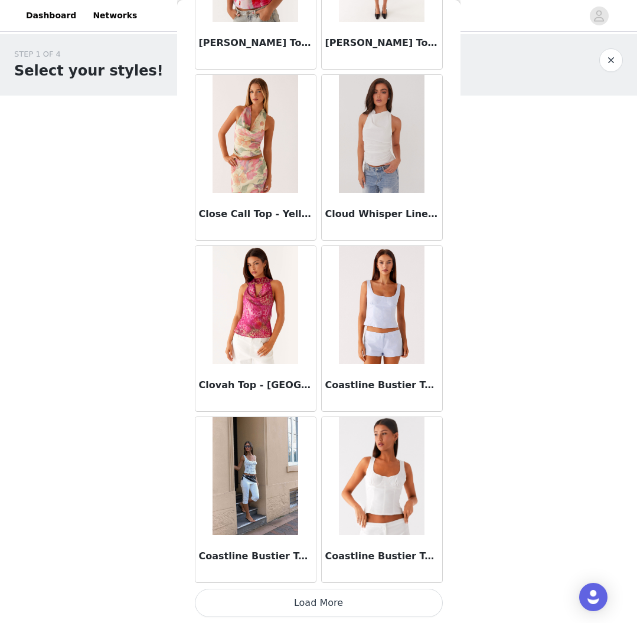
scroll to position [0, 0]
click at [305, 598] on button "Load More" at bounding box center [319, 603] width 248 height 28
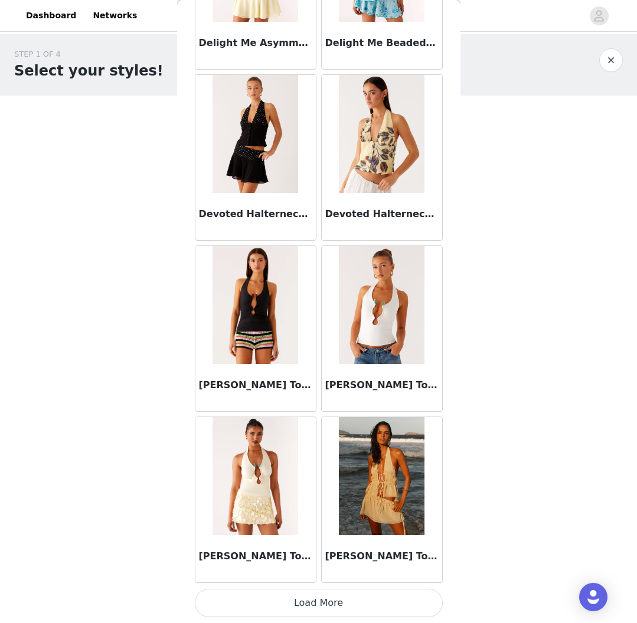
click at [322, 595] on button "Load More" at bounding box center [319, 603] width 248 height 28
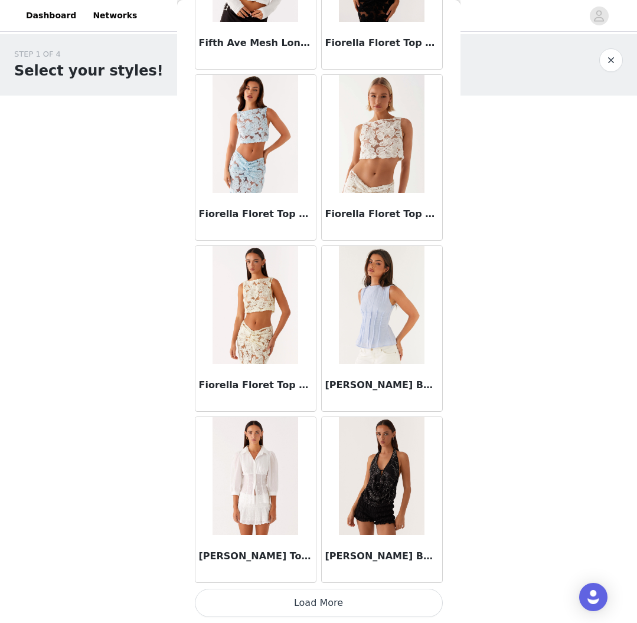
click at [314, 599] on button "Load More" at bounding box center [319, 603] width 248 height 28
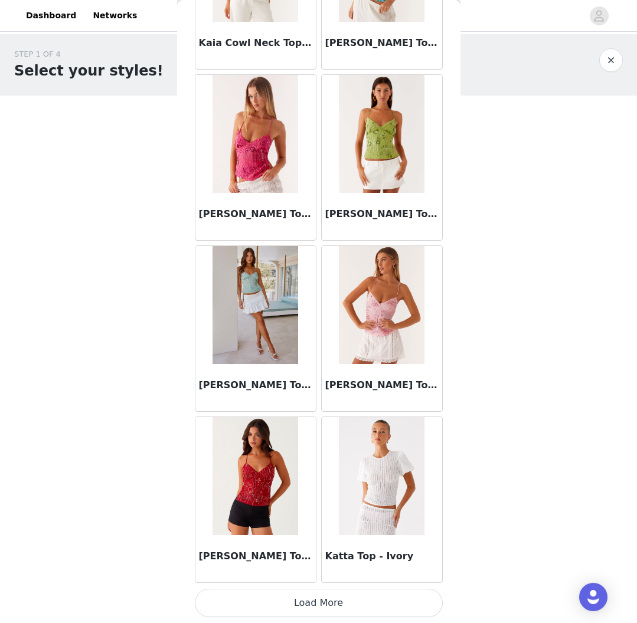
scroll to position [11447, 0]
click at [325, 594] on button "Load More" at bounding box center [319, 603] width 248 height 28
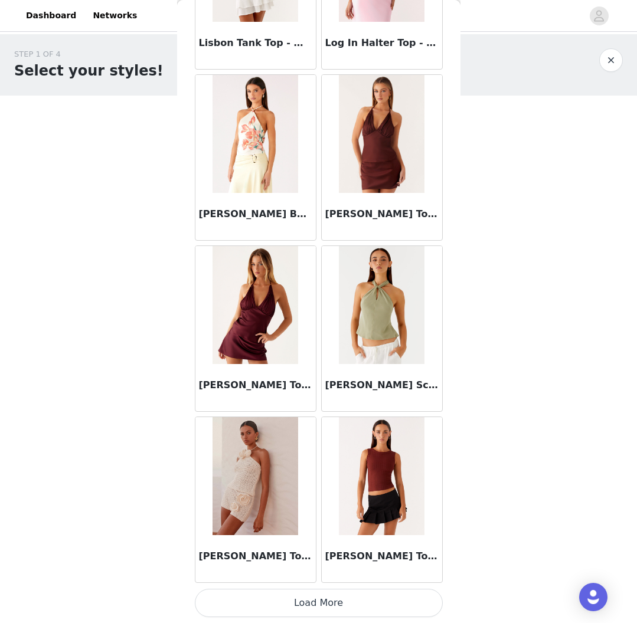
scroll to position [13158, 0]
click at [346, 598] on button "Load More" at bounding box center [319, 603] width 248 height 28
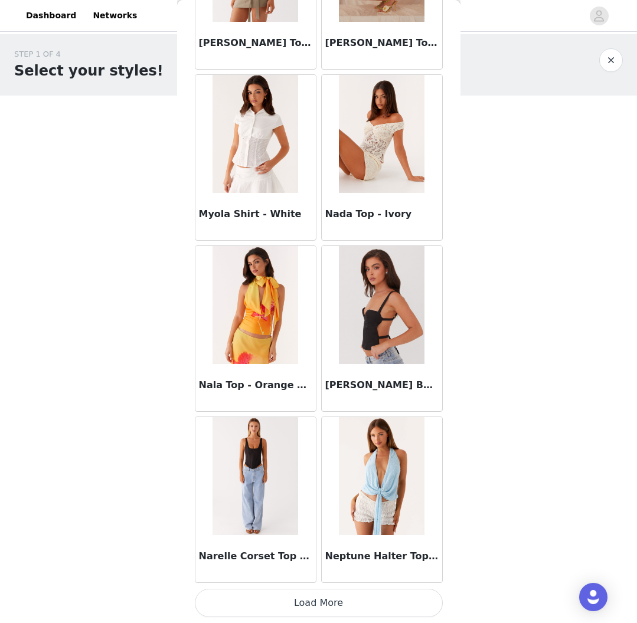
scroll to position [0, 0]
click at [316, 604] on button "Load More" at bounding box center [319, 603] width 248 height 28
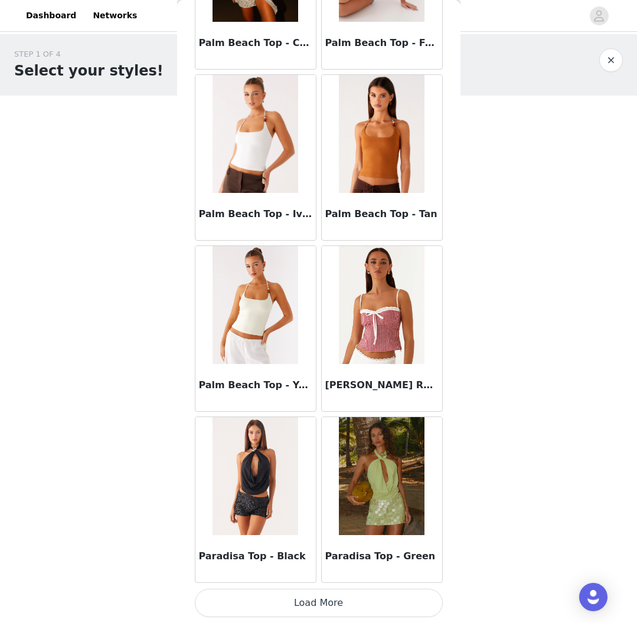
click at [335, 605] on button "Load More" at bounding box center [319, 603] width 248 height 28
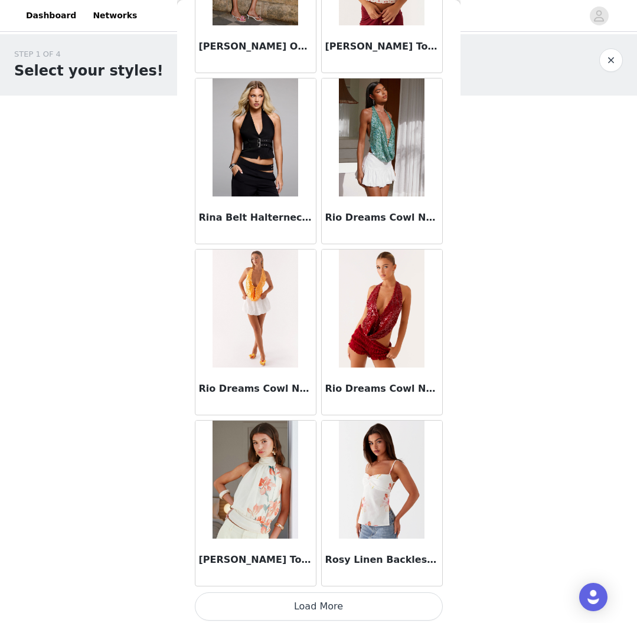
click at [309, 598] on button "Load More" at bounding box center [319, 606] width 248 height 28
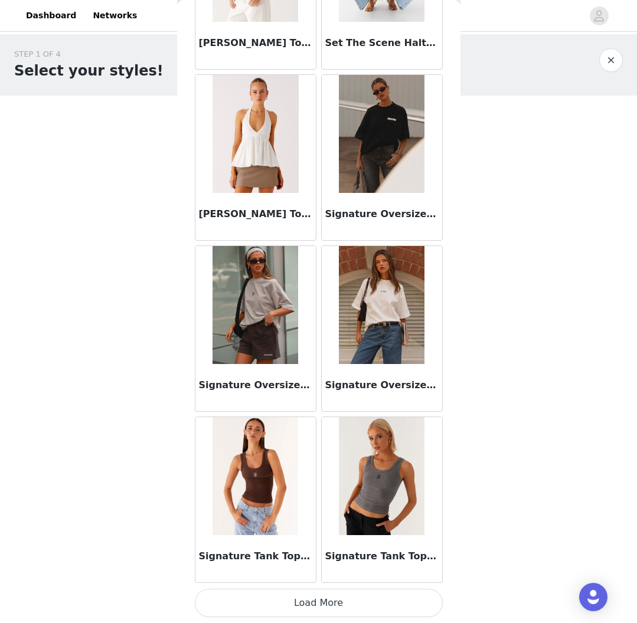
click at [320, 593] on button "Load More" at bounding box center [319, 603] width 248 height 28
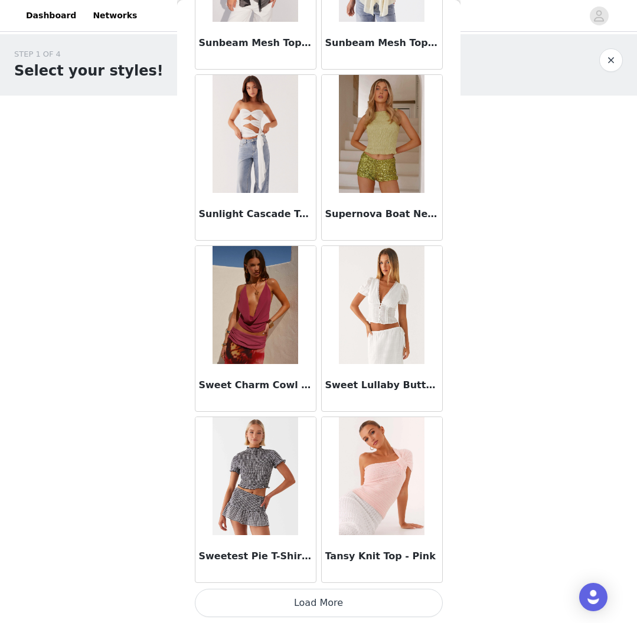
scroll to position [21713, 0]
click at [323, 599] on button "Load More" at bounding box center [319, 603] width 248 height 28
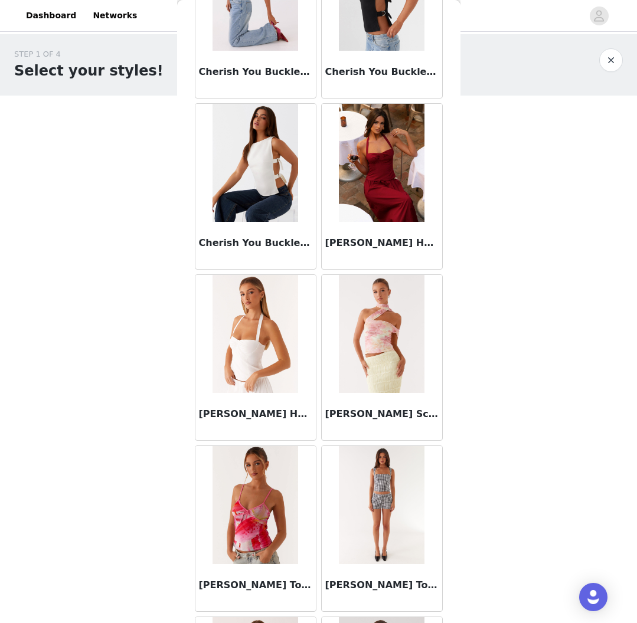
scroll to position [5774, 0]
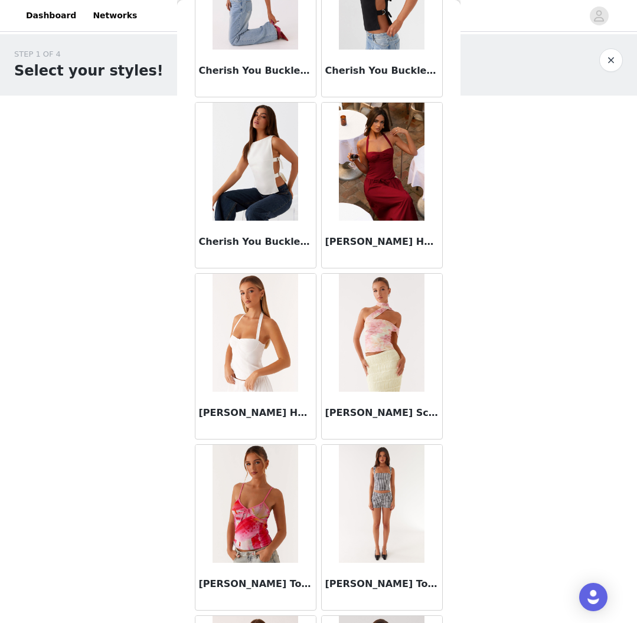
click at [270, 313] on img at bounding box center [255, 333] width 86 height 118
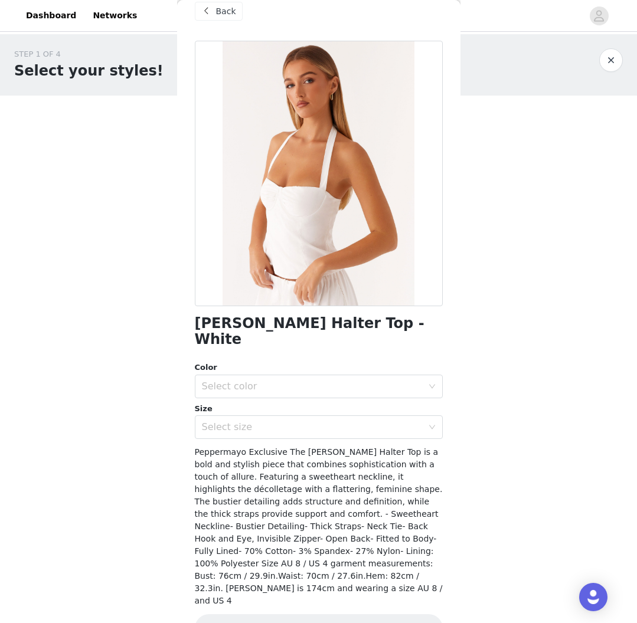
scroll to position [22, 0]
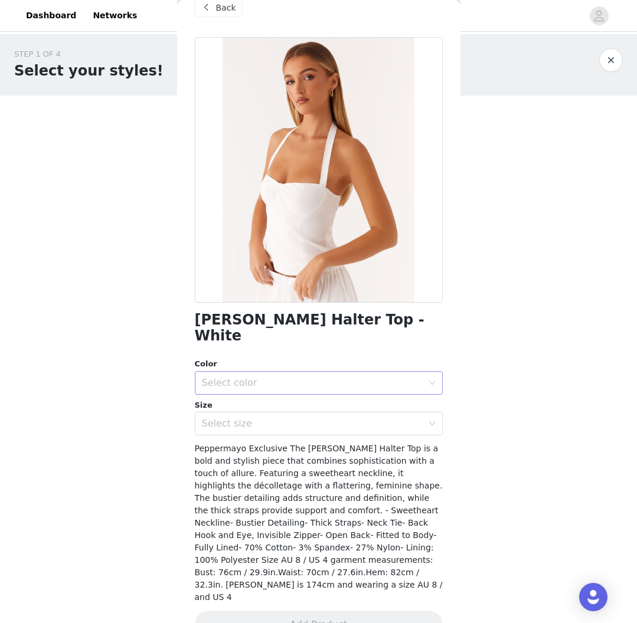
drag, startPoint x: 241, startPoint y: 349, endPoint x: 239, endPoint y: 369, distance: 20.1
click at [241, 358] on div "Color" at bounding box center [319, 364] width 248 height 12
click at [238, 377] on div "Select color" at bounding box center [312, 383] width 221 height 12
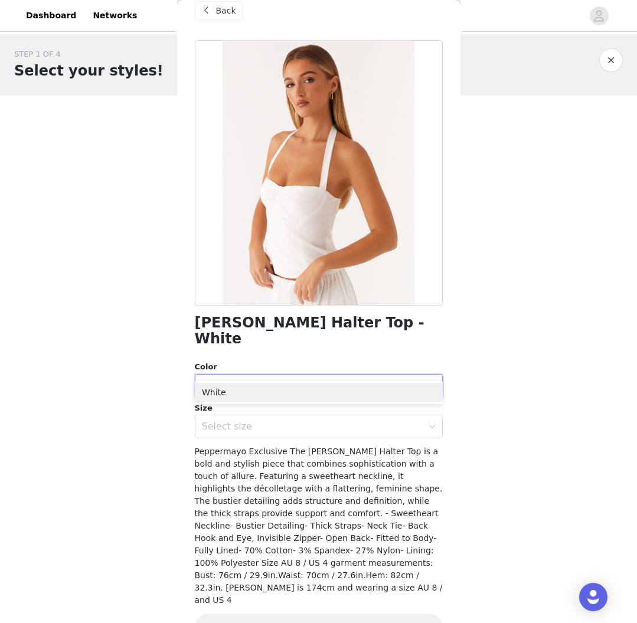
scroll to position [18, 0]
click at [232, 397] on li "White" at bounding box center [319, 392] width 248 height 19
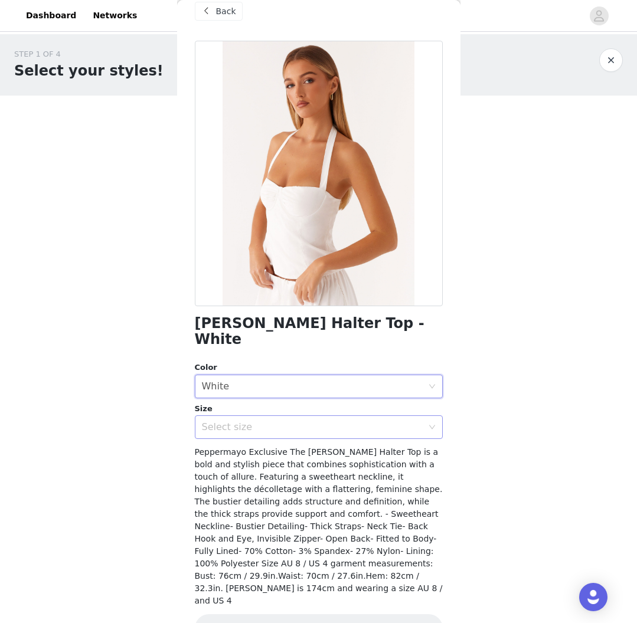
click at [238, 421] on div "Select size" at bounding box center [312, 427] width 221 height 12
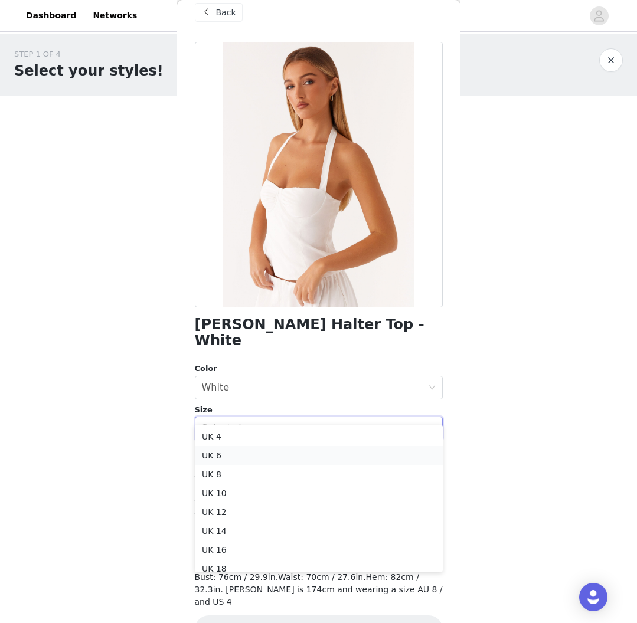
scroll to position [1, 0]
click at [244, 457] on li "UK 6" at bounding box center [319, 454] width 248 height 19
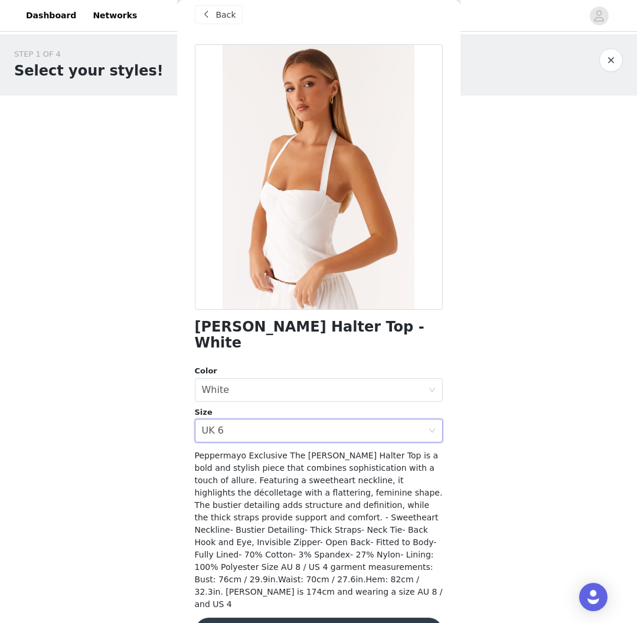
click at [279, 587] on div "[PERSON_NAME] Halter Top - White Color Select color White Size Select size UK 6…" at bounding box center [319, 352] width 248 height 616
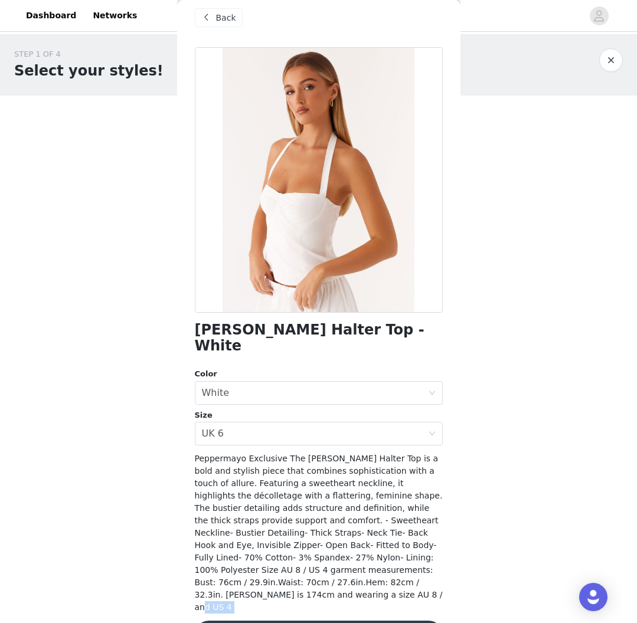
scroll to position [15, 0]
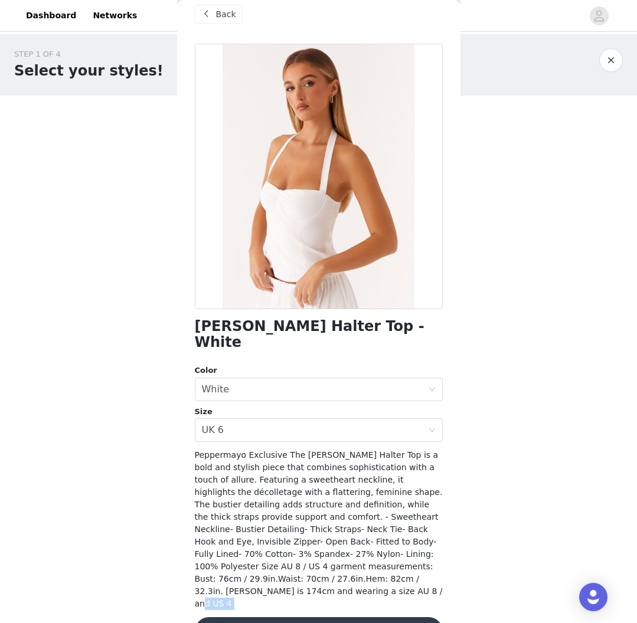
click at [283, 617] on button "Add Product" at bounding box center [319, 631] width 248 height 28
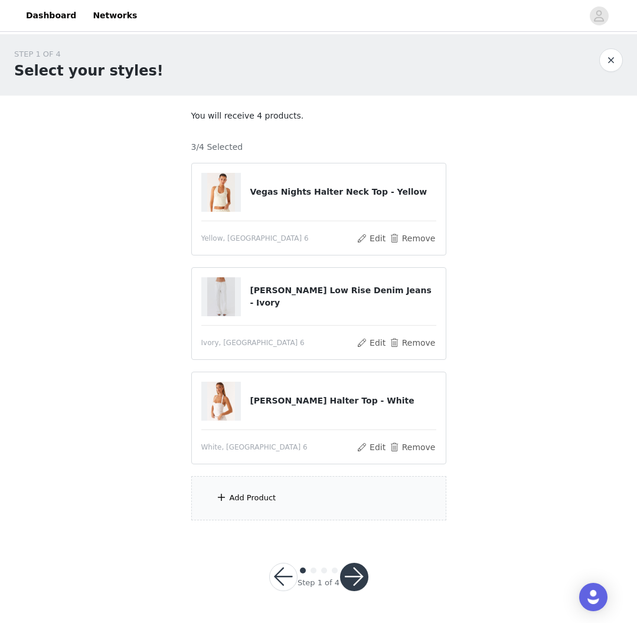
click at [244, 496] on div "Add Product" at bounding box center [252, 498] width 47 height 12
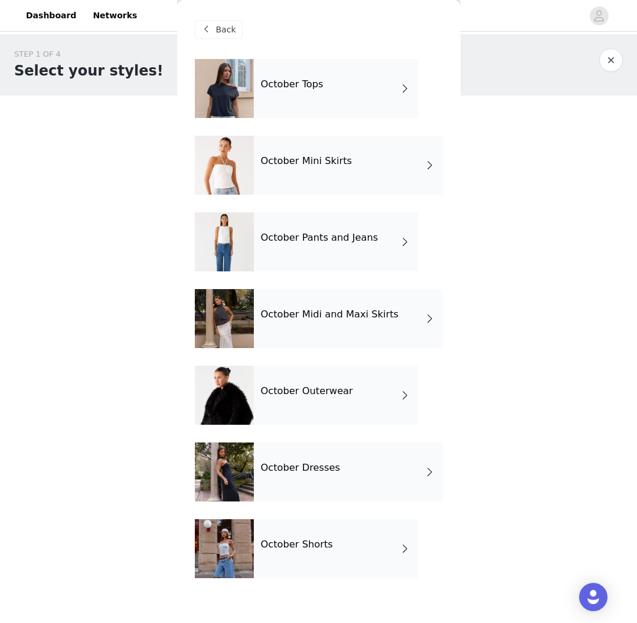
click at [350, 231] on div "October Pants and Jeans" at bounding box center [336, 241] width 164 height 59
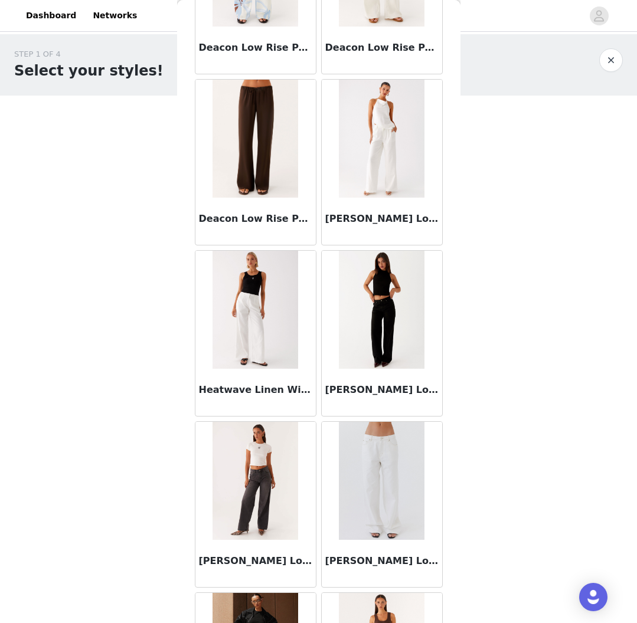
scroll to position [320, 0]
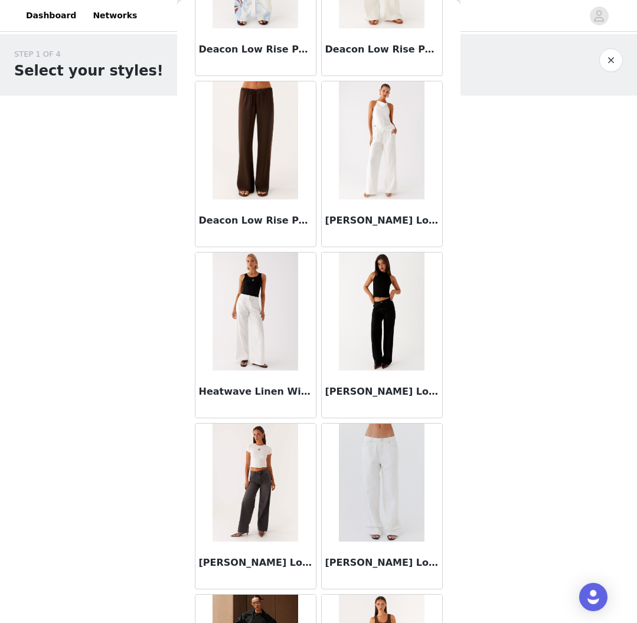
click at [381, 184] on img at bounding box center [382, 140] width 86 height 118
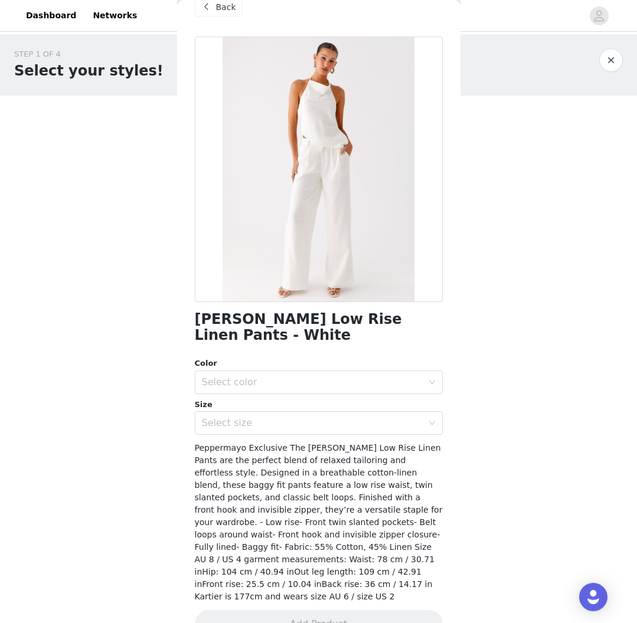
scroll to position [24, 0]
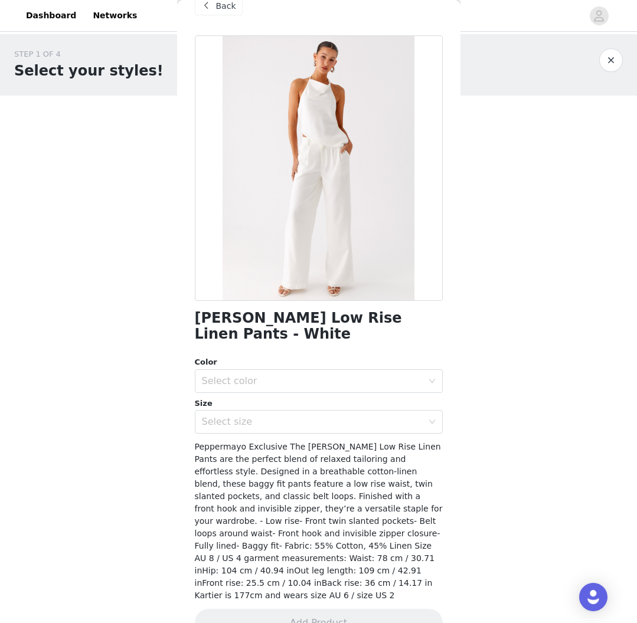
click at [212, 6] on span at bounding box center [206, 6] width 14 height 14
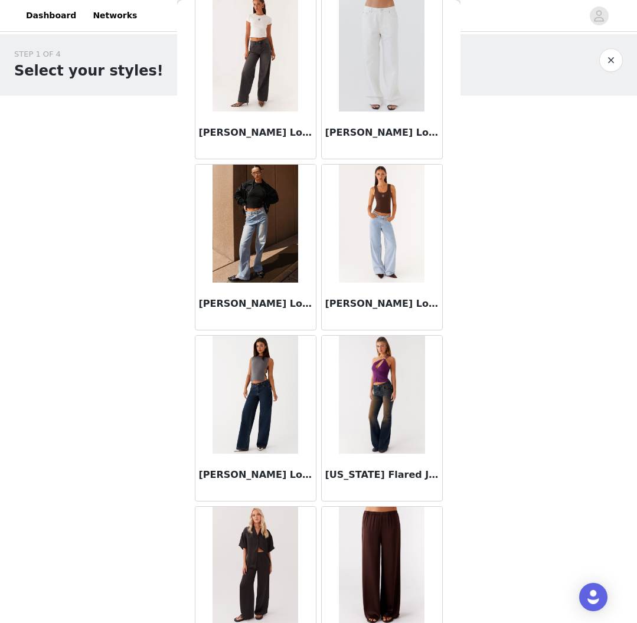
scroll to position [642, 0]
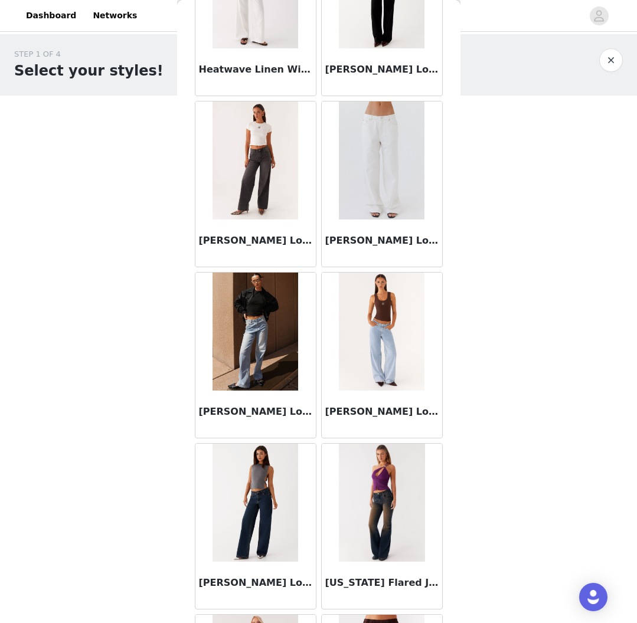
click at [384, 165] on img at bounding box center [382, 160] width 86 height 118
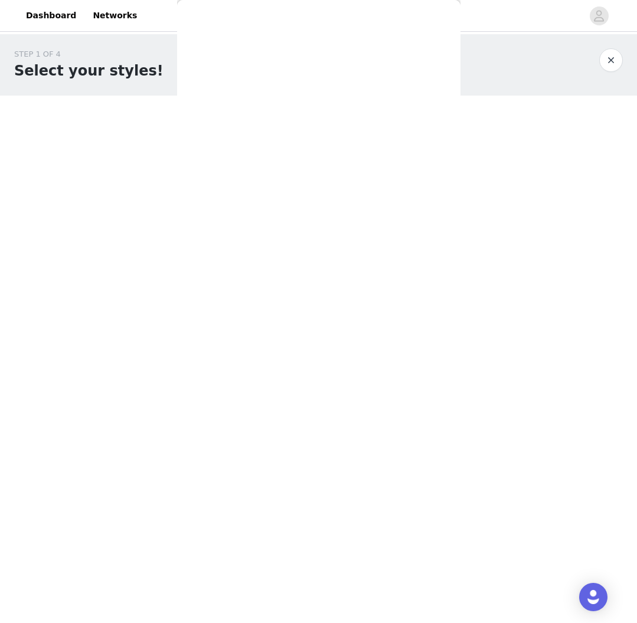
scroll to position [0, 0]
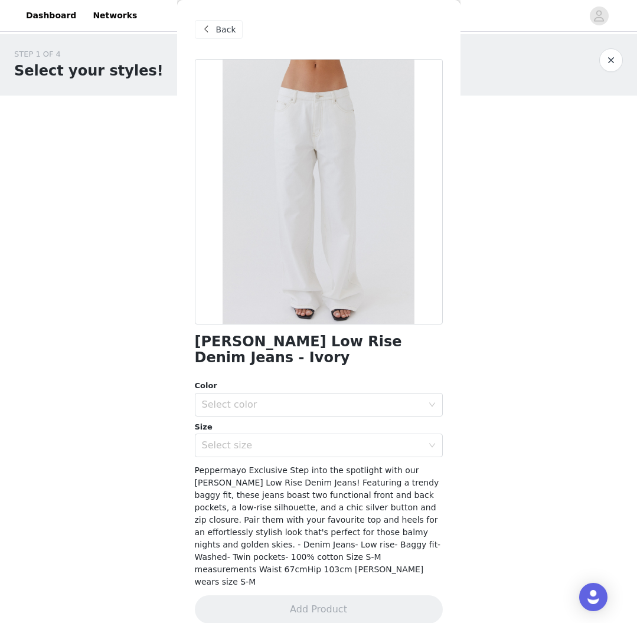
click at [220, 32] on span "Back" at bounding box center [226, 30] width 20 height 12
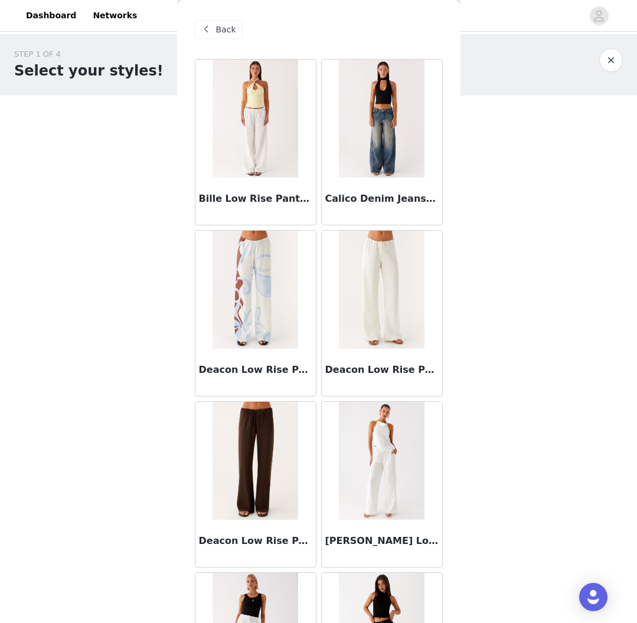
click at [220, 32] on span "Back" at bounding box center [226, 30] width 20 height 12
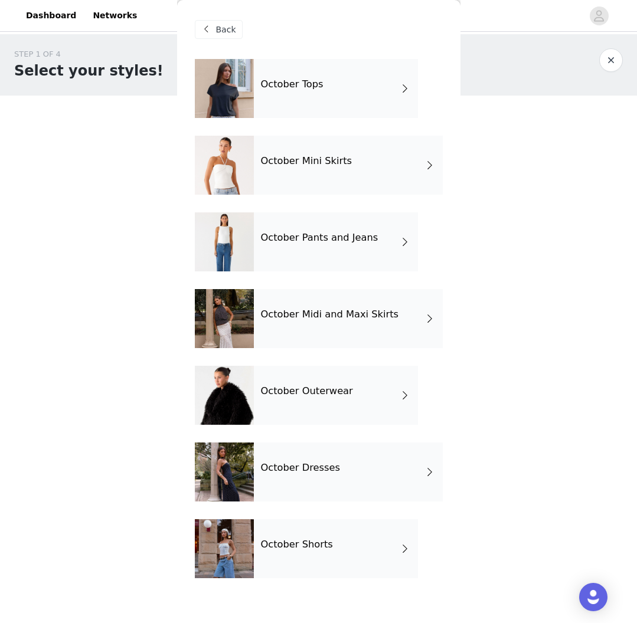
click at [330, 488] on div "October Dresses" at bounding box center [348, 471] width 189 height 59
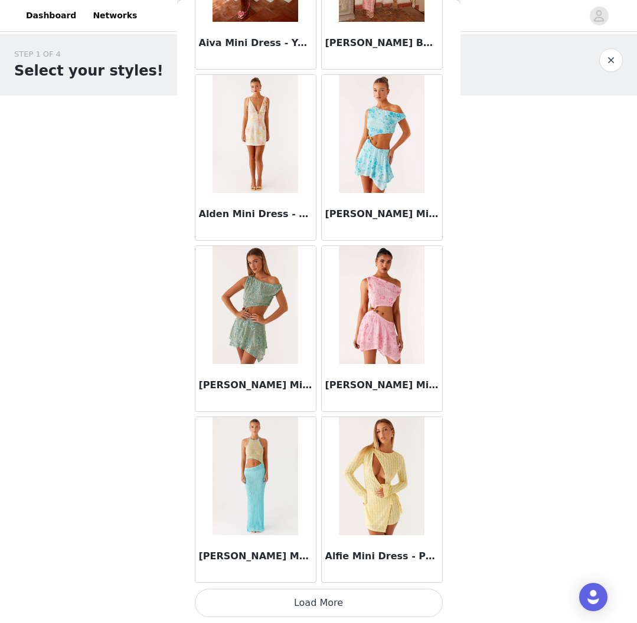
scroll to position [1182, 0]
drag, startPoint x: 322, startPoint y: 601, endPoint x: 323, endPoint y: 578, distance: 23.6
click at [322, 601] on button "Load More" at bounding box center [319, 603] width 248 height 28
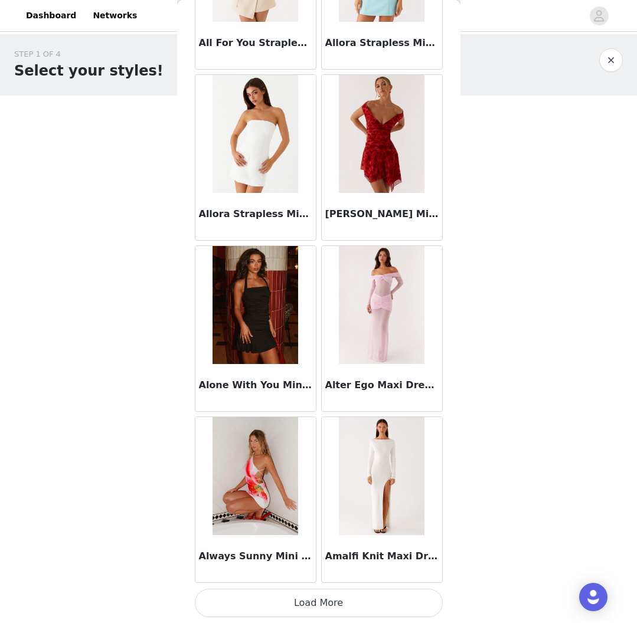
scroll to position [0, 0]
click at [322, 596] on button "Load More" at bounding box center [319, 603] width 248 height 28
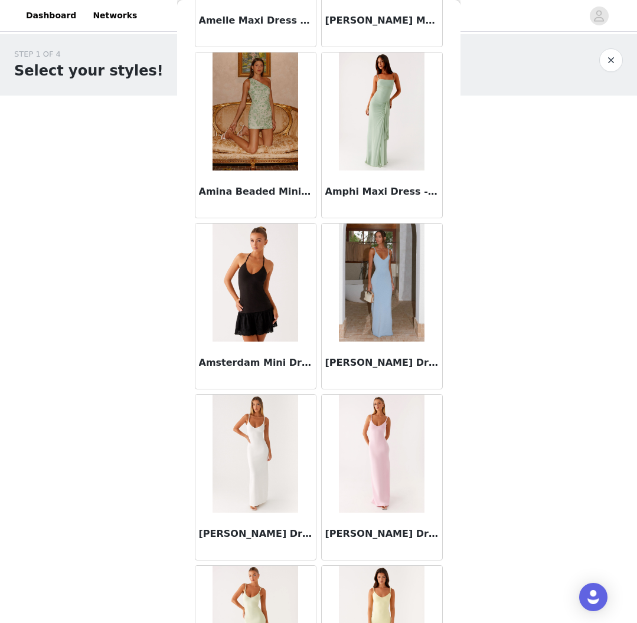
scroll to position [3789, 0]
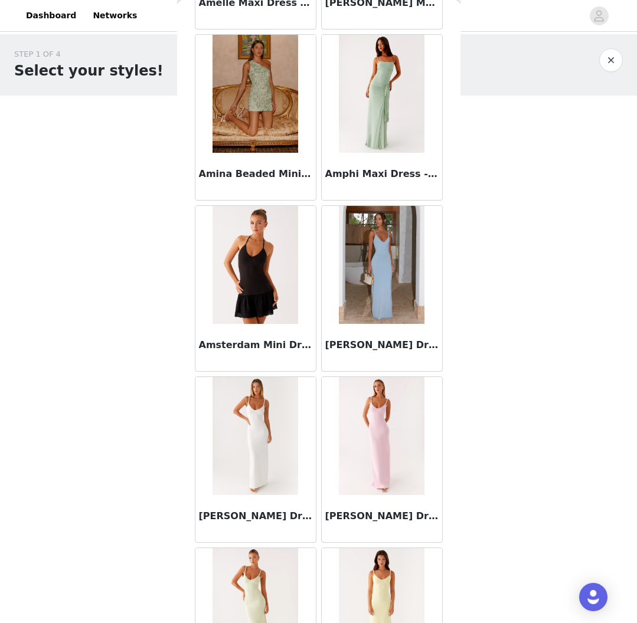
click at [267, 263] on img at bounding box center [255, 265] width 86 height 118
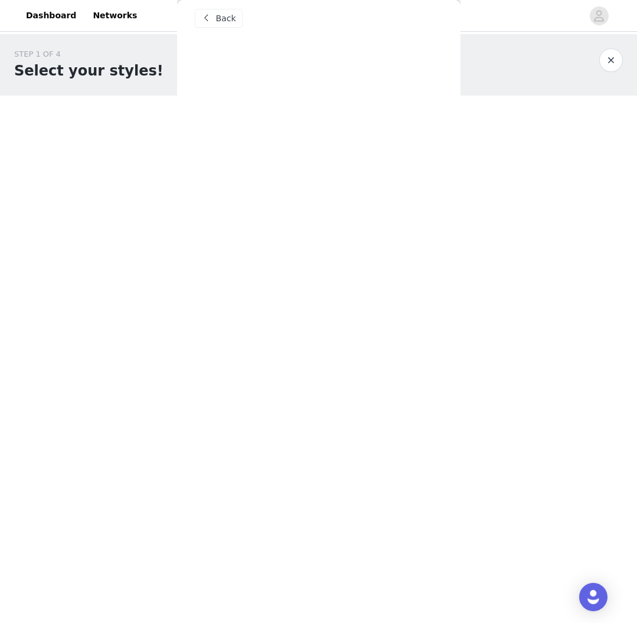
scroll to position [0, 0]
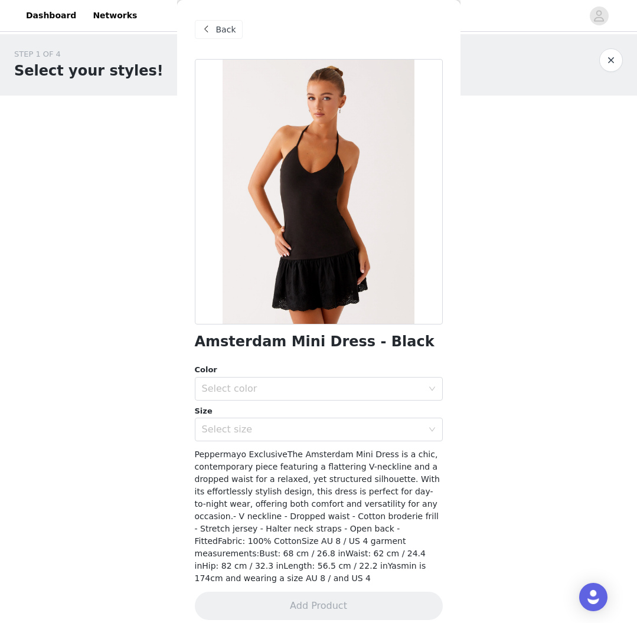
click at [232, 28] on span "Back" at bounding box center [226, 30] width 20 height 12
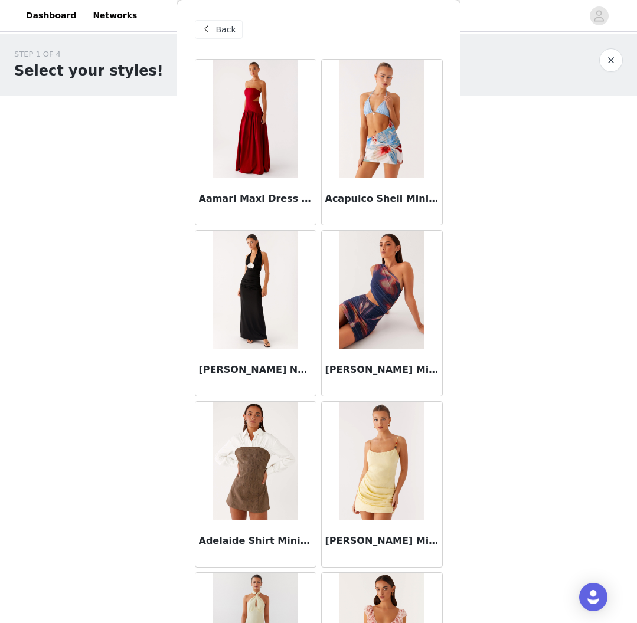
click at [232, 28] on span "Back" at bounding box center [226, 30] width 20 height 12
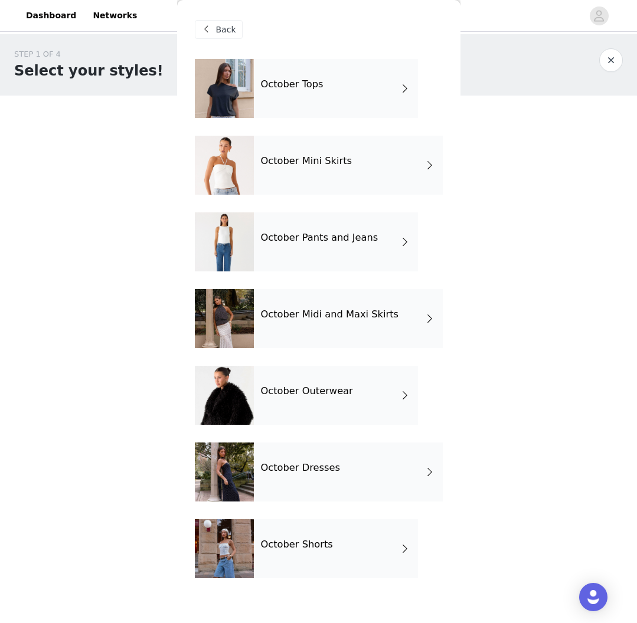
click at [88, 74] on h1 "Select your styles!" at bounding box center [88, 70] width 149 height 21
click at [332, 166] on h4 "October Mini Skirts" at bounding box center [306, 161] width 91 height 11
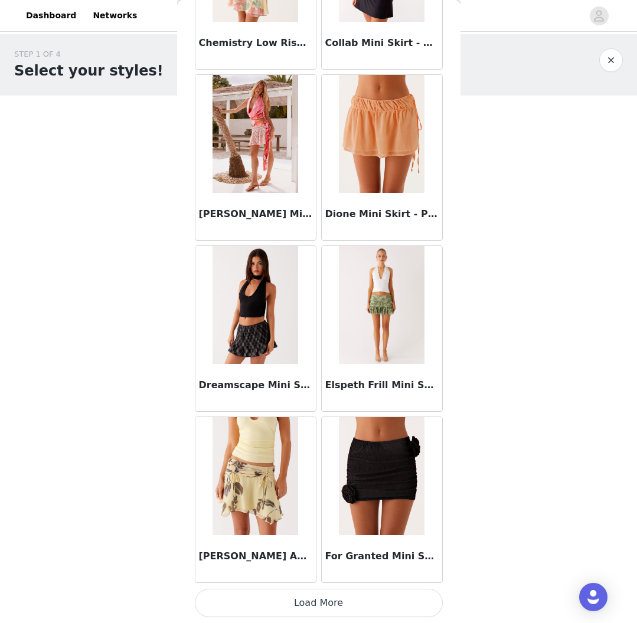
scroll to position [1182, 0]
click at [329, 598] on button "Load More" at bounding box center [319, 603] width 248 height 28
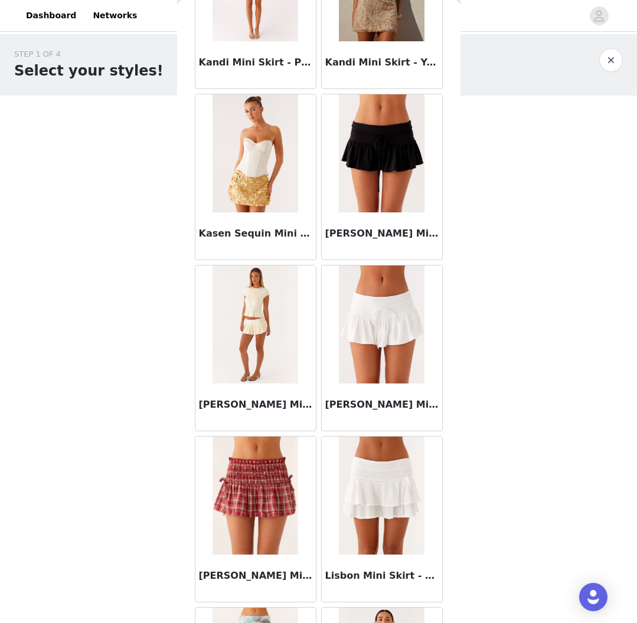
scroll to position [2157, 0]
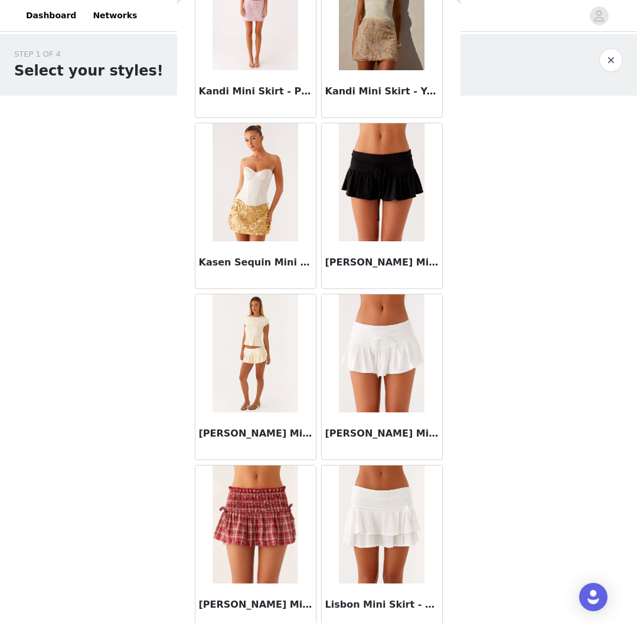
click at [396, 222] on img at bounding box center [382, 182] width 86 height 118
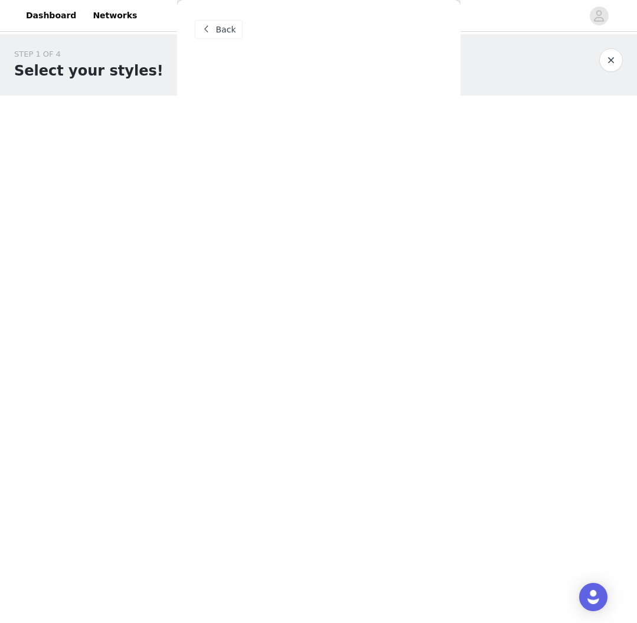
scroll to position [0, 0]
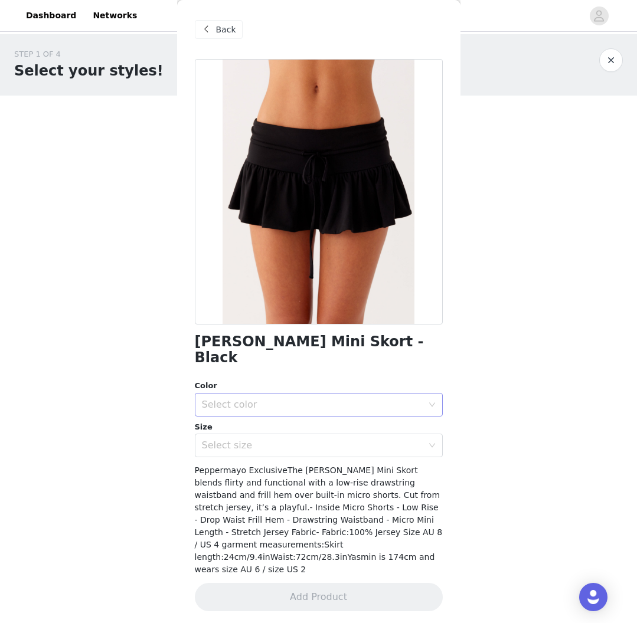
click at [328, 393] on div "Select color" at bounding box center [315, 404] width 226 height 22
click at [276, 416] on li "Black" at bounding box center [319, 414] width 248 height 19
click at [280, 442] on div "[PERSON_NAME] Mini Skort - Black Color Select color Black Size Select size Pepp…" at bounding box center [319, 342] width 248 height 566
click at [287, 441] on div "[PERSON_NAME] Mini Skort - Black Color Select color Black Size Select size Pepp…" at bounding box center [319, 342] width 248 height 566
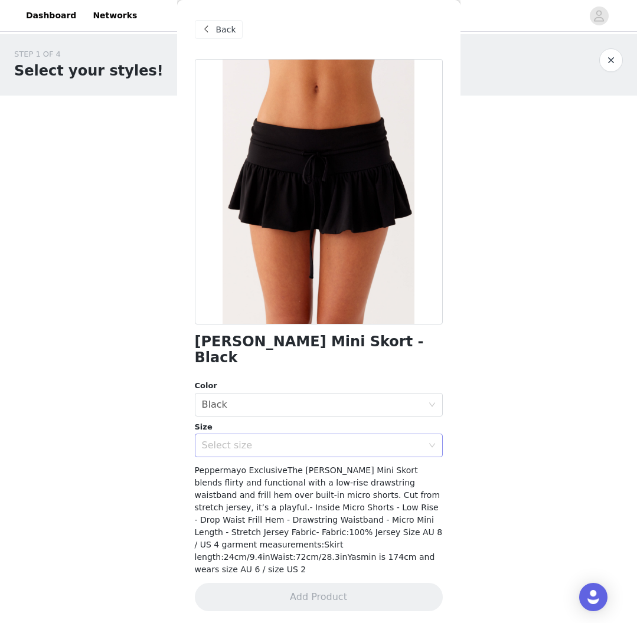
scroll to position [0, 1]
click at [291, 437] on div "Select size" at bounding box center [315, 445] width 226 height 22
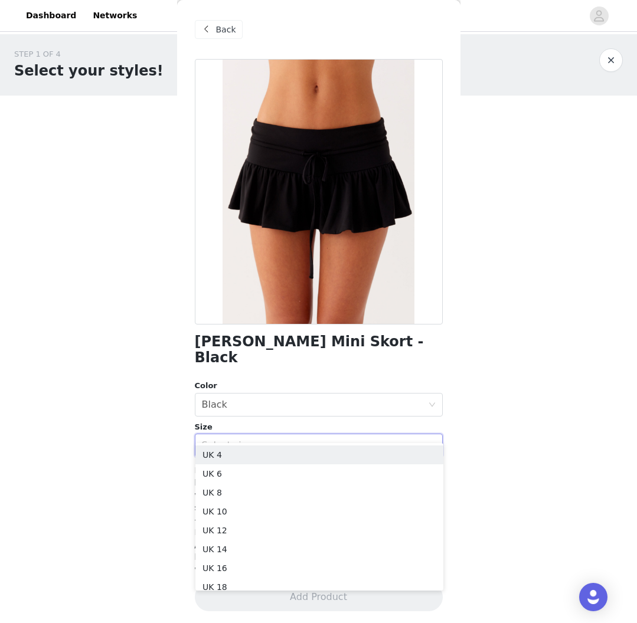
scroll to position [0, 0]
click at [274, 475] on li "UK 6" at bounding box center [319, 473] width 248 height 19
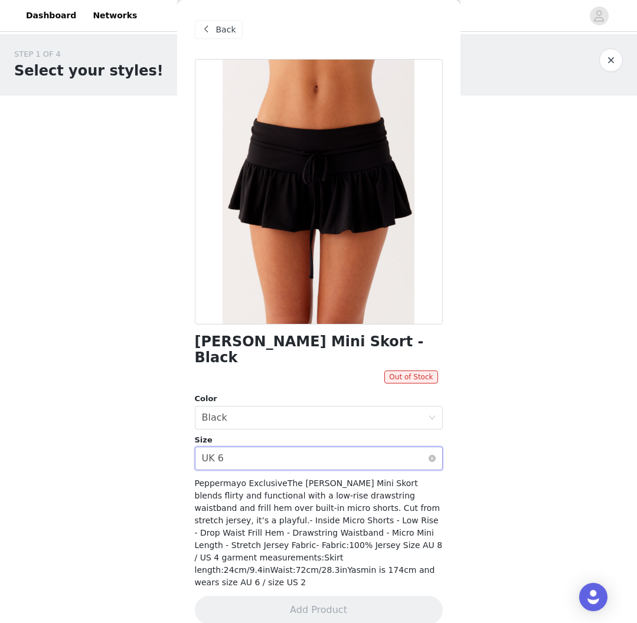
scroll to position [0, 1]
click at [287, 447] on div "Select size UK 6" at bounding box center [315, 458] width 226 height 22
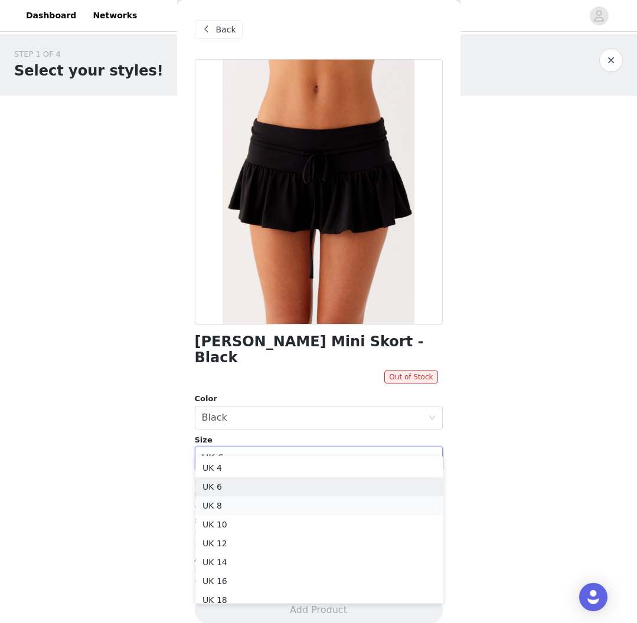
click at [280, 501] on li "UK 8" at bounding box center [319, 505] width 248 height 19
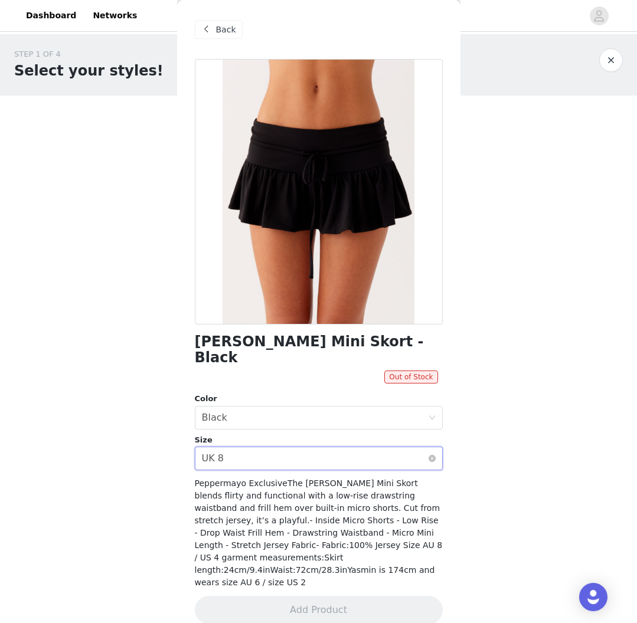
click at [300, 447] on div "Select size UK 8" at bounding box center [315, 458] width 226 height 22
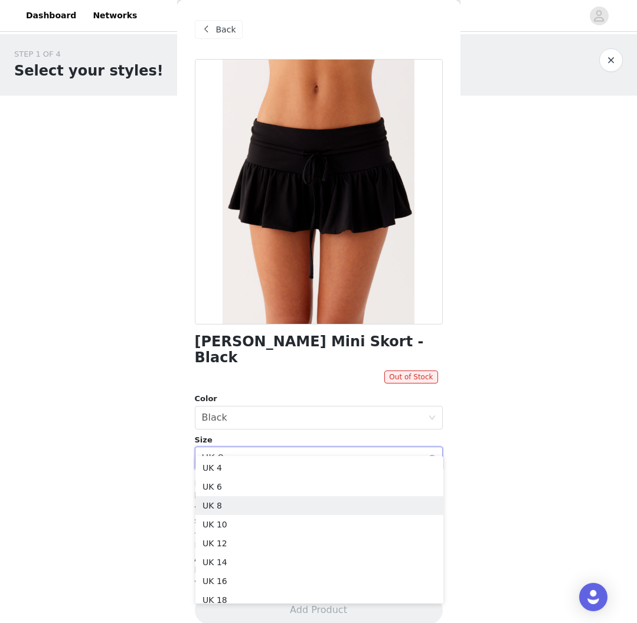
scroll to position [0, 0]
click at [274, 471] on li "UK 4" at bounding box center [319, 467] width 248 height 19
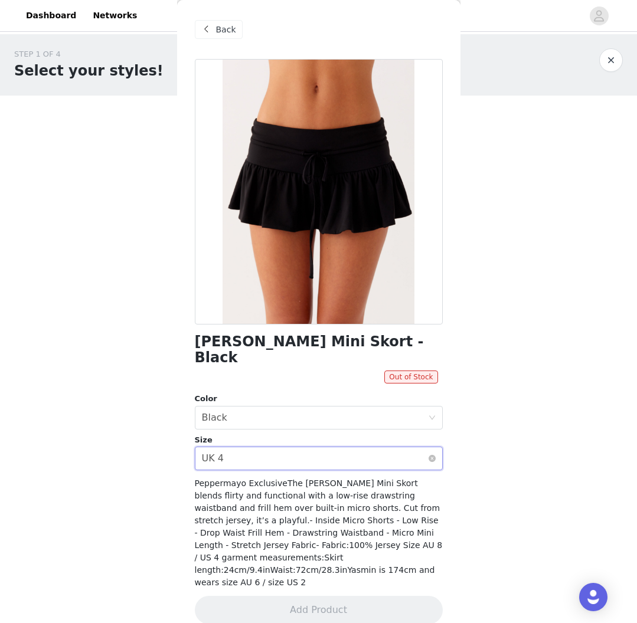
click at [262, 447] on div "Select size UK 4" at bounding box center [315, 458] width 226 height 22
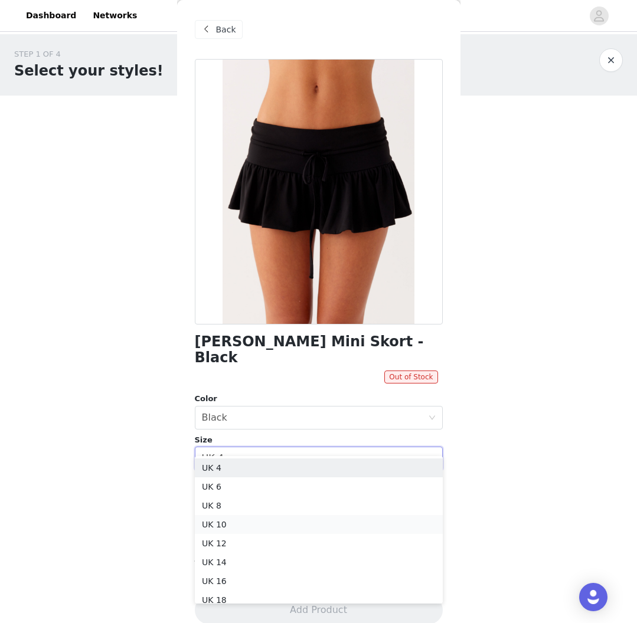
click at [256, 520] on li "UK 10" at bounding box center [319, 524] width 248 height 19
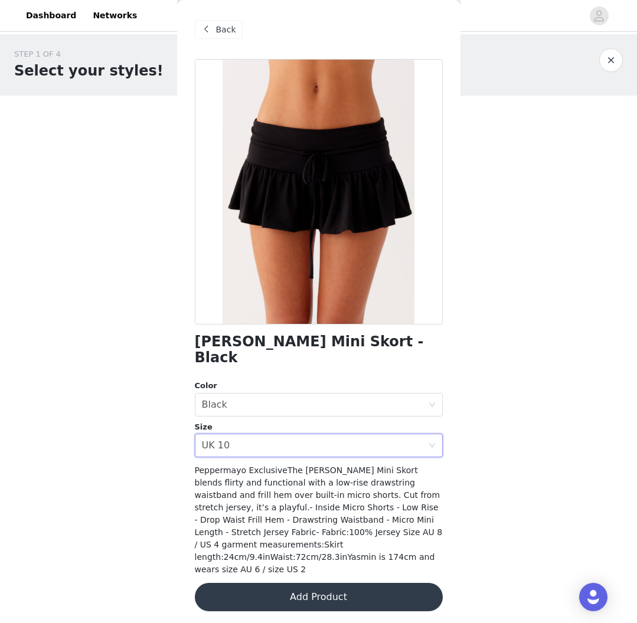
scroll to position [1, 0]
click at [231, 22] on div "Back" at bounding box center [219, 29] width 48 height 19
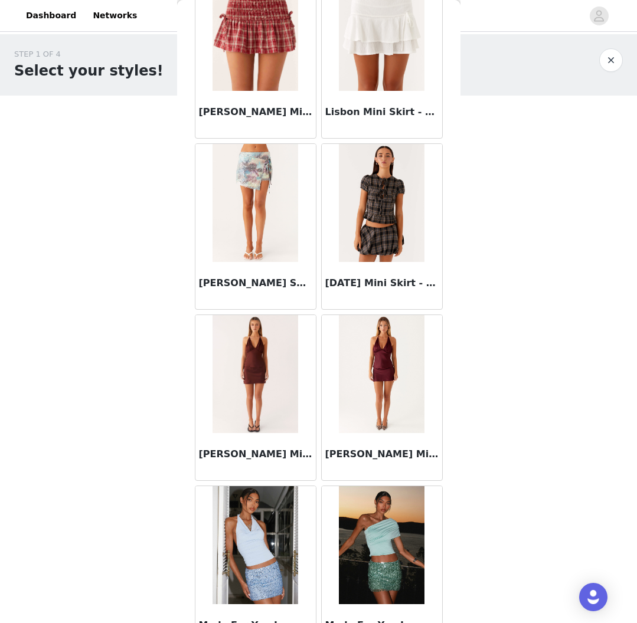
scroll to position [2651, 0]
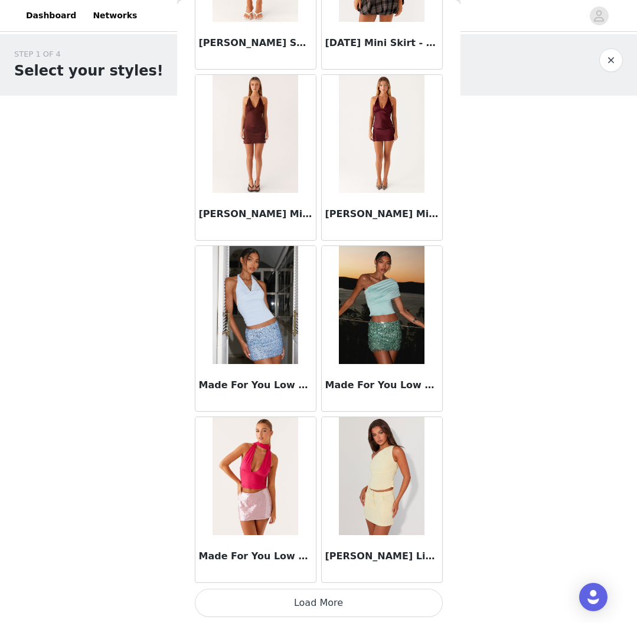
click at [320, 595] on button "Load More" at bounding box center [319, 603] width 248 height 28
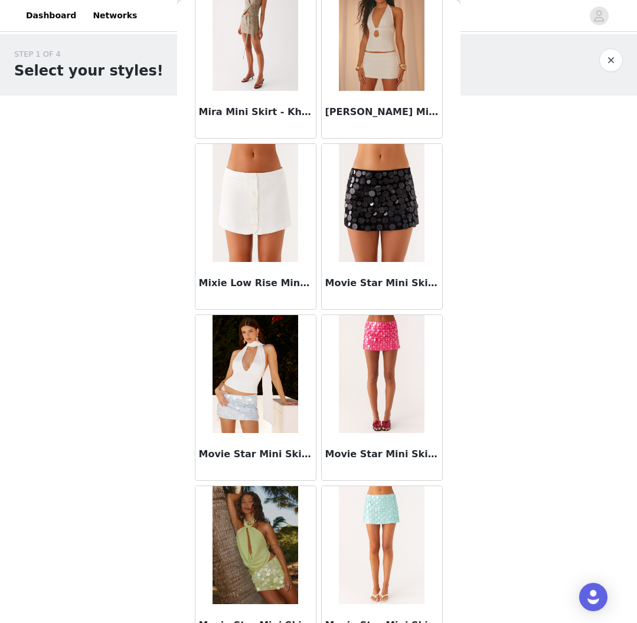
scroll to position [3714, 0]
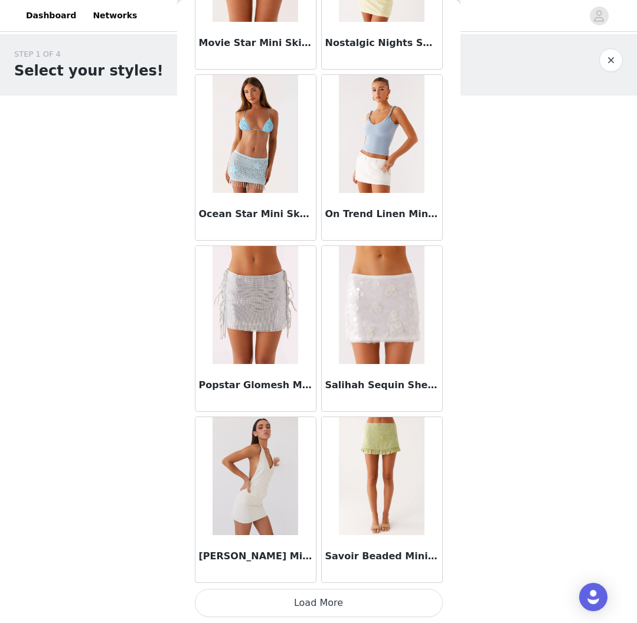
click at [316, 596] on button "Load More" at bounding box center [319, 603] width 248 height 28
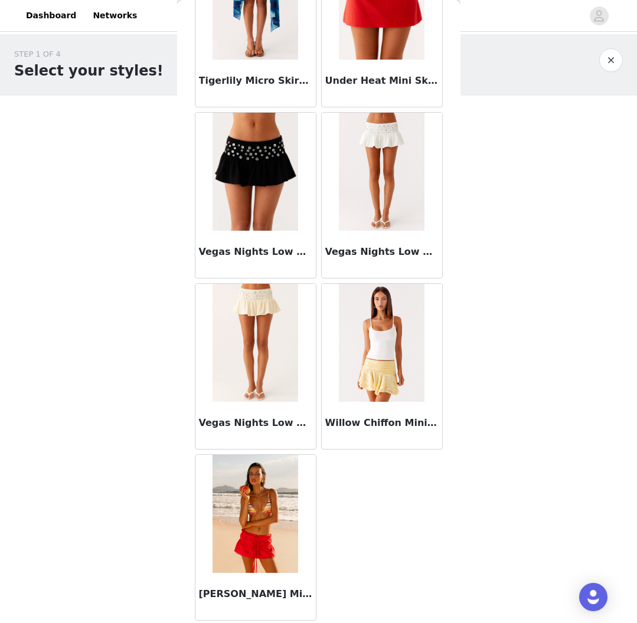
scroll to position [5935, 0]
click at [263, 166] on img at bounding box center [255, 172] width 86 height 118
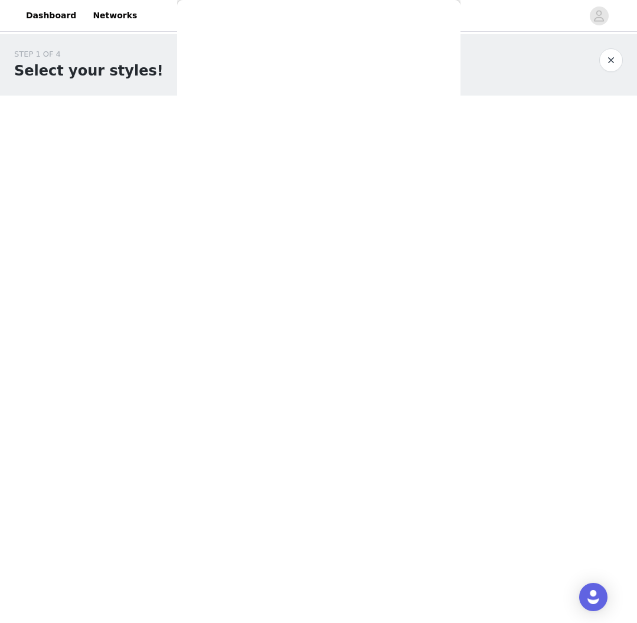
scroll to position [0, 0]
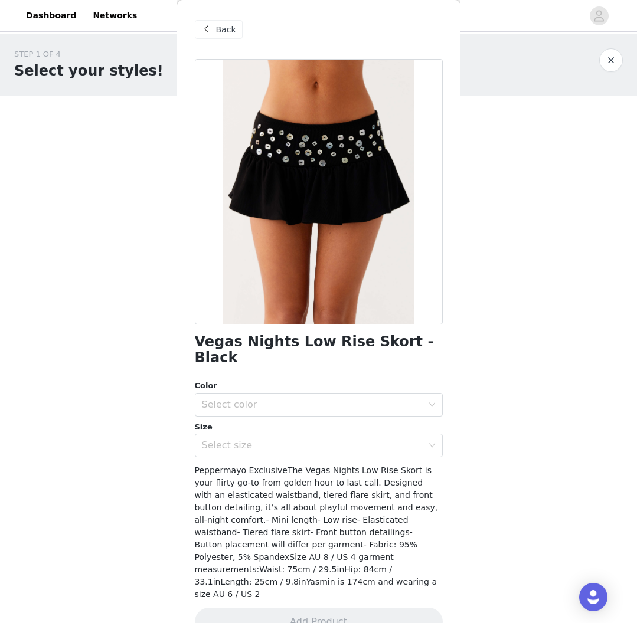
click at [227, 37] on div "Back" at bounding box center [219, 29] width 48 height 19
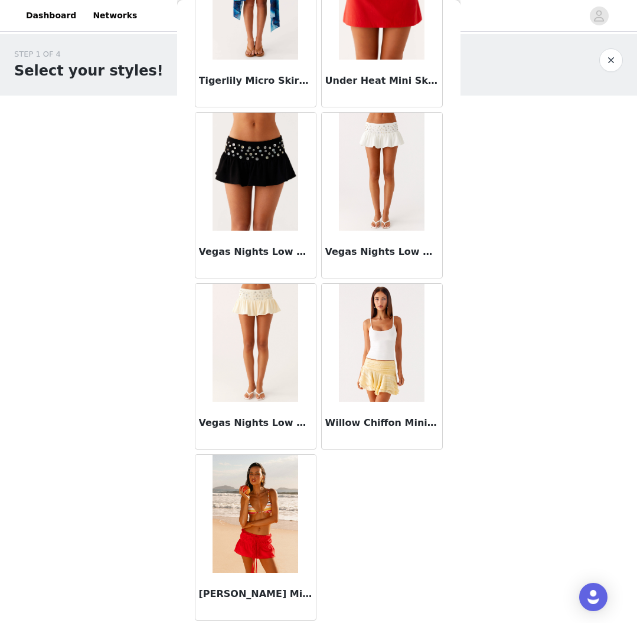
click at [387, 361] on img at bounding box center [382, 343] width 86 height 118
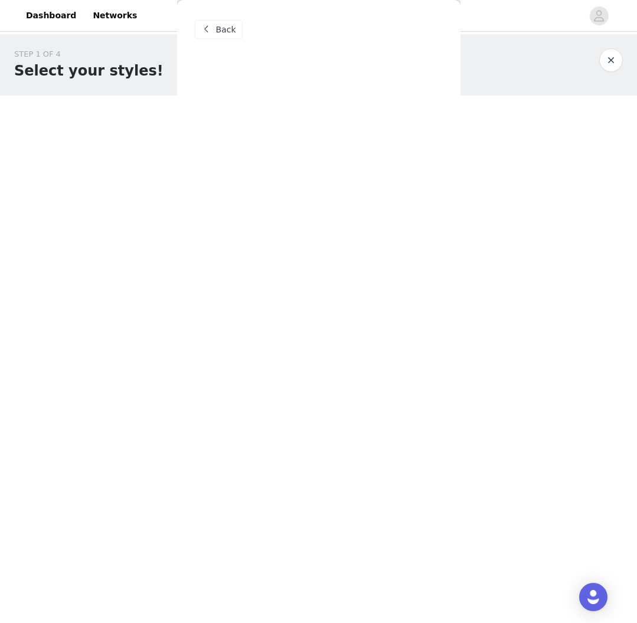
scroll to position [23, 0]
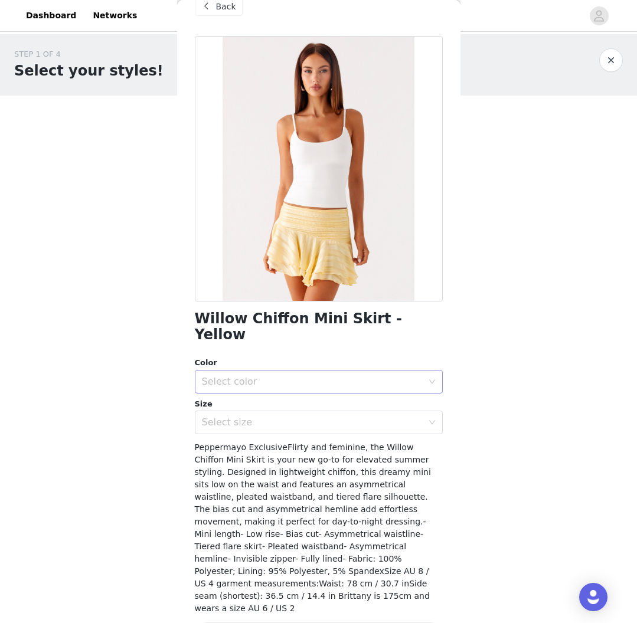
click at [365, 376] on div "Select color" at bounding box center [312, 382] width 221 height 12
click at [290, 390] on li "Yellow" at bounding box center [319, 391] width 248 height 19
click at [230, 417] on div "Select size" at bounding box center [312, 423] width 221 height 12
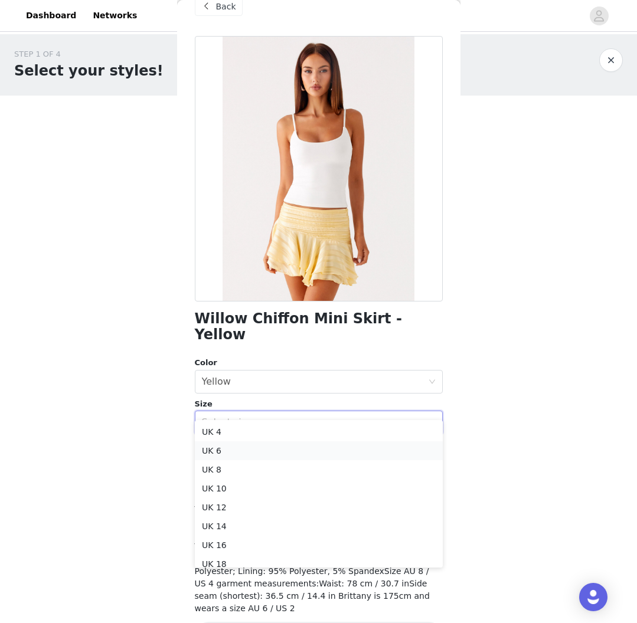
click at [223, 451] on li "UK 6" at bounding box center [319, 450] width 248 height 19
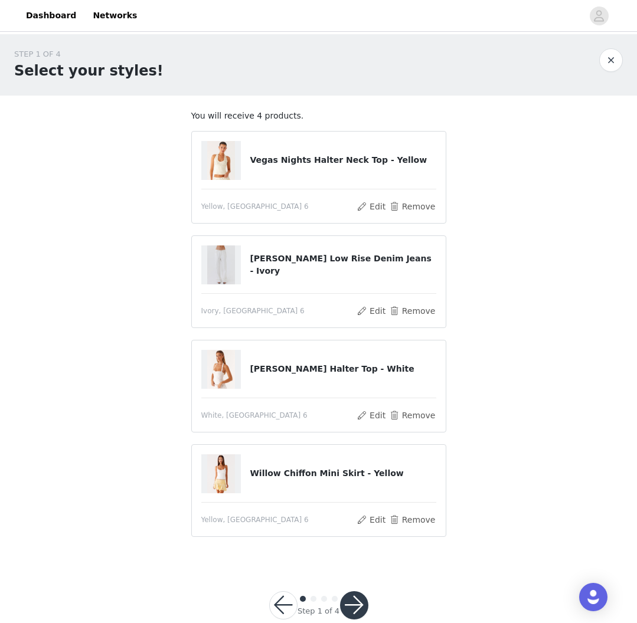
scroll to position [4, 1]
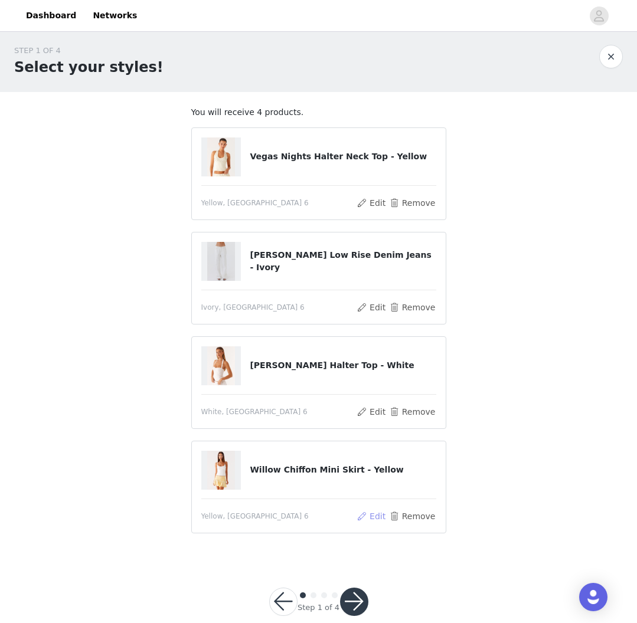
click at [378, 520] on button "Edit" at bounding box center [371, 516] width 30 height 14
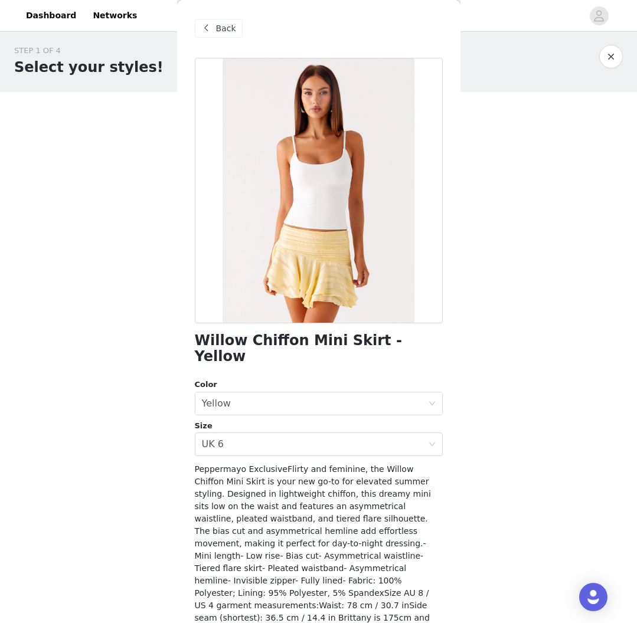
scroll to position [0, 0]
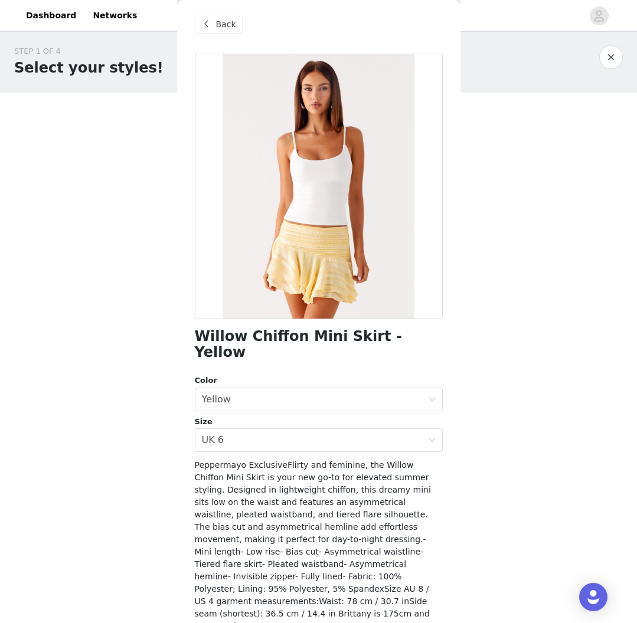
click at [220, 37] on div "Back" at bounding box center [319, 24] width 248 height 59
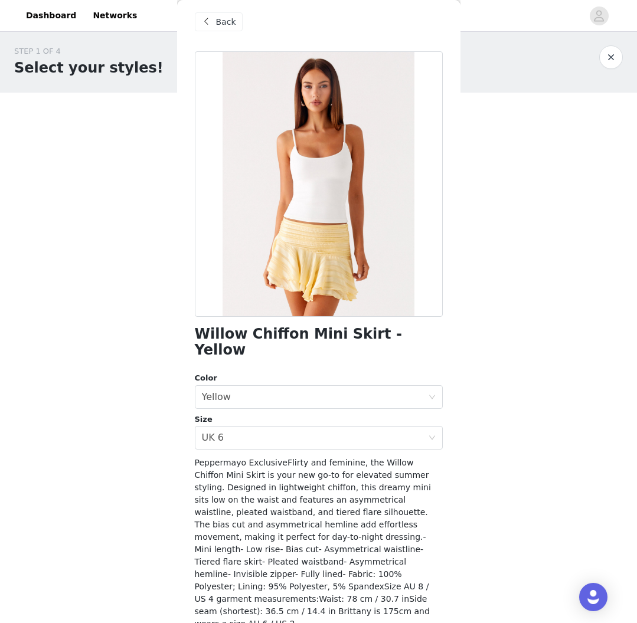
scroll to position [3, 0]
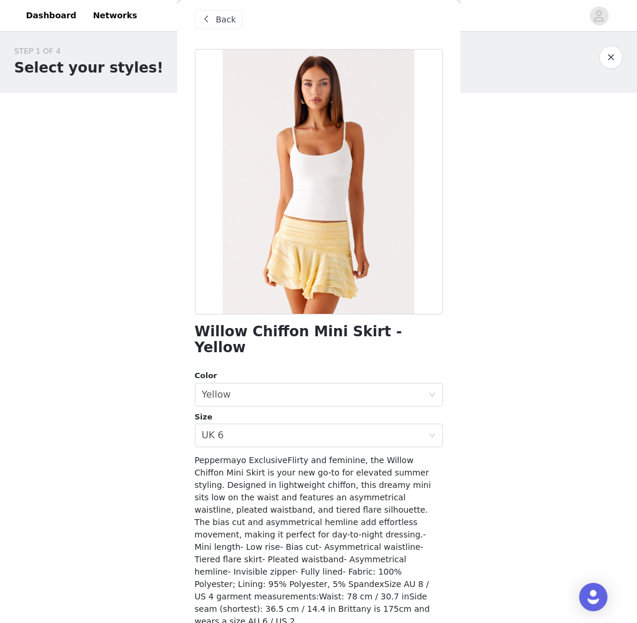
click at [223, 19] on span "Back" at bounding box center [226, 20] width 20 height 12
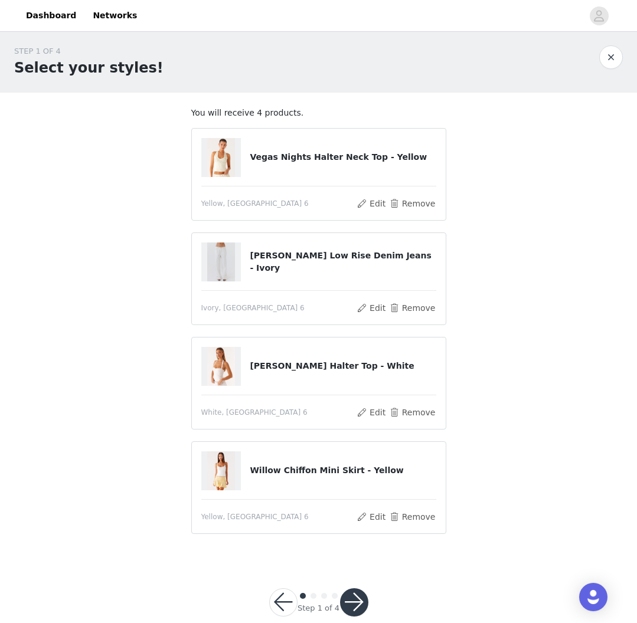
click at [422, 524] on article "Willow Chiffon Mini Skirt - Yellow Yellow, [GEOGRAPHIC_DATA] 6 Edit Remove" at bounding box center [318, 487] width 255 height 93
click at [422, 517] on button "Remove" at bounding box center [411, 517] width 47 height 14
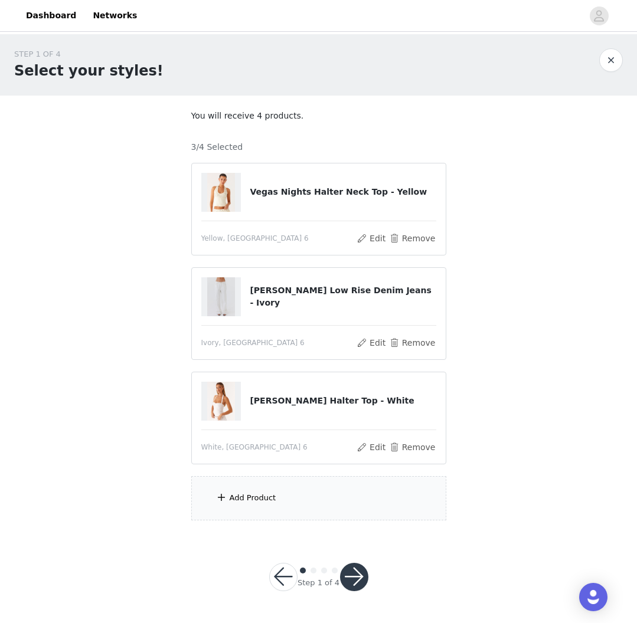
click at [245, 486] on div "Add Product" at bounding box center [318, 498] width 255 height 44
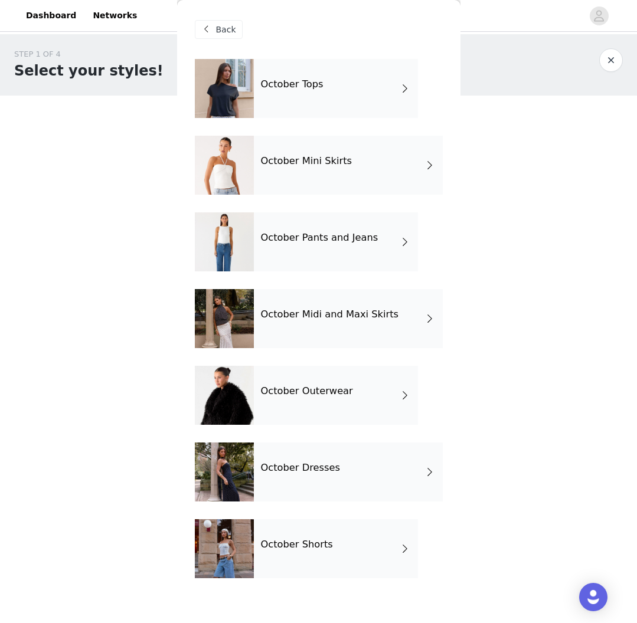
click at [299, 455] on div "October Dresses" at bounding box center [348, 471] width 189 height 59
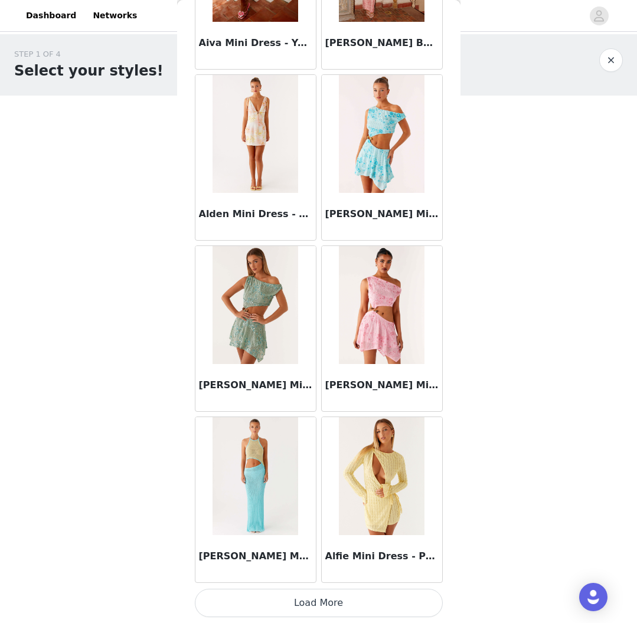
click at [330, 601] on button "Load More" at bounding box center [319, 603] width 248 height 28
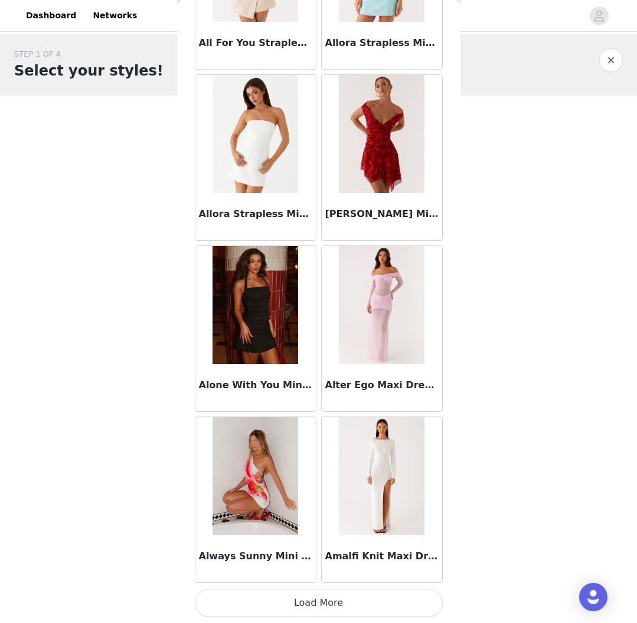
click at [327, 602] on button "Load More" at bounding box center [319, 603] width 248 height 28
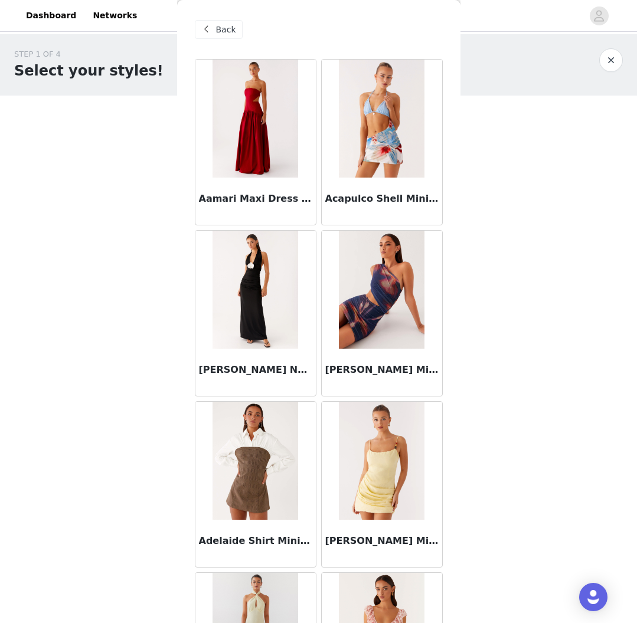
click at [210, 31] on span at bounding box center [206, 29] width 14 height 14
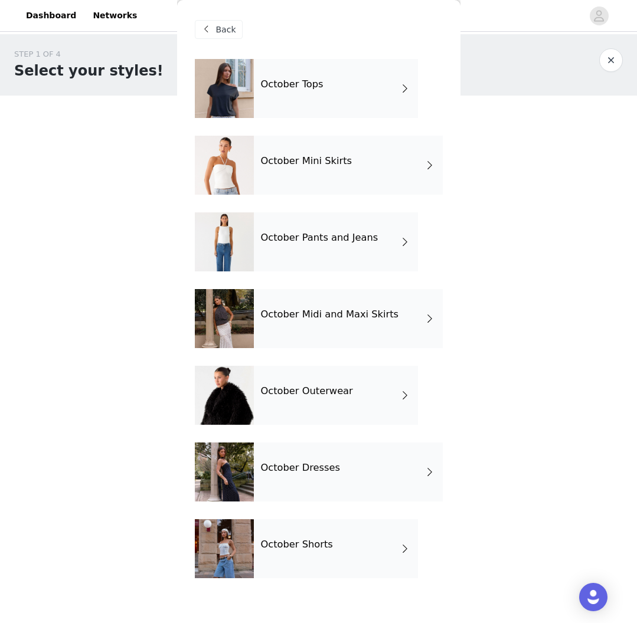
scroll to position [1, 0]
click at [307, 106] on div "October Tops" at bounding box center [336, 88] width 164 height 59
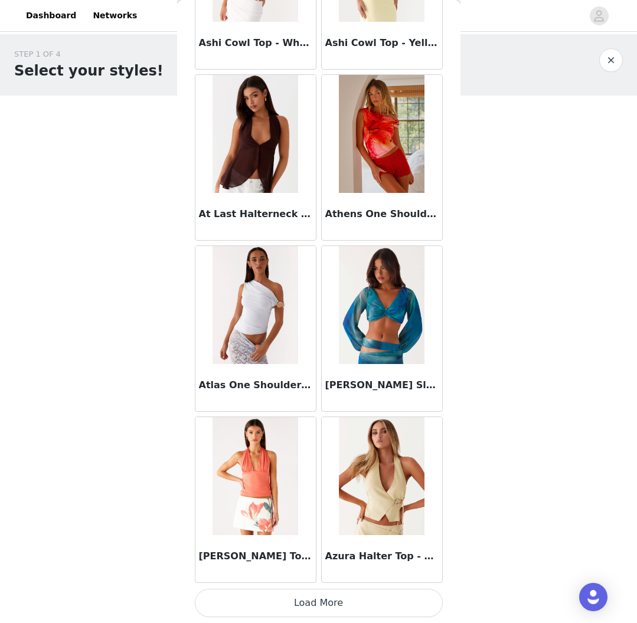
scroll to position [0, 1]
click at [348, 595] on button "Load More" at bounding box center [319, 603] width 248 height 28
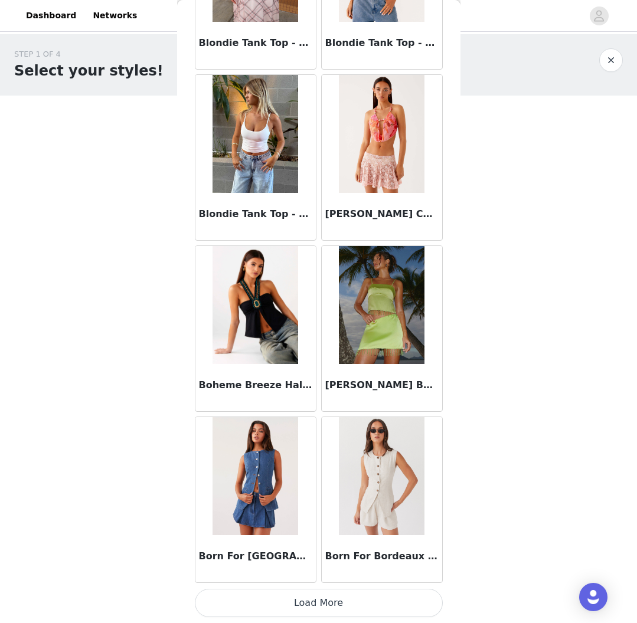
click at [311, 599] on button "Load More" at bounding box center [319, 603] width 248 height 28
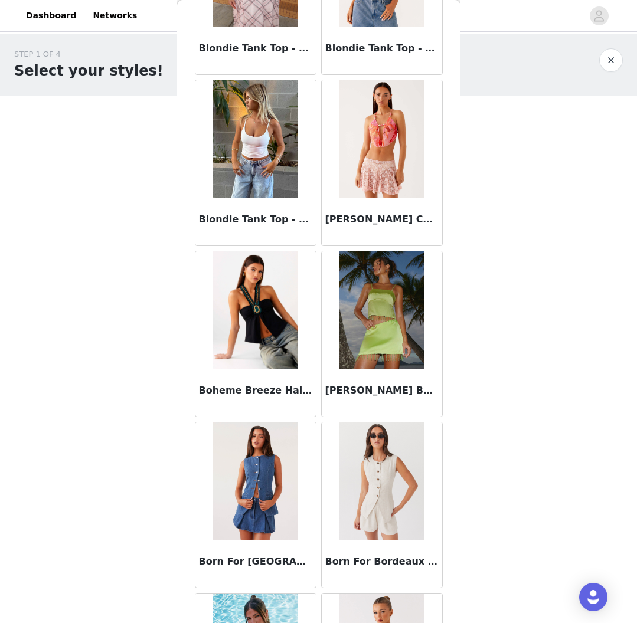
scroll to position [1, 0]
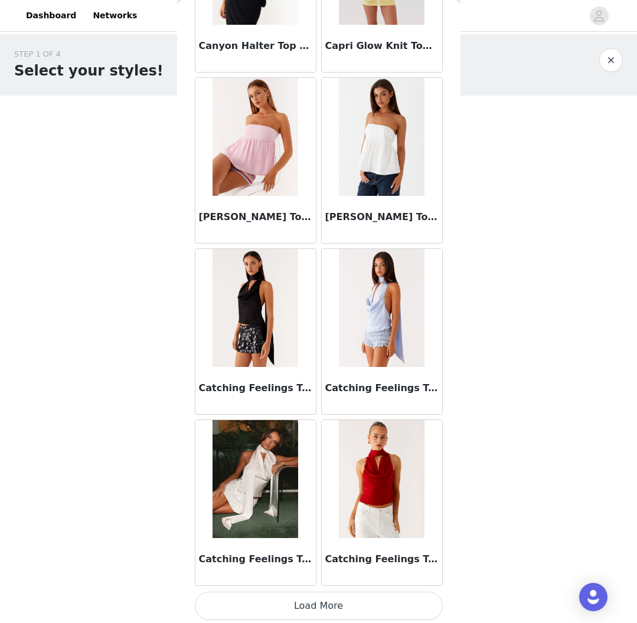
click at [336, 608] on button "Load More" at bounding box center [319, 606] width 248 height 28
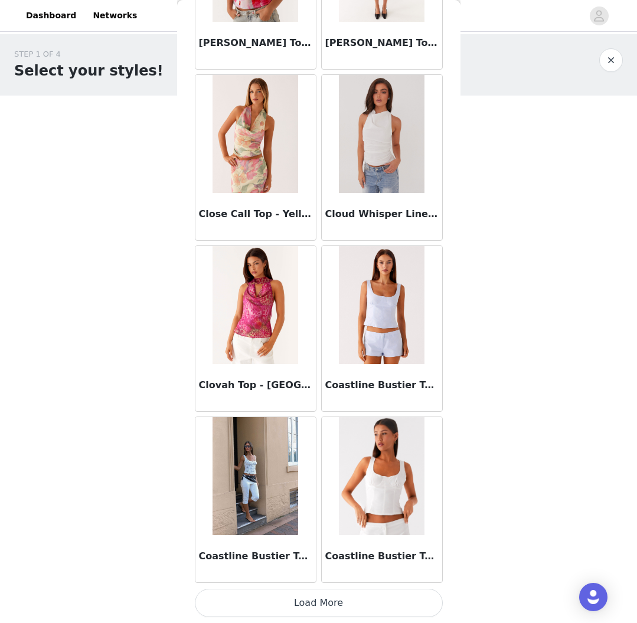
click at [336, 607] on button "Load More" at bounding box center [319, 603] width 248 height 28
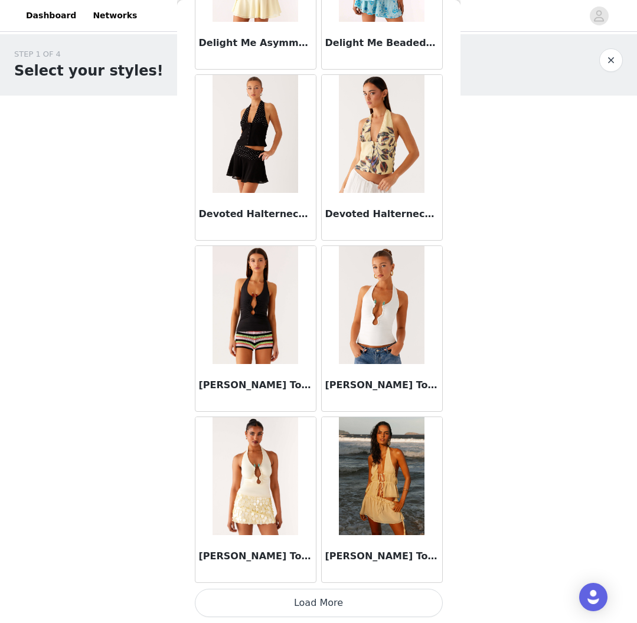
click at [324, 609] on button "Load More" at bounding box center [319, 603] width 248 height 28
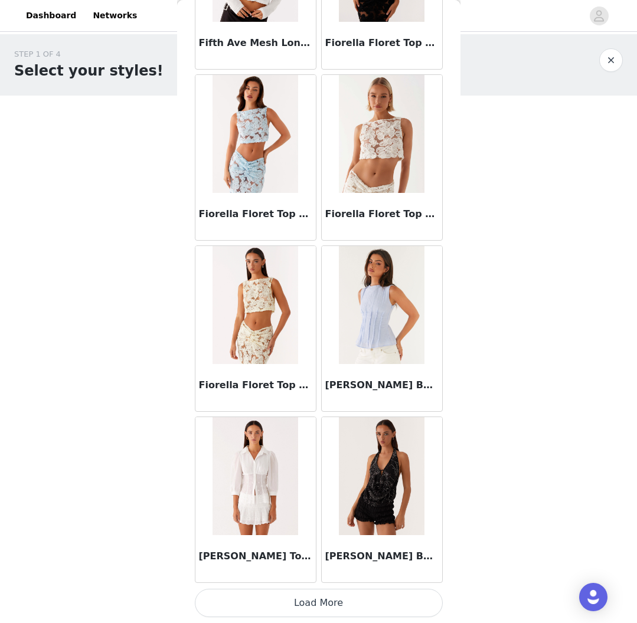
click at [327, 609] on button "Load More" at bounding box center [319, 603] width 248 height 28
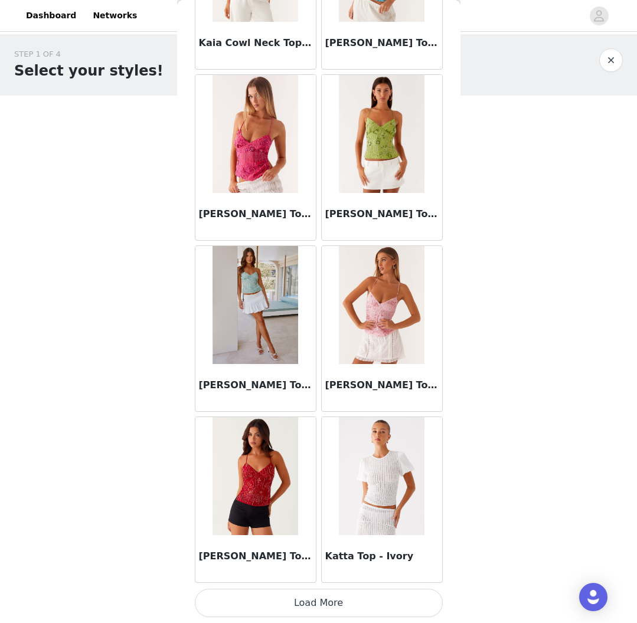
scroll to position [0, 0]
click at [331, 600] on button "Load More" at bounding box center [319, 603] width 248 height 28
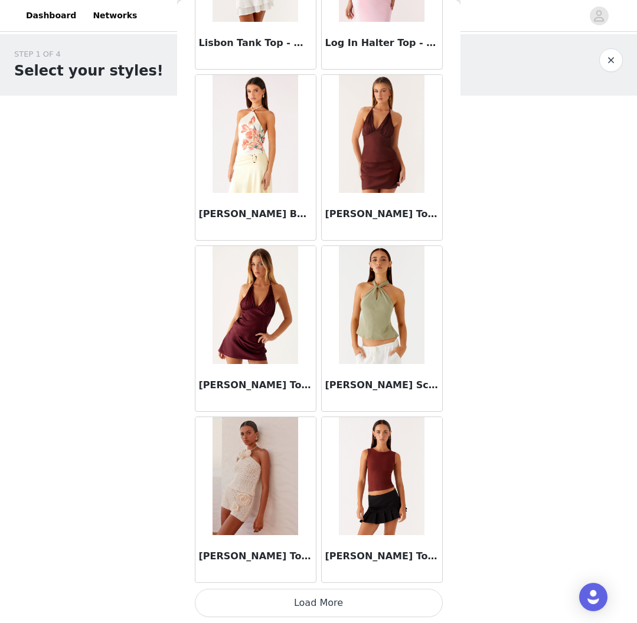
click at [332, 602] on button "Load More" at bounding box center [319, 603] width 248 height 28
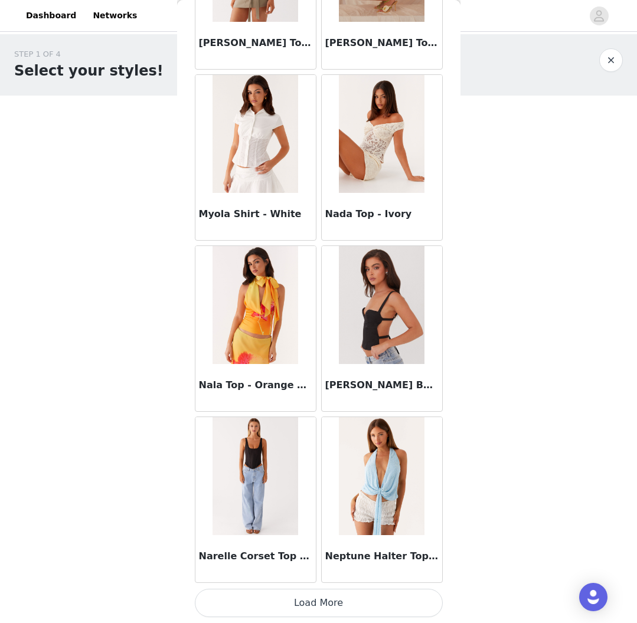
scroll to position [14869, 0]
click at [325, 612] on button "Load More" at bounding box center [319, 603] width 248 height 28
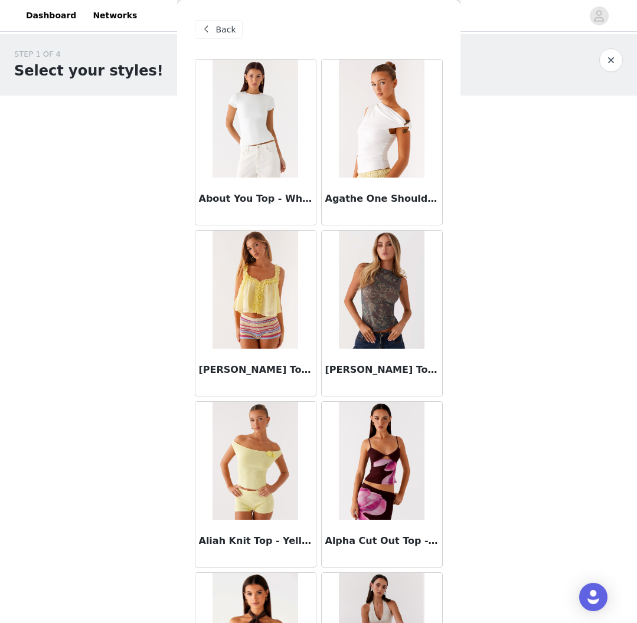
scroll to position [0, 0]
click at [226, 28] on span "Back" at bounding box center [226, 30] width 20 height 12
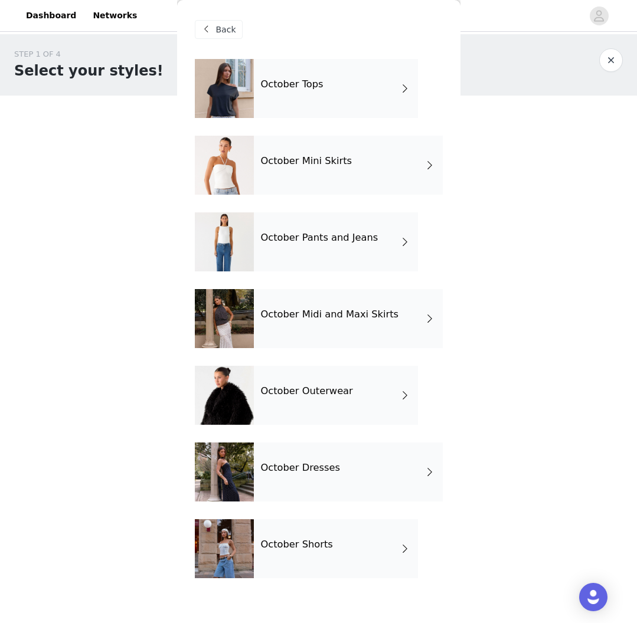
scroll to position [0, 1]
click at [322, 555] on div "October Shorts" at bounding box center [336, 548] width 164 height 59
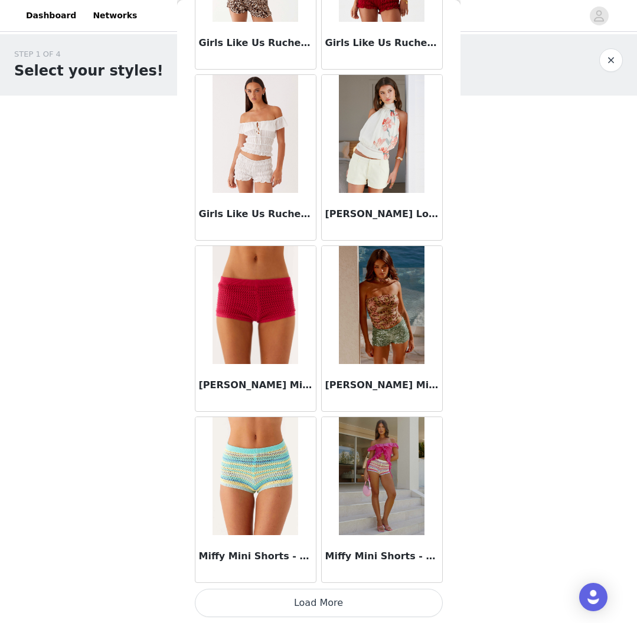
scroll to position [0, 0]
click at [323, 595] on button "Load More" at bounding box center [319, 603] width 248 height 28
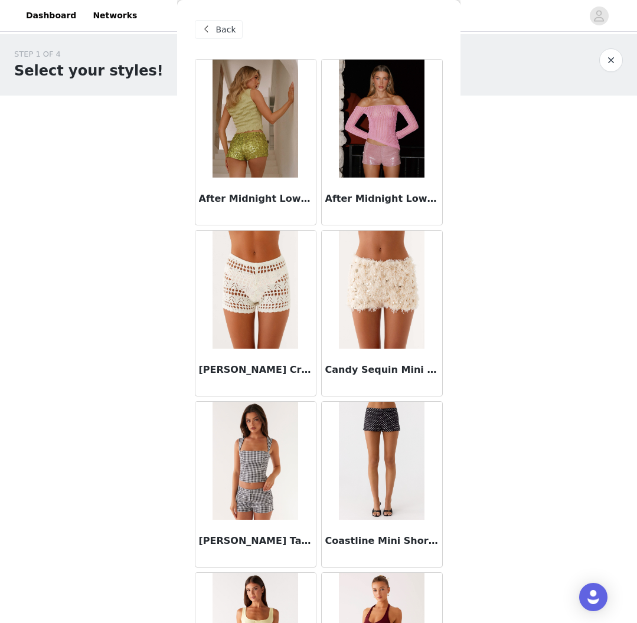
scroll to position [-1, 0]
click at [225, 34] on span "Back" at bounding box center [226, 30] width 20 height 12
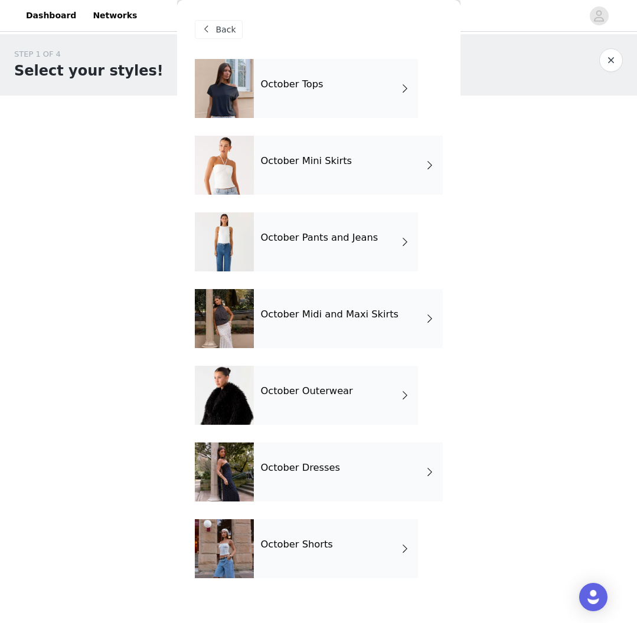
click at [324, 107] on div "October Tops" at bounding box center [336, 88] width 164 height 59
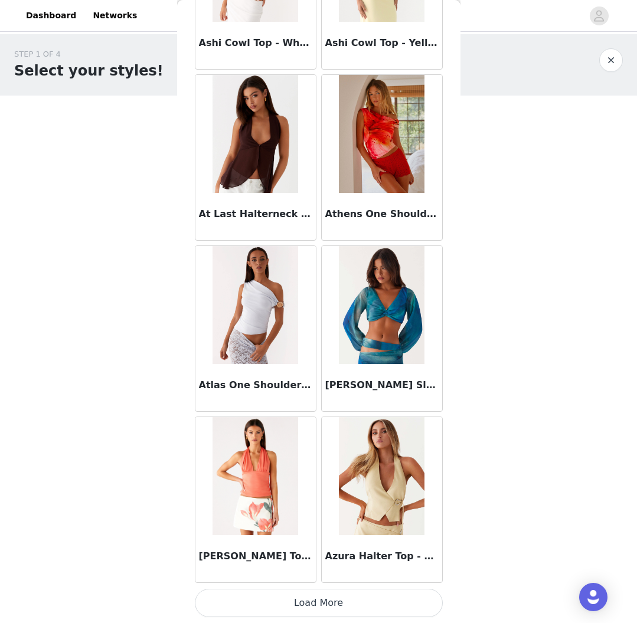
click at [308, 602] on button "Load More" at bounding box center [319, 603] width 248 height 28
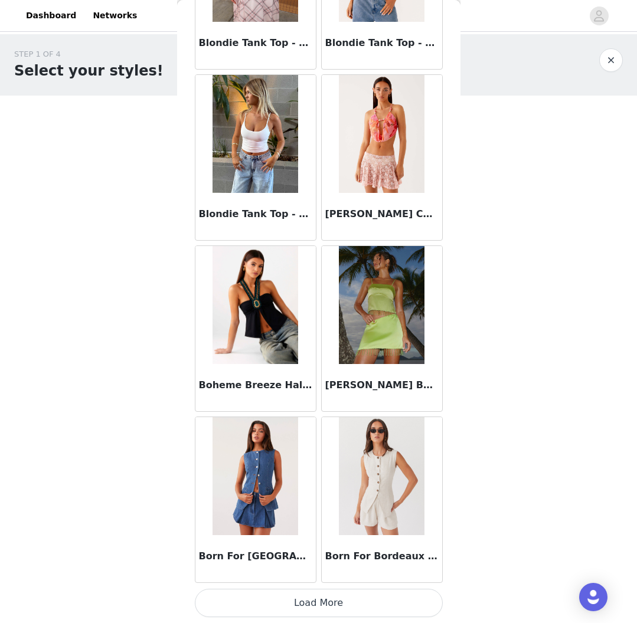
click at [336, 603] on button "Load More" at bounding box center [319, 603] width 248 height 28
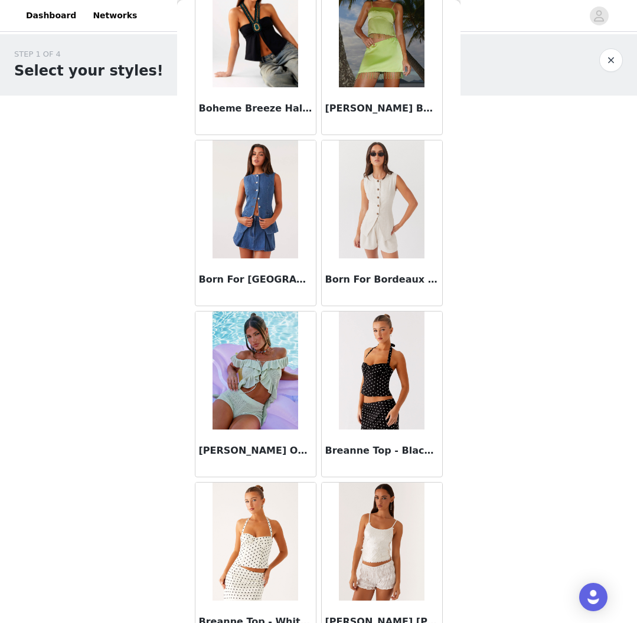
click at [393, 374] on img at bounding box center [382, 370] width 86 height 118
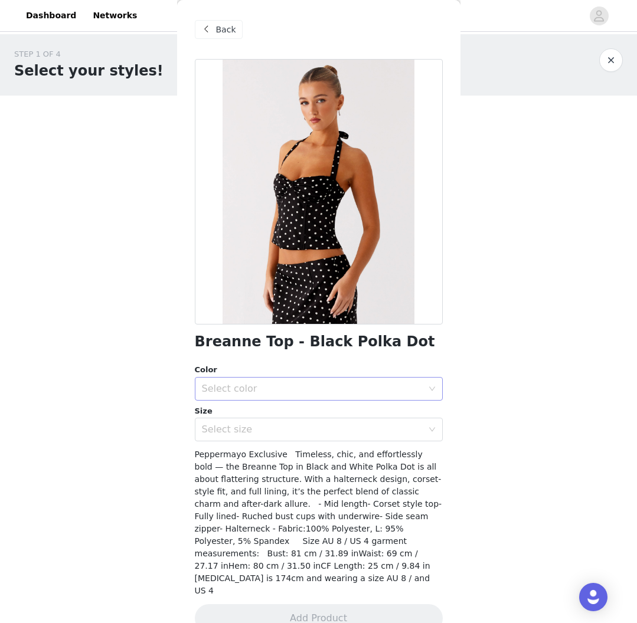
click at [292, 392] on div "Select color" at bounding box center [312, 389] width 221 height 12
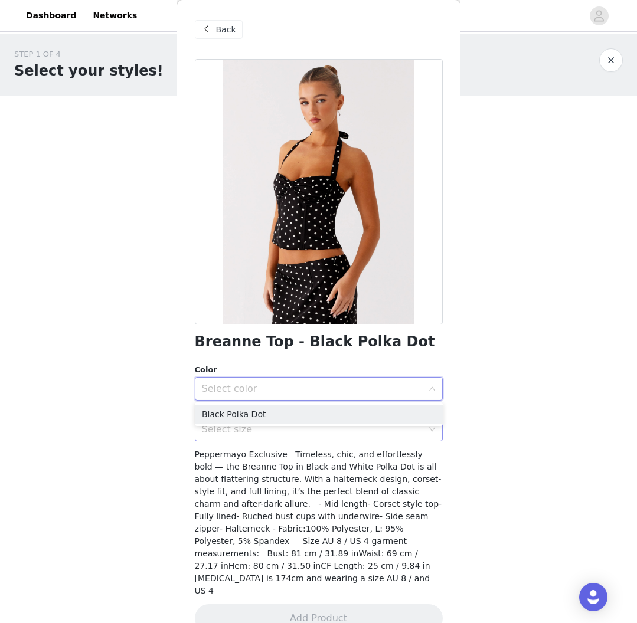
drag, startPoint x: 258, startPoint y: 418, endPoint x: 252, endPoint y: 418, distance: 5.9
click at [258, 418] on li "Black Polka Dot" at bounding box center [319, 414] width 248 height 19
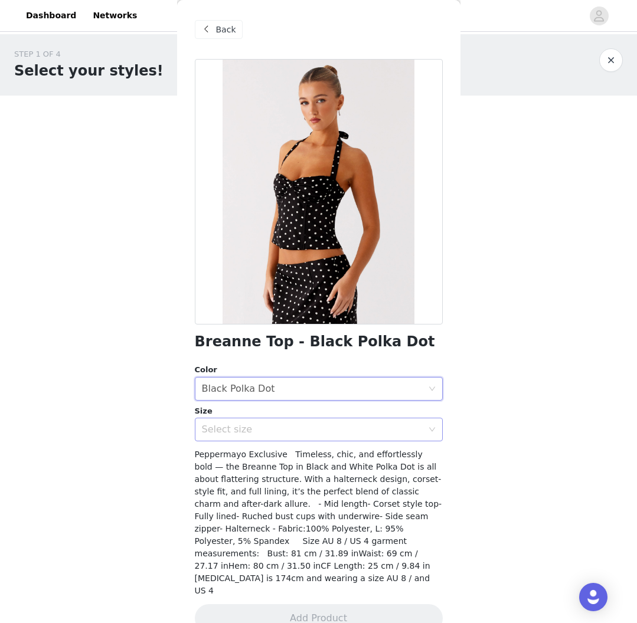
drag, startPoint x: 252, startPoint y: 431, endPoint x: 245, endPoint y: 431, distance: 7.1
click at [252, 431] on div "Select size" at bounding box center [312, 430] width 221 height 12
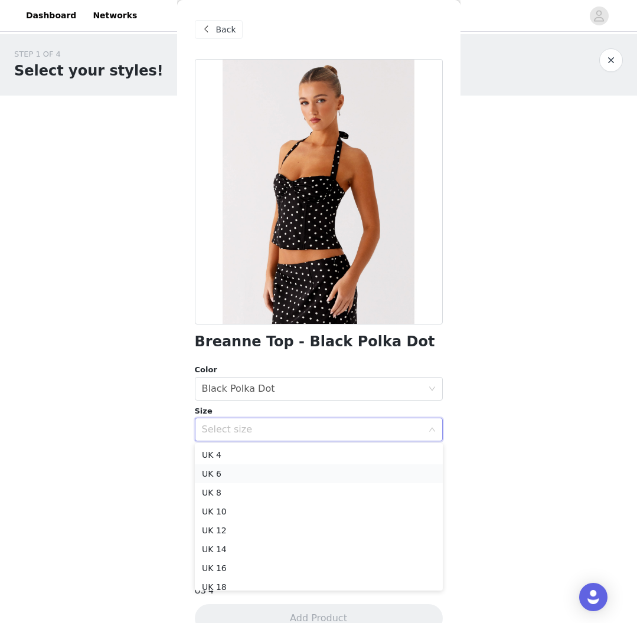
click at [226, 474] on li "UK 6" at bounding box center [319, 473] width 248 height 19
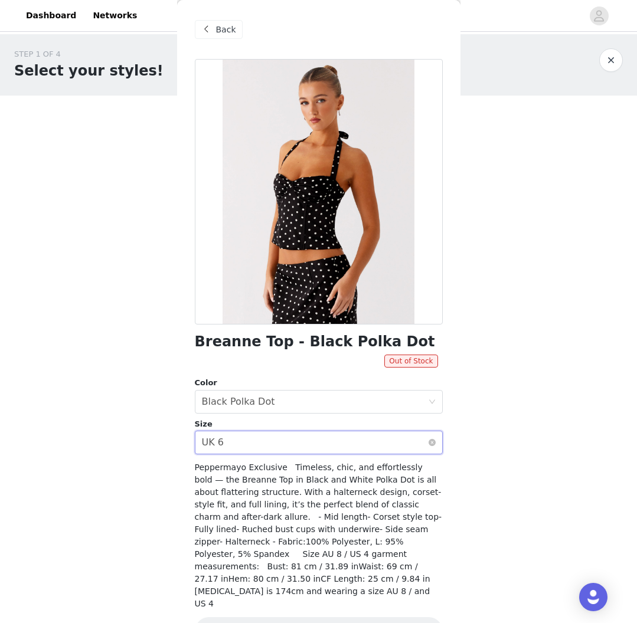
click at [276, 443] on div "Select size UK 6" at bounding box center [315, 442] width 226 height 22
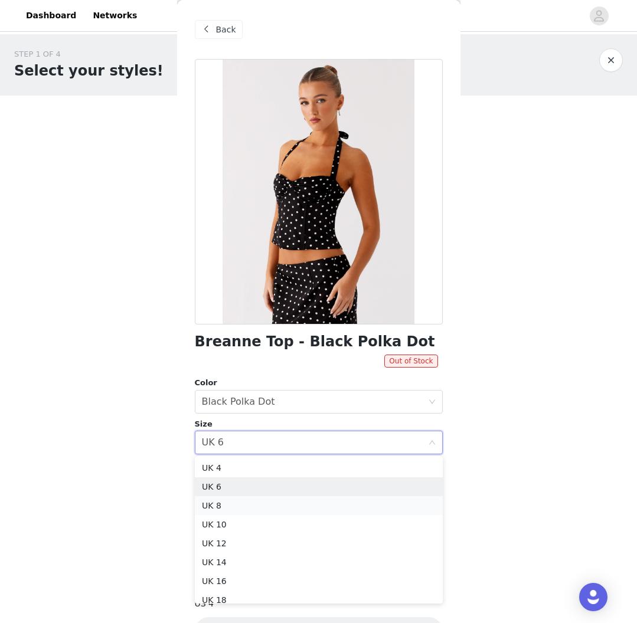
click at [244, 503] on li "UK 8" at bounding box center [319, 505] width 248 height 19
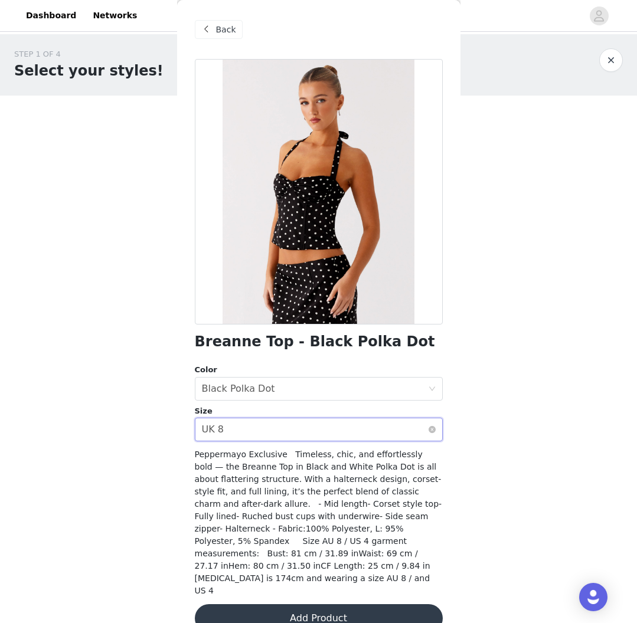
click at [247, 437] on div "Select size UK 8" at bounding box center [315, 429] width 226 height 22
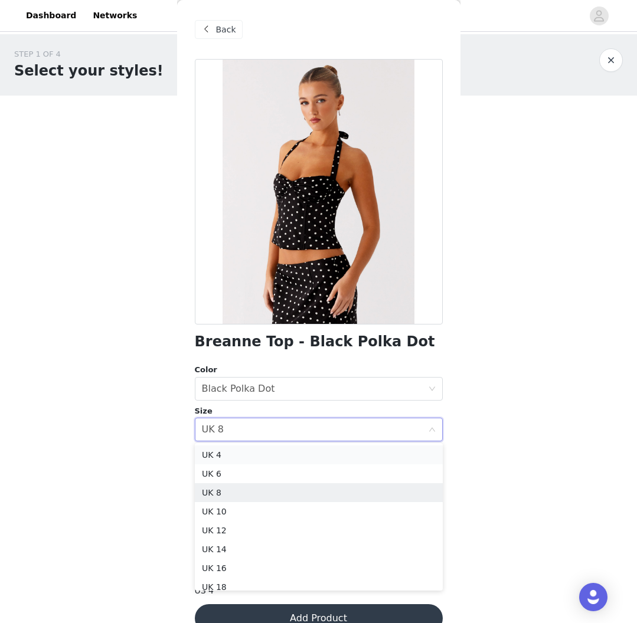
click at [223, 457] on li "UK 4" at bounding box center [319, 454] width 248 height 19
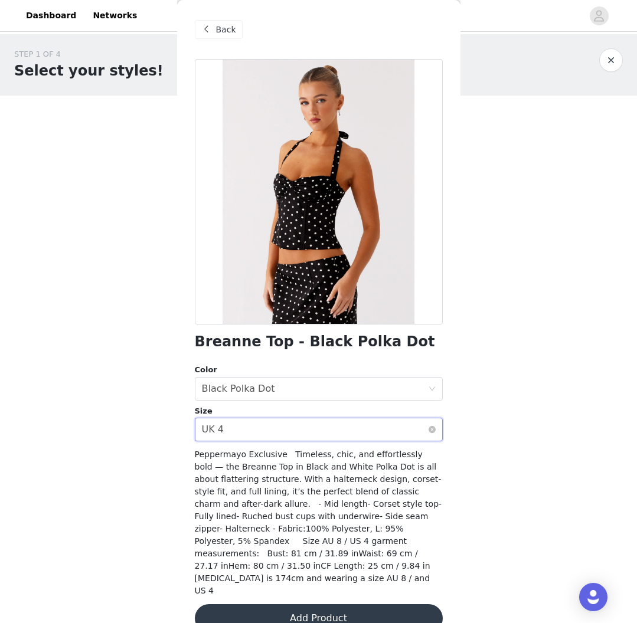
click at [258, 425] on div "Select size UK 4" at bounding box center [315, 429] width 226 height 22
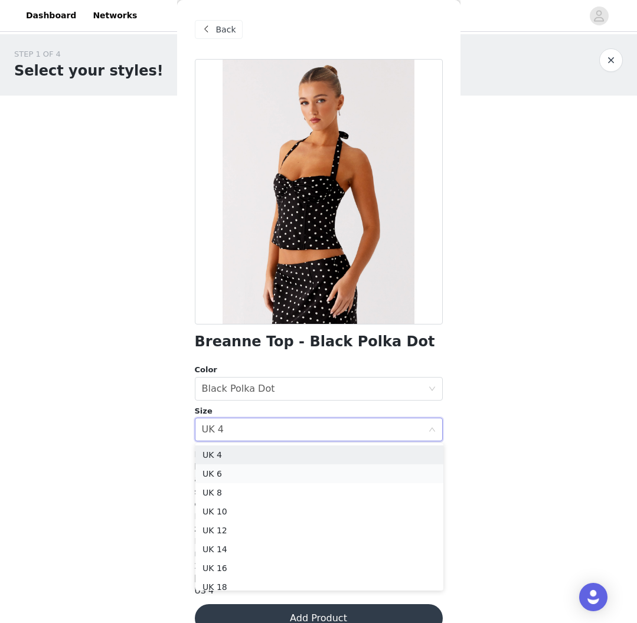
click at [249, 471] on li "UK 6" at bounding box center [319, 473] width 248 height 19
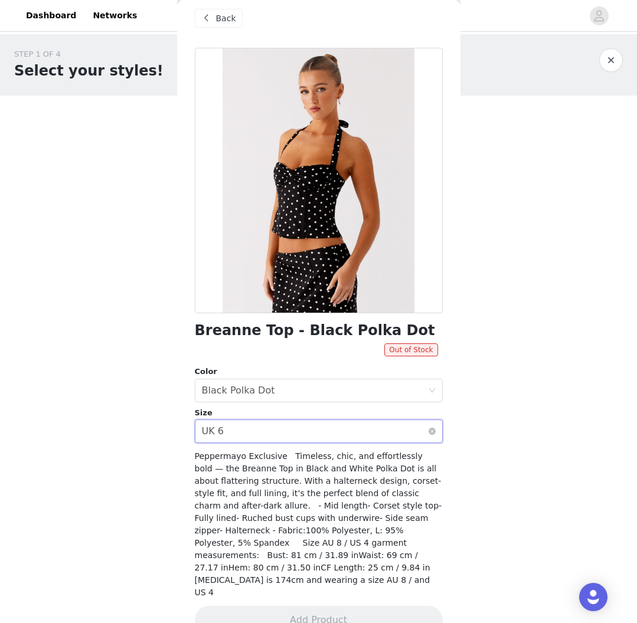
click at [343, 429] on div "Select size UK 6" at bounding box center [315, 431] width 226 height 22
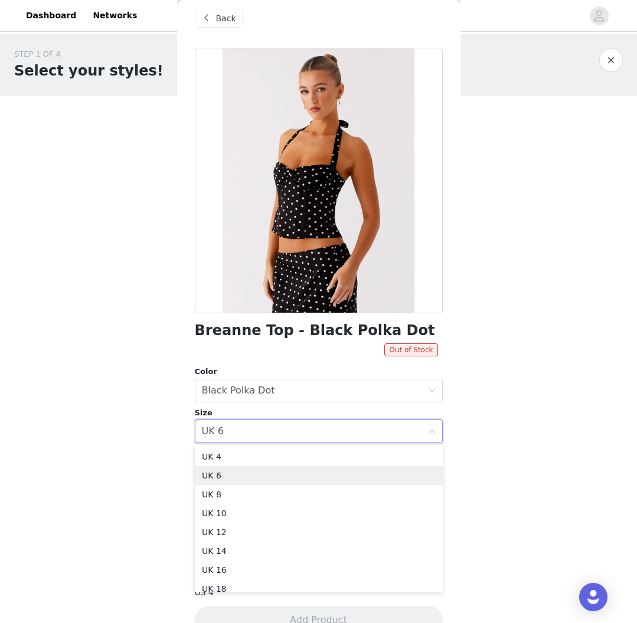
click at [229, 12] on span "Back" at bounding box center [226, 18] width 20 height 12
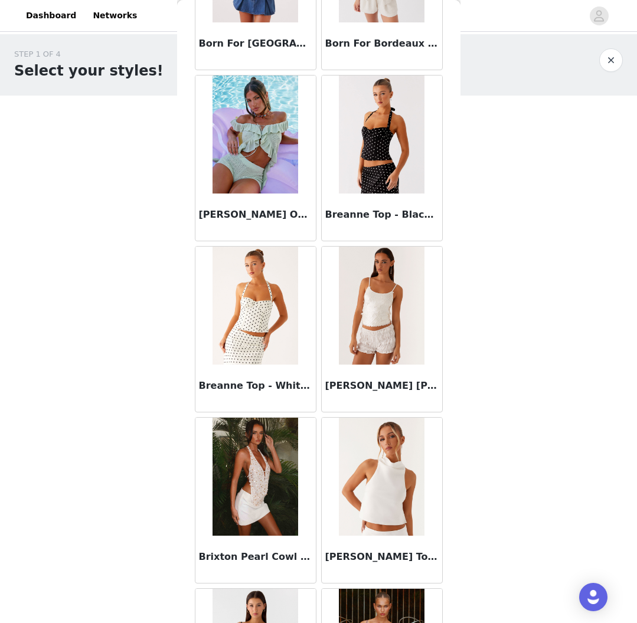
scroll to position [3421, 0]
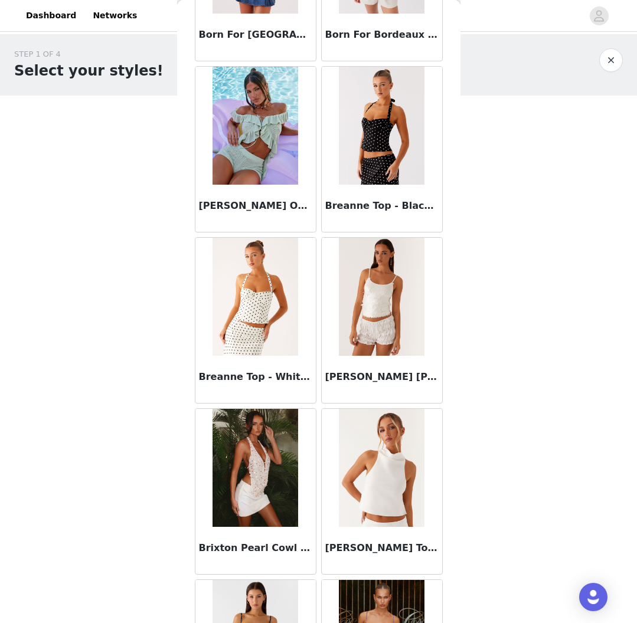
click at [265, 303] on img at bounding box center [255, 297] width 86 height 118
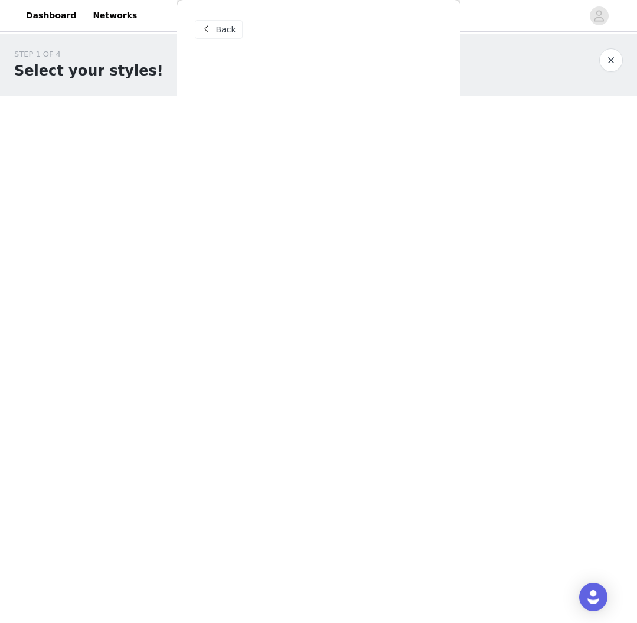
scroll to position [0, 0]
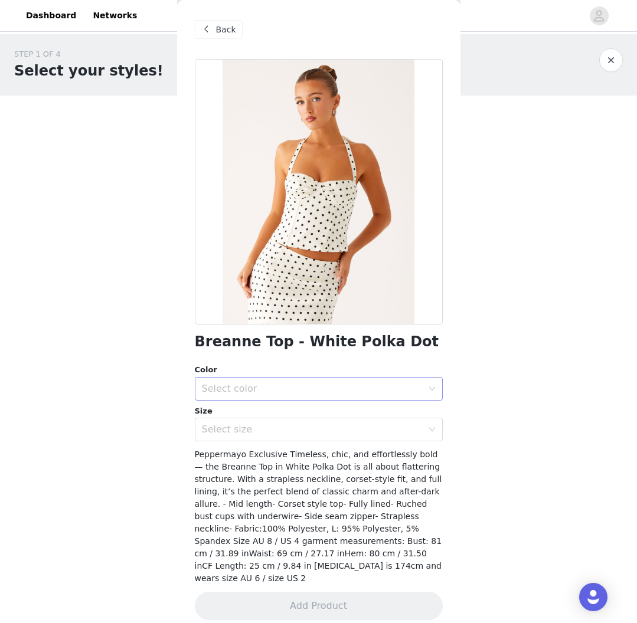
click at [242, 392] on div "Select color" at bounding box center [312, 389] width 221 height 12
click at [236, 414] on li "White Polka Dot" at bounding box center [319, 414] width 248 height 19
click at [238, 432] on div "Select size" at bounding box center [312, 430] width 221 height 12
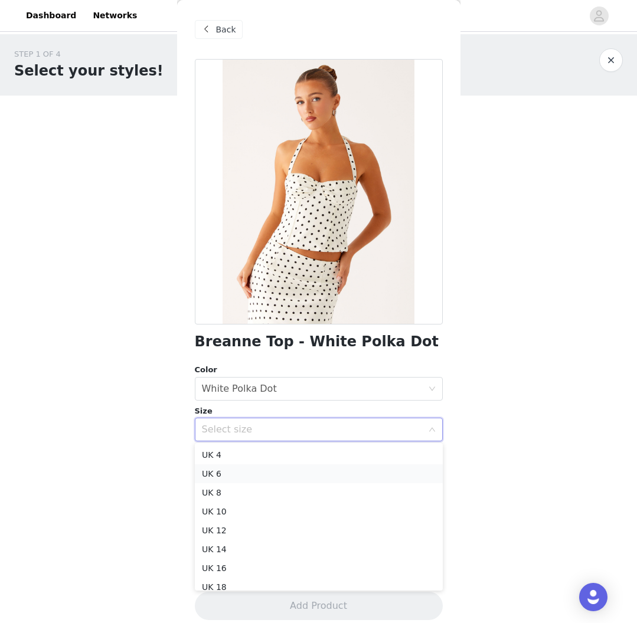
click at [250, 474] on li "UK 6" at bounding box center [319, 473] width 248 height 19
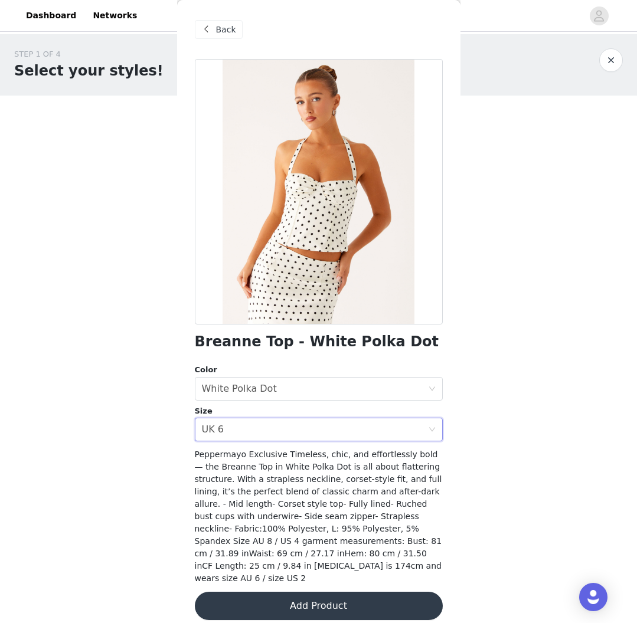
scroll to position [1, 0]
click at [333, 592] on button "Add Product" at bounding box center [319, 606] width 248 height 28
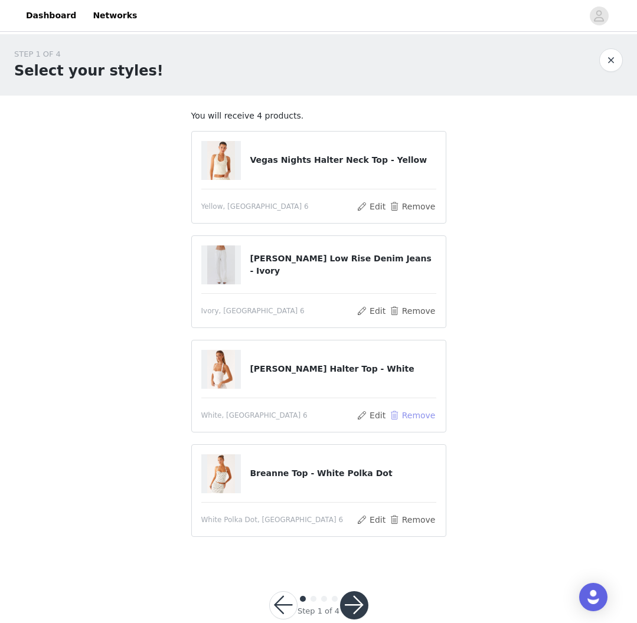
click at [412, 416] on button "Remove" at bounding box center [411, 415] width 47 height 14
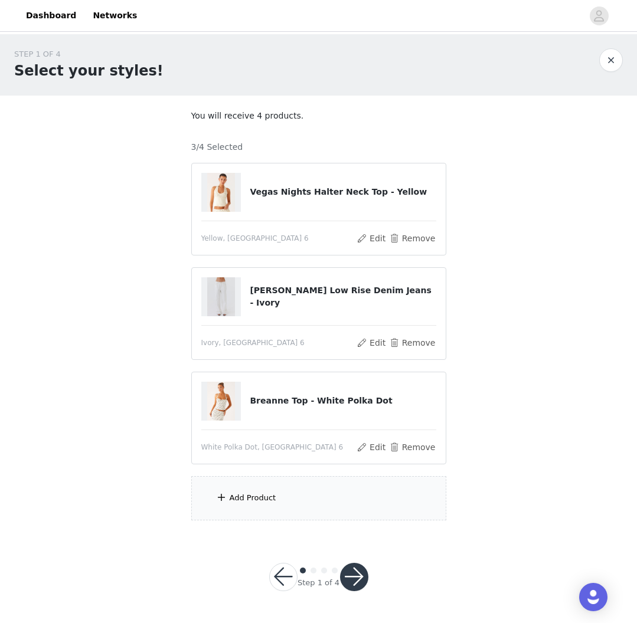
drag, startPoint x: 257, startPoint y: 484, endPoint x: 250, endPoint y: 483, distance: 7.1
click at [254, 484] on div "Add Product" at bounding box center [318, 498] width 255 height 44
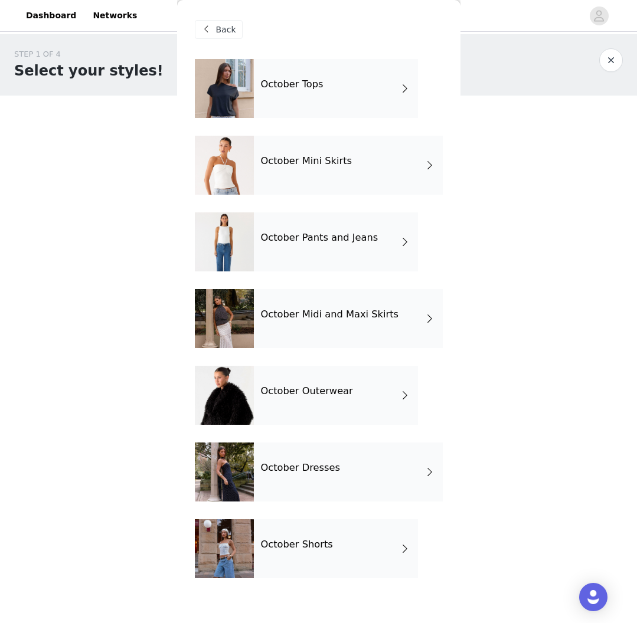
click at [353, 94] on div "October Tops" at bounding box center [336, 88] width 164 height 59
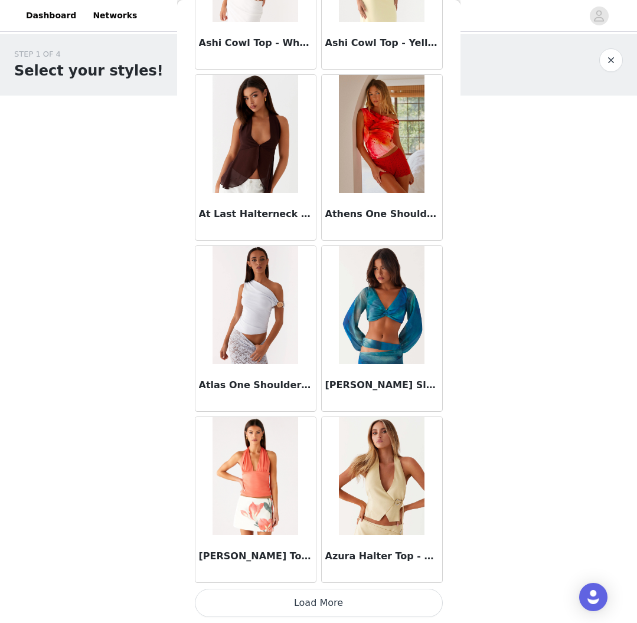
click at [343, 608] on button "Load More" at bounding box center [319, 603] width 248 height 28
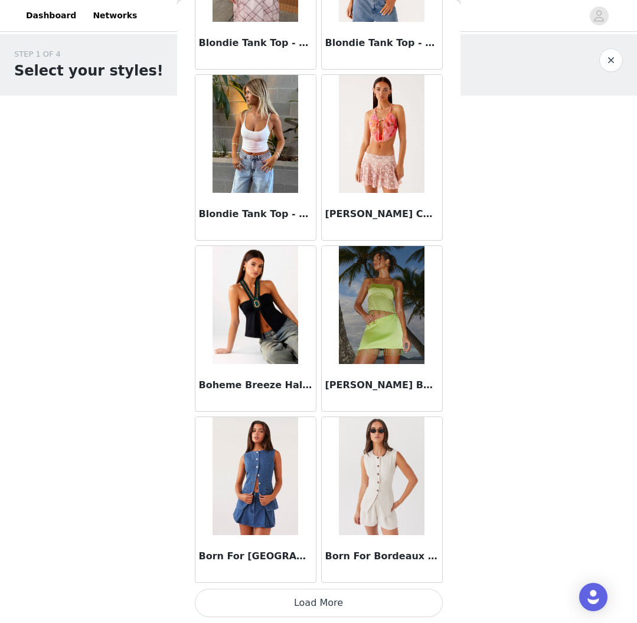
scroll to position [0, 1]
click at [337, 600] on button "Load More" at bounding box center [319, 603] width 248 height 28
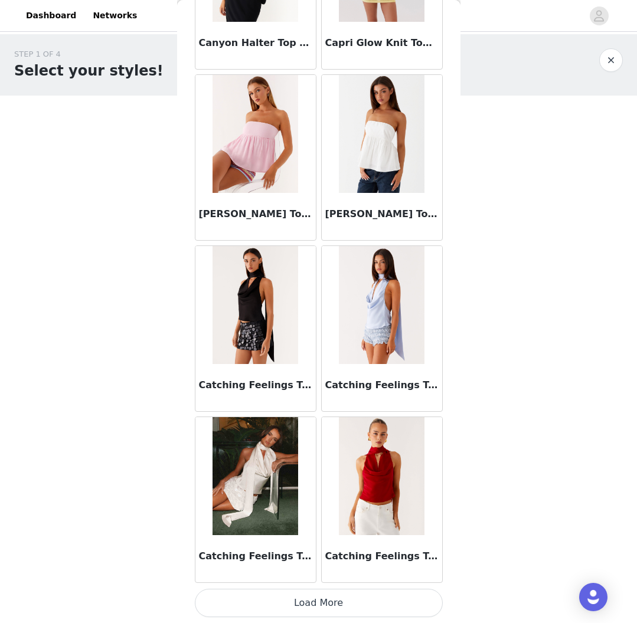
scroll to position [4604, 0]
click at [313, 593] on button "Load More" at bounding box center [319, 603] width 248 height 28
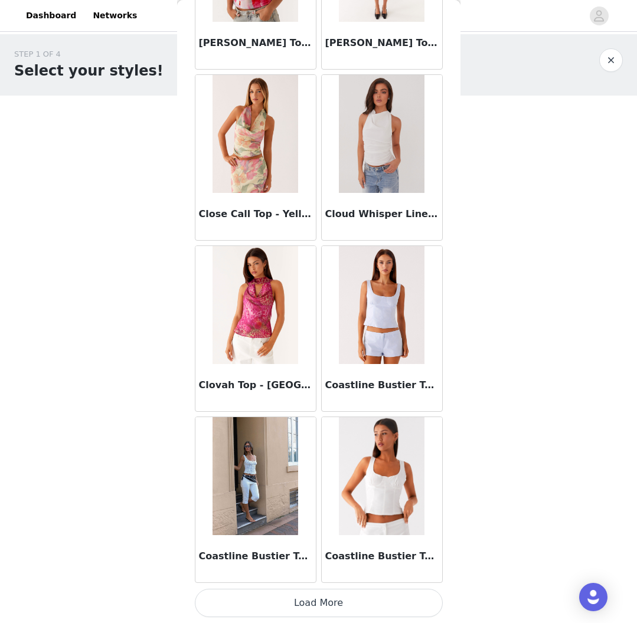
scroll to position [6315, 0]
click at [320, 601] on button "Load More" at bounding box center [319, 603] width 248 height 28
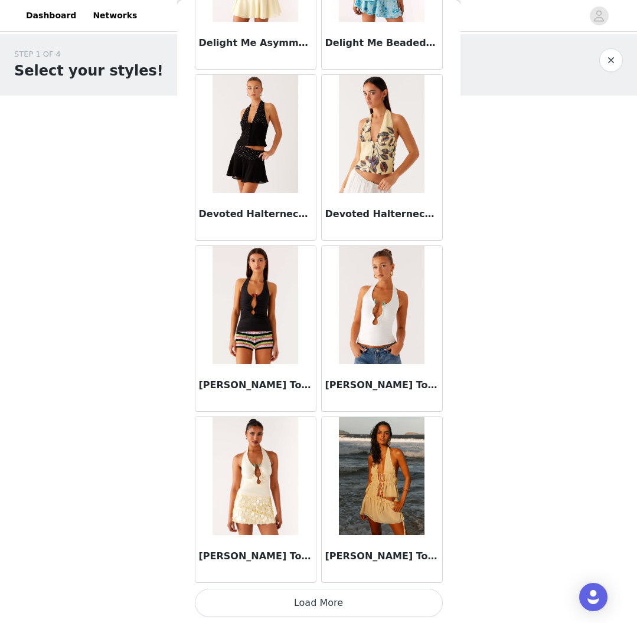
scroll to position [8004, 0]
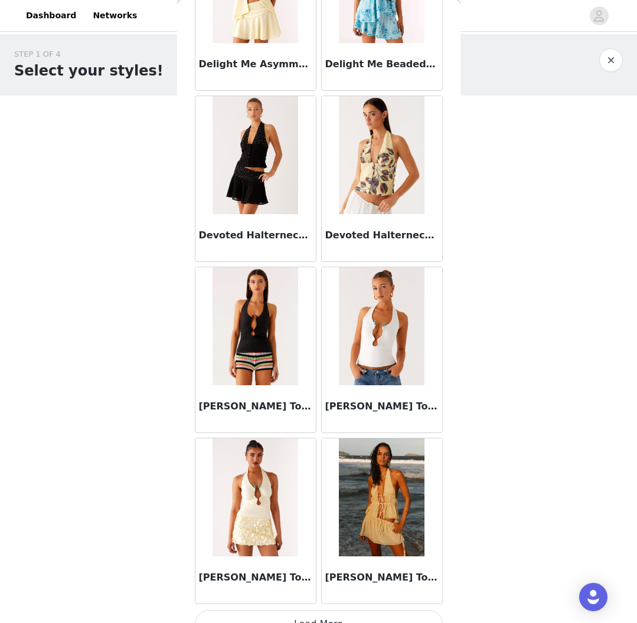
click at [344, 614] on button "Load More" at bounding box center [319, 624] width 248 height 28
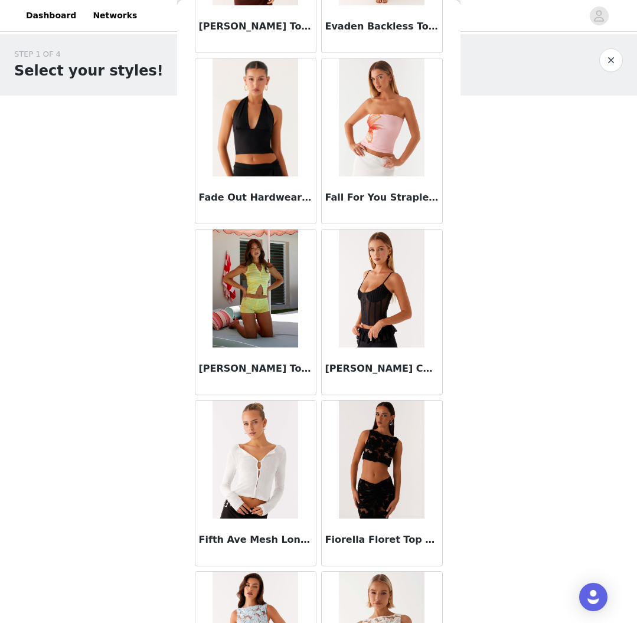
scroll to position [9229, 0]
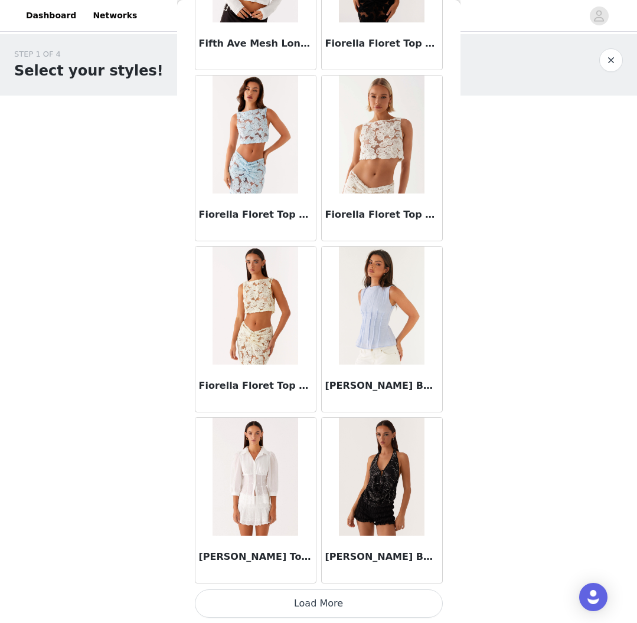
click at [323, 601] on button "Load More" at bounding box center [319, 603] width 248 height 28
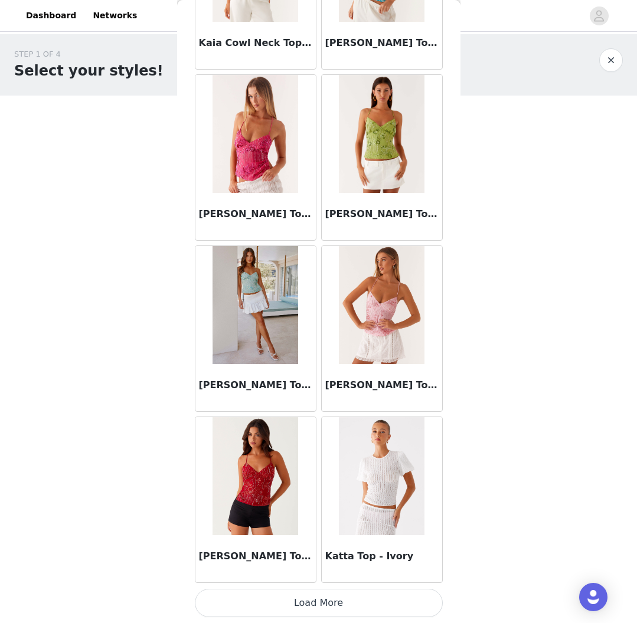
scroll to position [0, 0]
click at [310, 599] on button "Load More" at bounding box center [319, 603] width 248 height 28
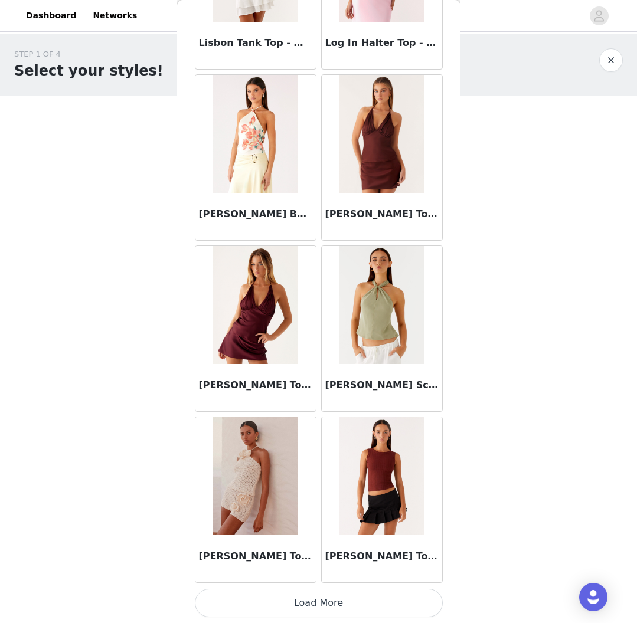
scroll to position [13158, 0]
click at [316, 604] on button "Load More" at bounding box center [319, 603] width 248 height 28
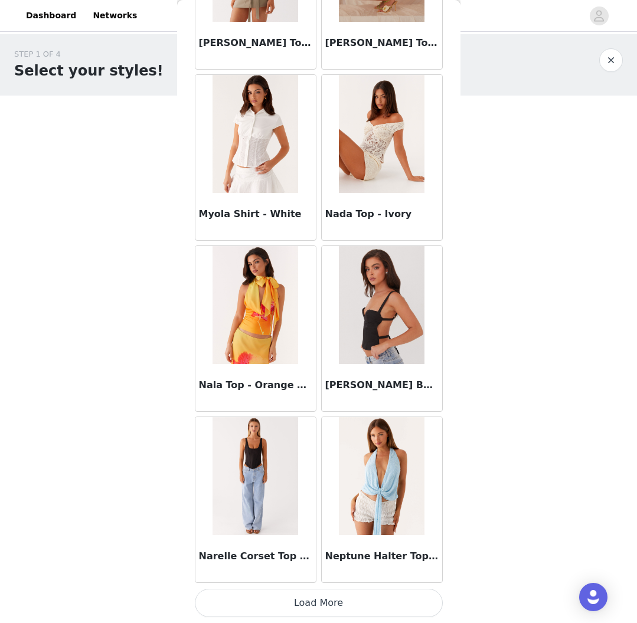
scroll to position [0, 1]
click at [325, 593] on button "Load More" at bounding box center [319, 603] width 248 height 28
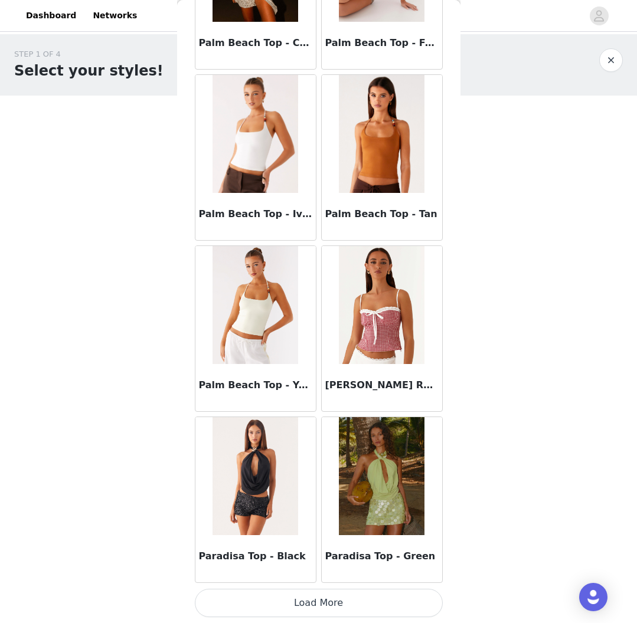
scroll to position [0, 0]
click at [309, 611] on button "Load More" at bounding box center [319, 603] width 248 height 28
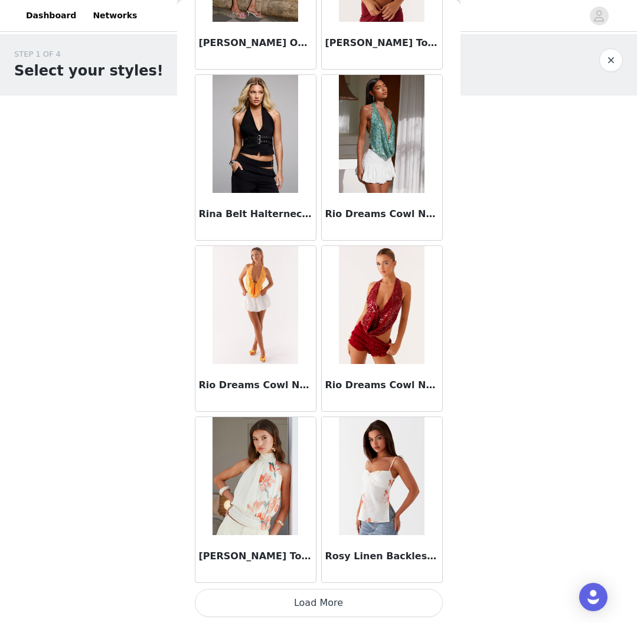
click at [331, 592] on button "Load More" at bounding box center [319, 603] width 248 height 28
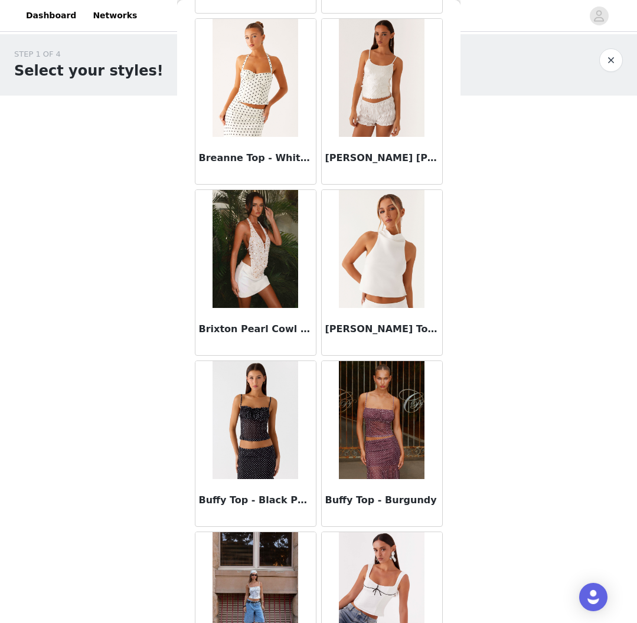
scroll to position [3634, 0]
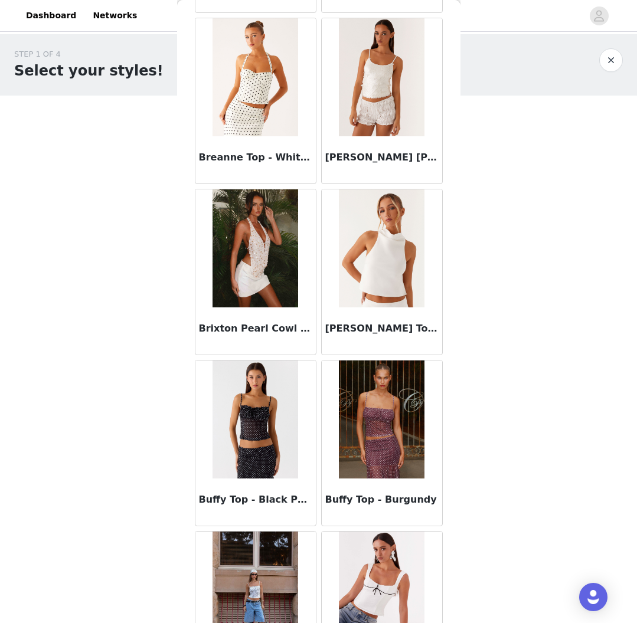
click at [395, 260] on img at bounding box center [382, 248] width 86 height 118
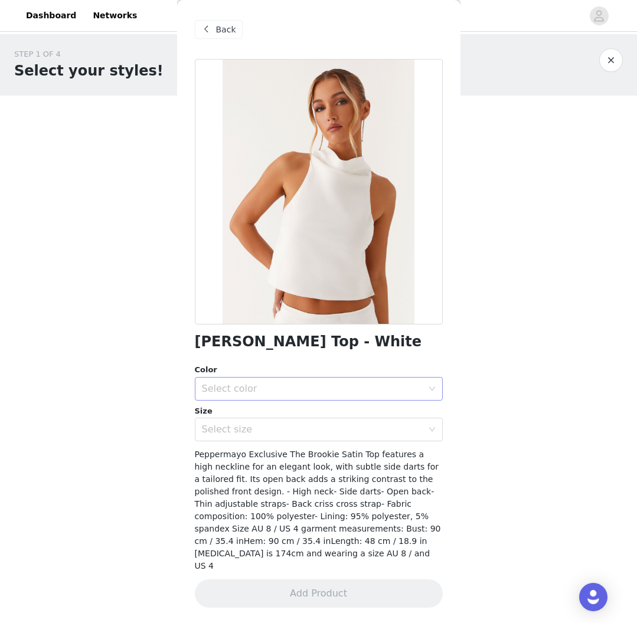
scroll to position [1, 0]
click at [222, 395] on div "Select color" at bounding box center [315, 389] width 226 height 22
click at [219, 419] on li "White" at bounding box center [319, 414] width 248 height 19
click at [222, 426] on div "Select size" at bounding box center [312, 430] width 221 height 12
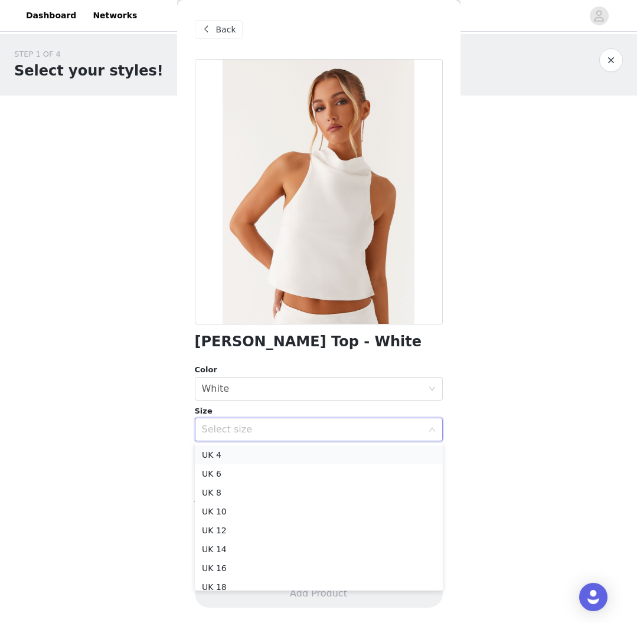
click at [232, 458] on li "UK 4" at bounding box center [319, 454] width 248 height 19
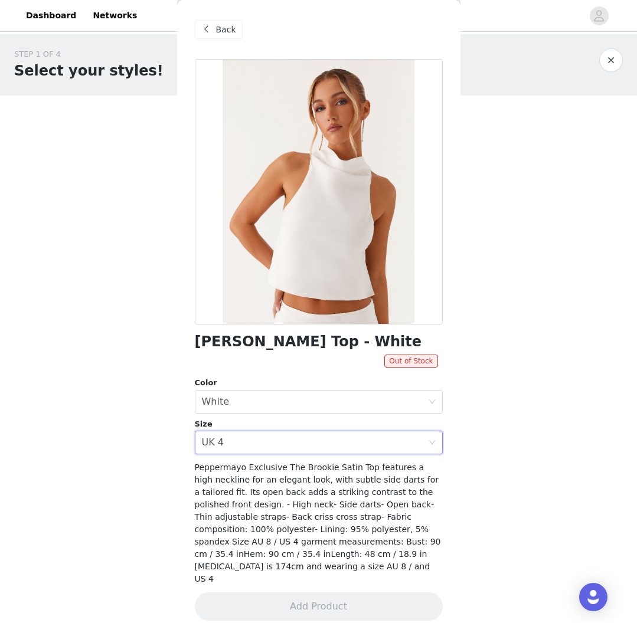
drag, startPoint x: 235, startPoint y: 446, endPoint x: 225, endPoint y: 458, distance: 15.6
click at [235, 446] on div "Select size UK 4" at bounding box center [315, 442] width 226 height 22
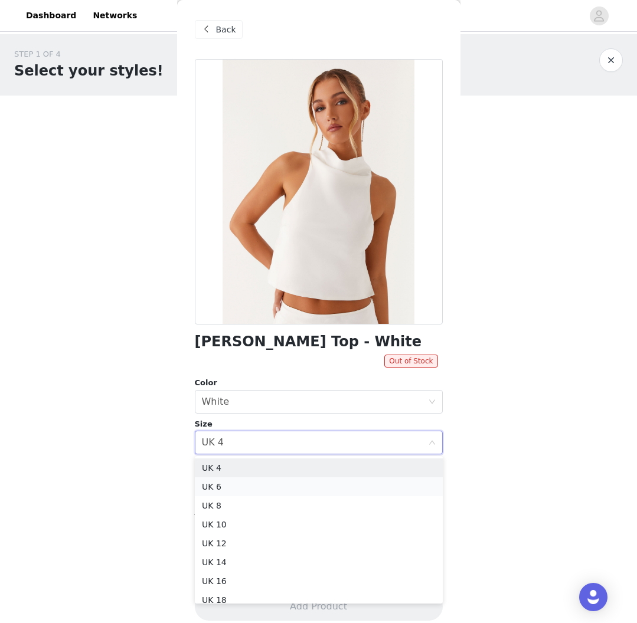
click at [223, 486] on li "UK 6" at bounding box center [319, 486] width 248 height 19
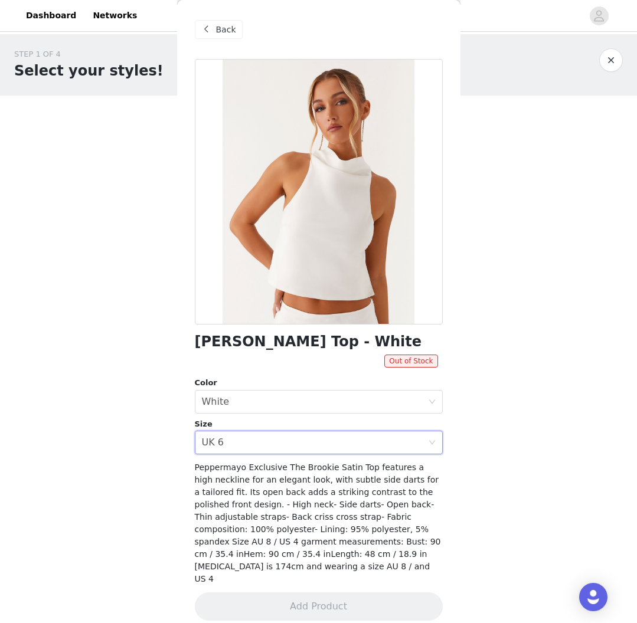
click at [212, 30] on span at bounding box center [206, 29] width 14 height 14
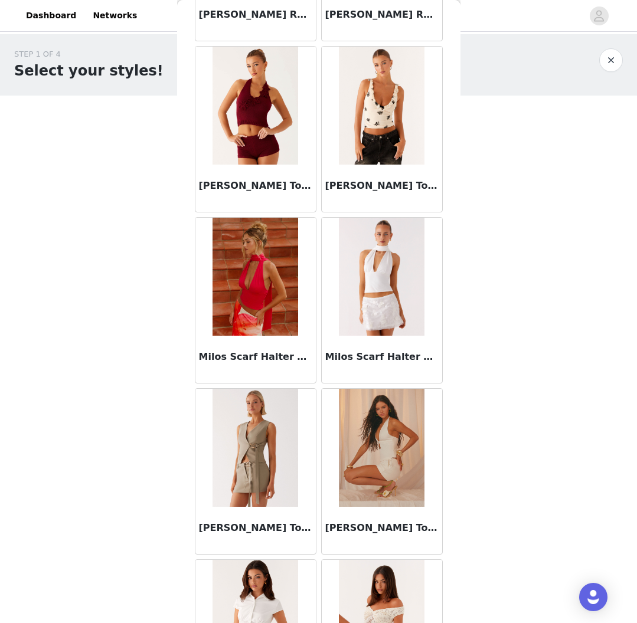
scroll to position [14430, 0]
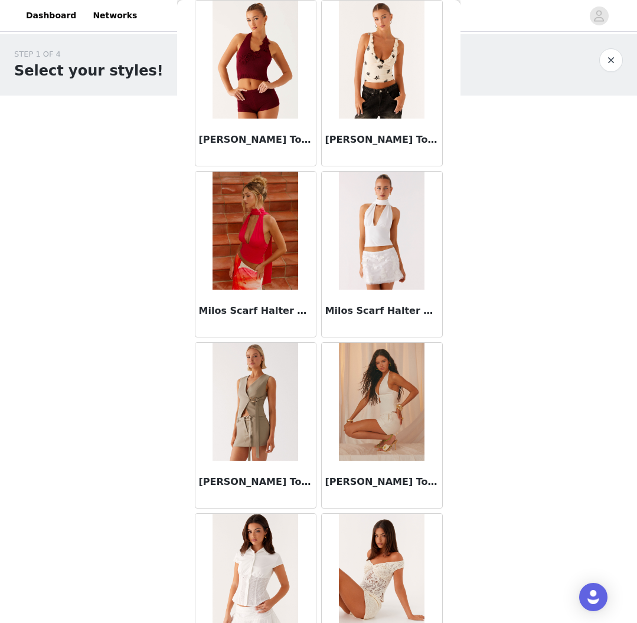
click at [253, 76] on img at bounding box center [255, 60] width 86 height 118
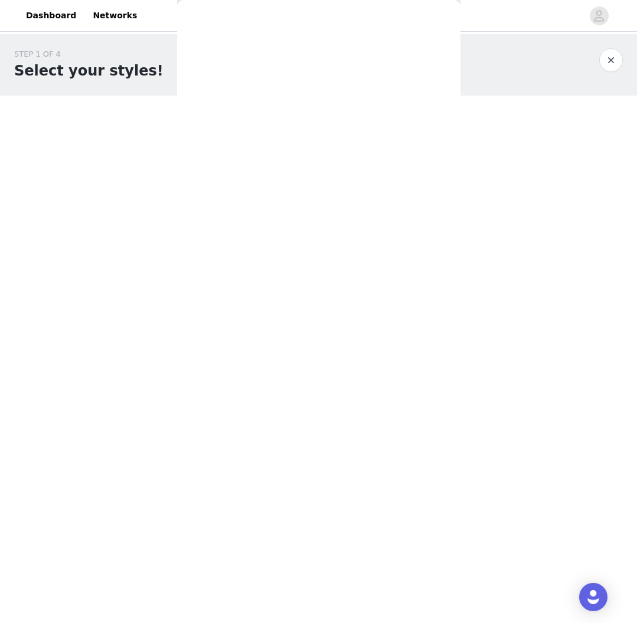
scroll to position [0, 0]
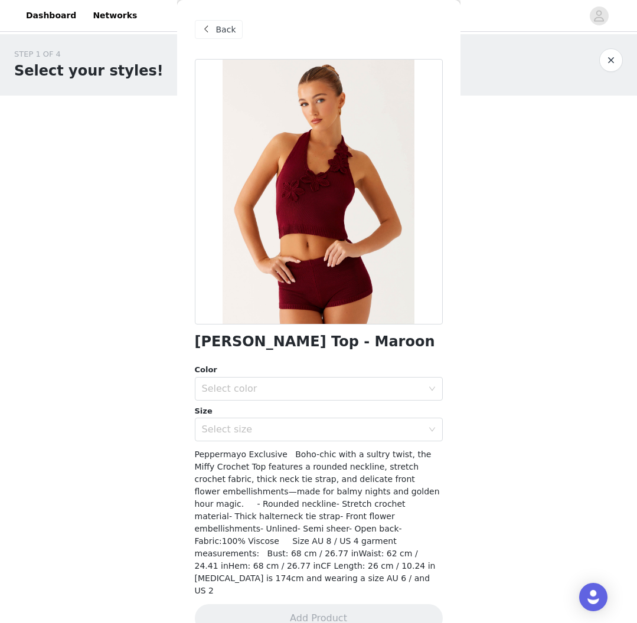
click at [205, 29] on span at bounding box center [206, 29] width 14 height 14
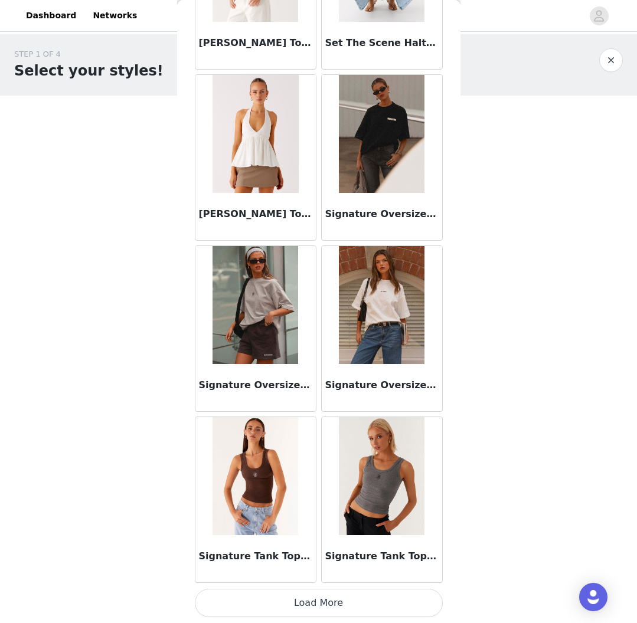
click at [299, 596] on button "Load More" at bounding box center [319, 603] width 248 height 28
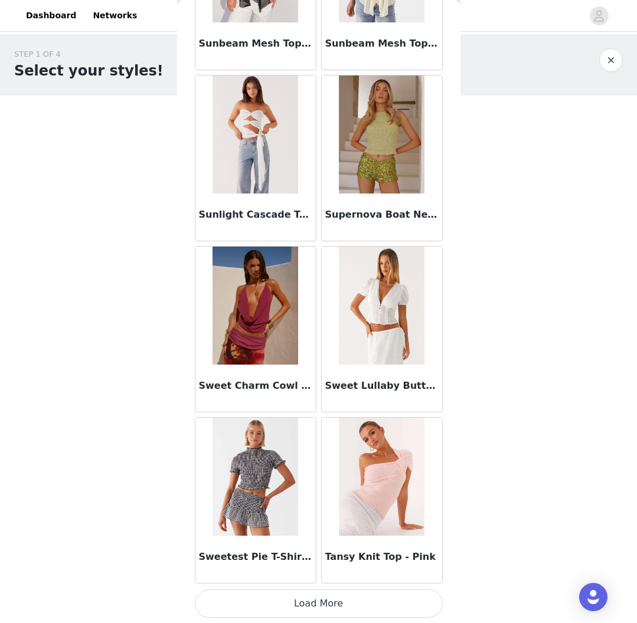
click at [324, 602] on button "Load More" at bounding box center [319, 603] width 248 height 28
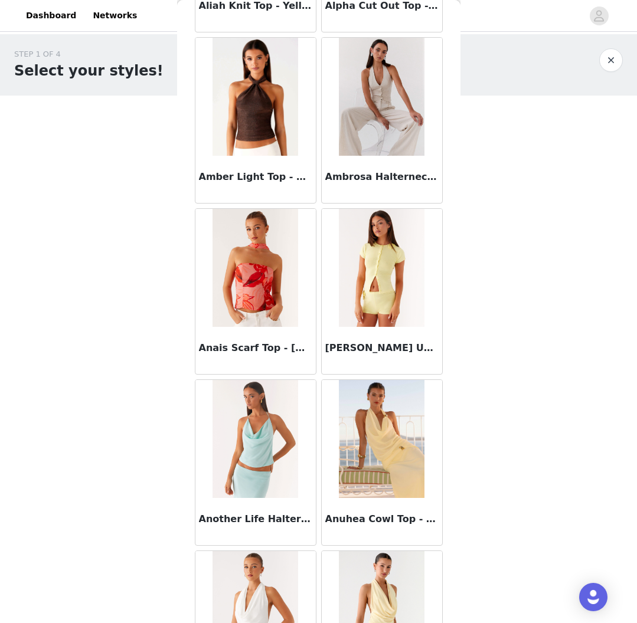
scroll to position [535, 0]
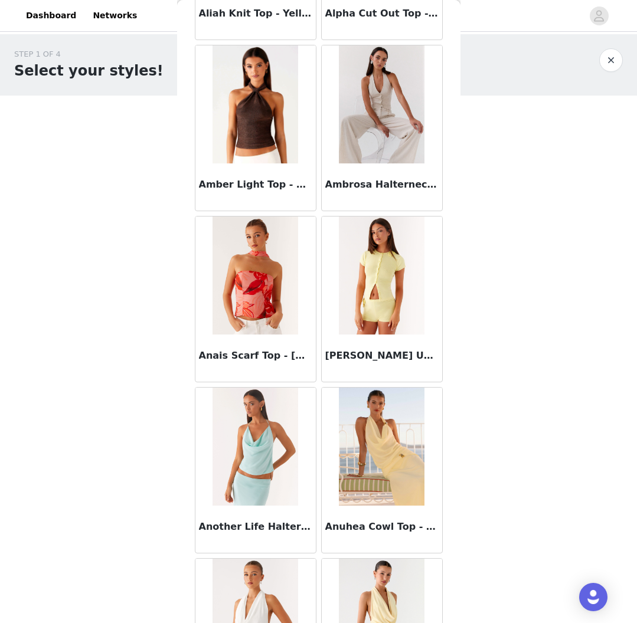
click at [391, 121] on img at bounding box center [382, 104] width 86 height 118
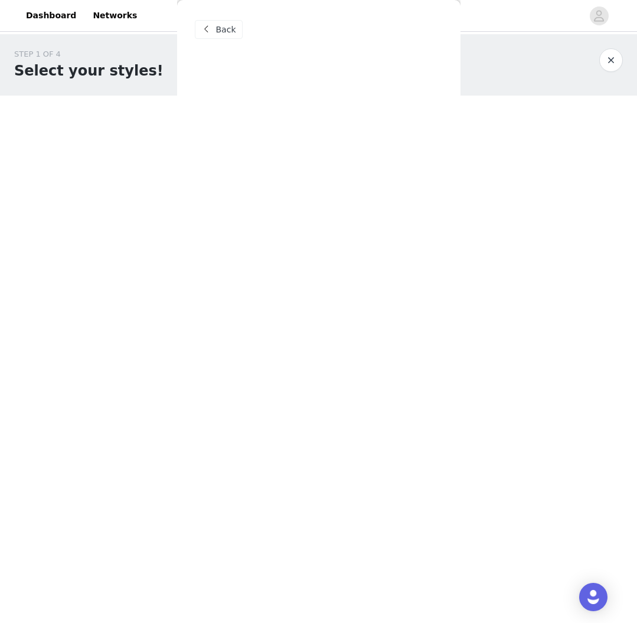
scroll to position [0, 0]
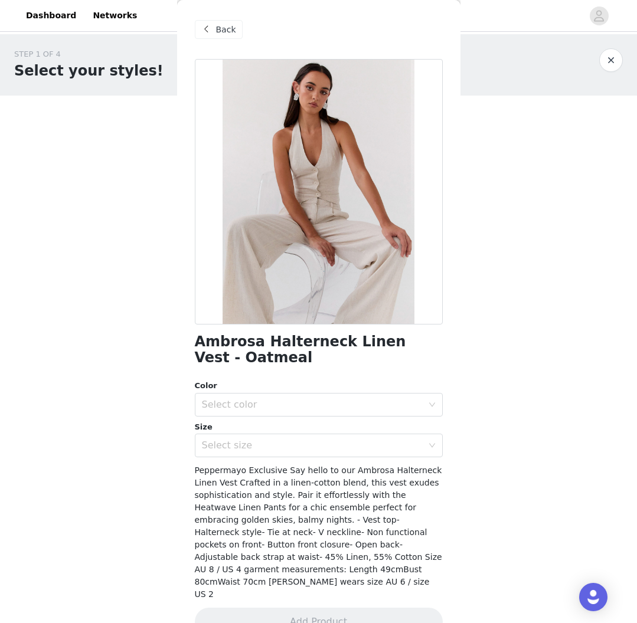
click at [235, 32] on div "Back" at bounding box center [219, 29] width 48 height 19
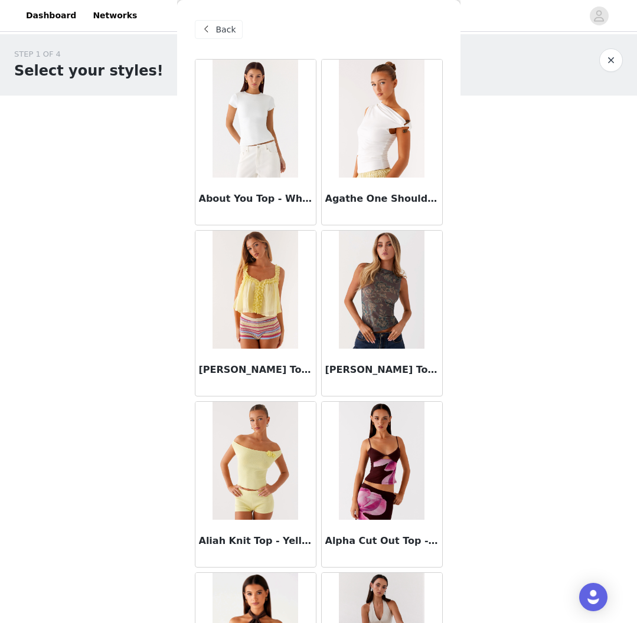
click at [244, 31] on div "Back" at bounding box center [319, 29] width 248 height 59
click at [235, 31] on div "Back" at bounding box center [219, 29] width 48 height 19
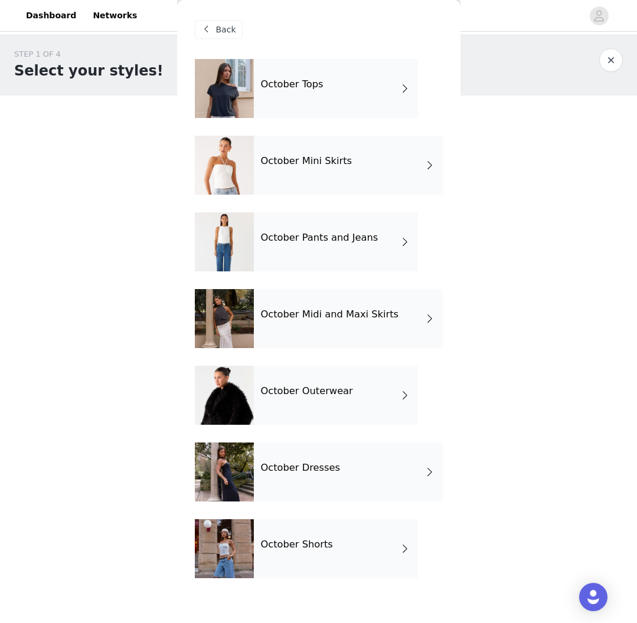
click at [326, 76] on div "October Tops" at bounding box center [336, 88] width 164 height 59
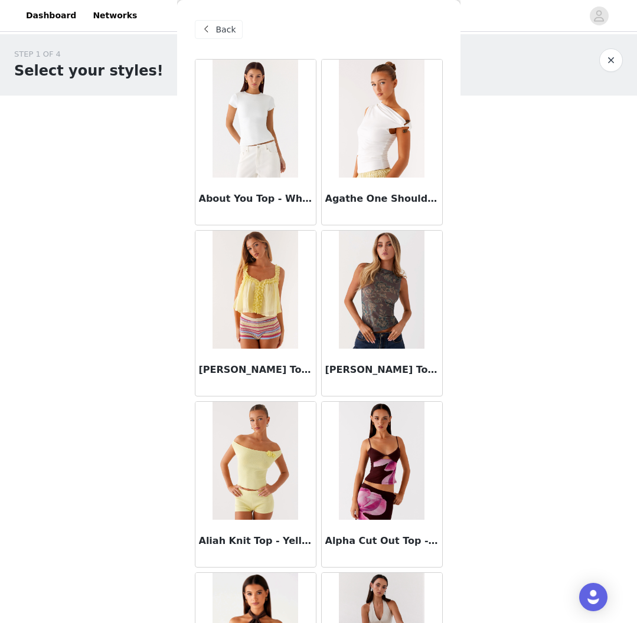
click at [281, 132] on img at bounding box center [255, 119] width 86 height 118
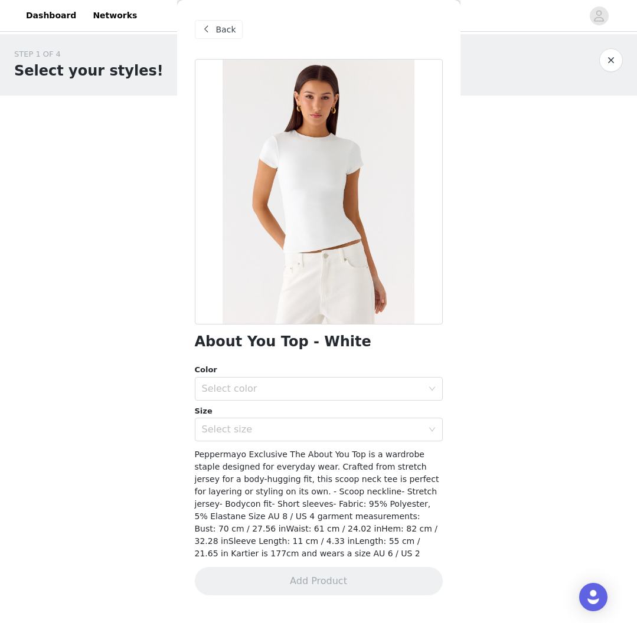
click at [251, 370] on div "Color" at bounding box center [319, 370] width 248 height 12
click at [255, 386] on div "Select color" at bounding box center [312, 389] width 221 height 12
click at [251, 418] on li "White" at bounding box center [319, 414] width 248 height 19
click at [250, 426] on div "Select size" at bounding box center [312, 430] width 221 height 12
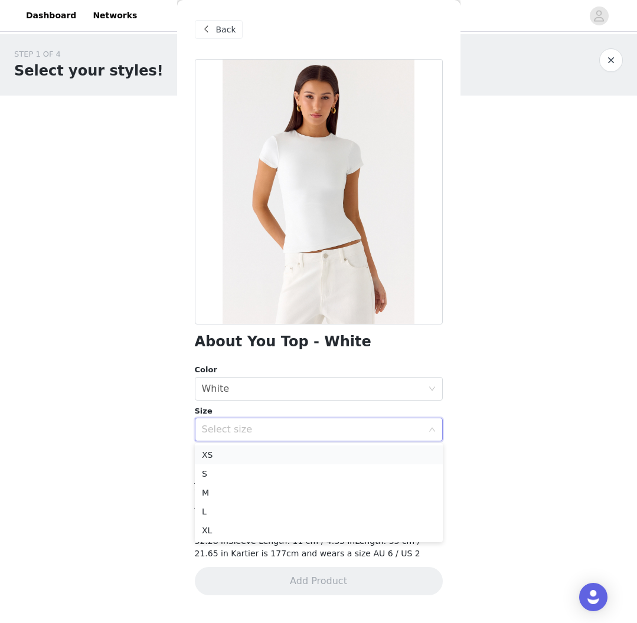
click at [254, 460] on li "XS" at bounding box center [319, 454] width 248 height 19
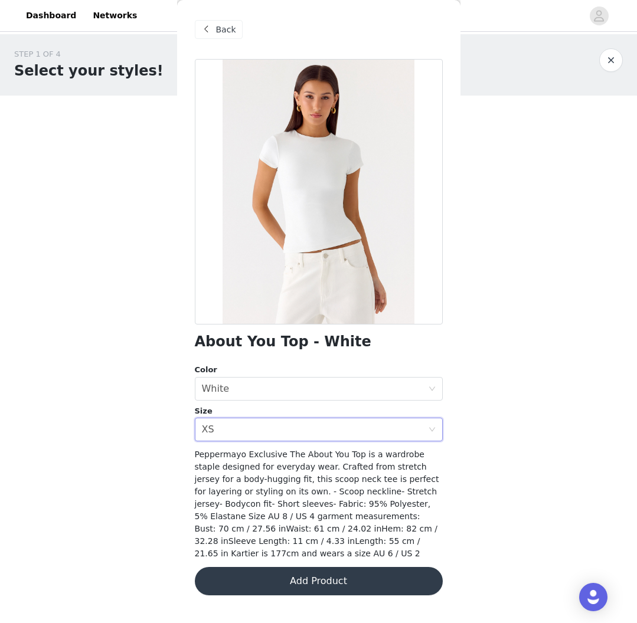
drag, startPoint x: 313, startPoint y: 587, endPoint x: 303, endPoint y: 585, distance: 10.3
click at [313, 587] on button "Add Product" at bounding box center [319, 581] width 248 height 28
